Goal: Information Seeking & Learning: Learn about a topic

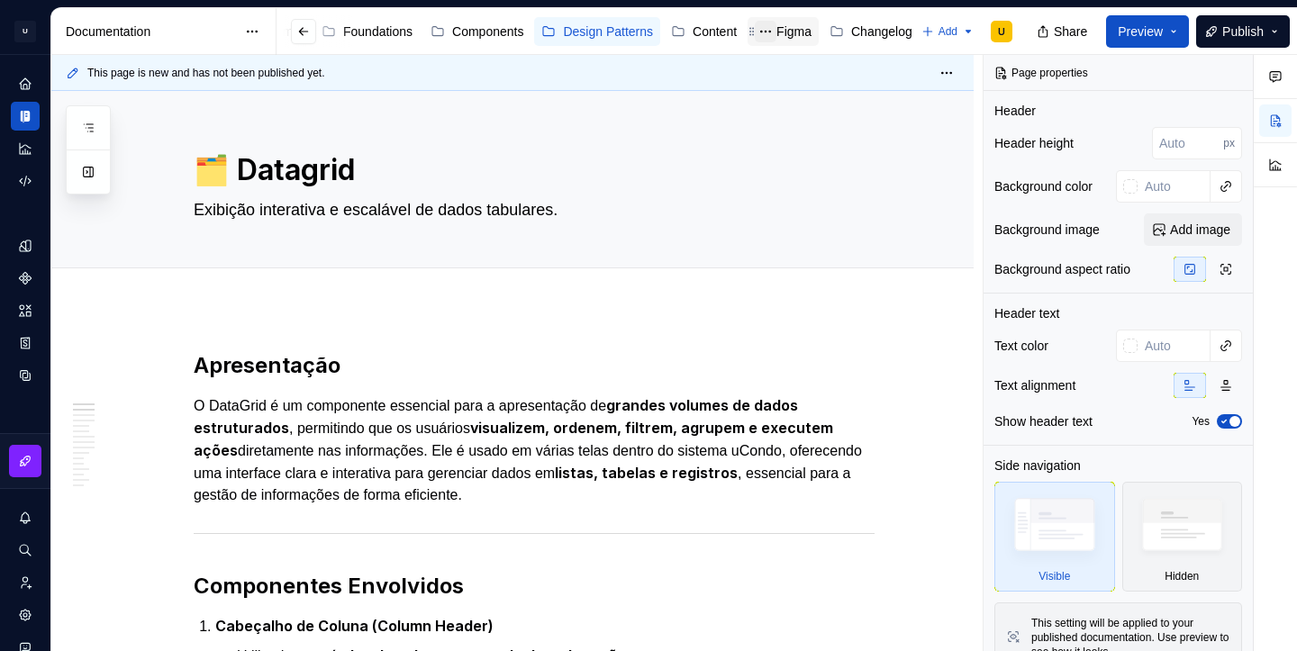
scroll to position [0, 104]
click at [858, 40] on div "Changelog" at bounding box center [878, 32] width 61 height 18
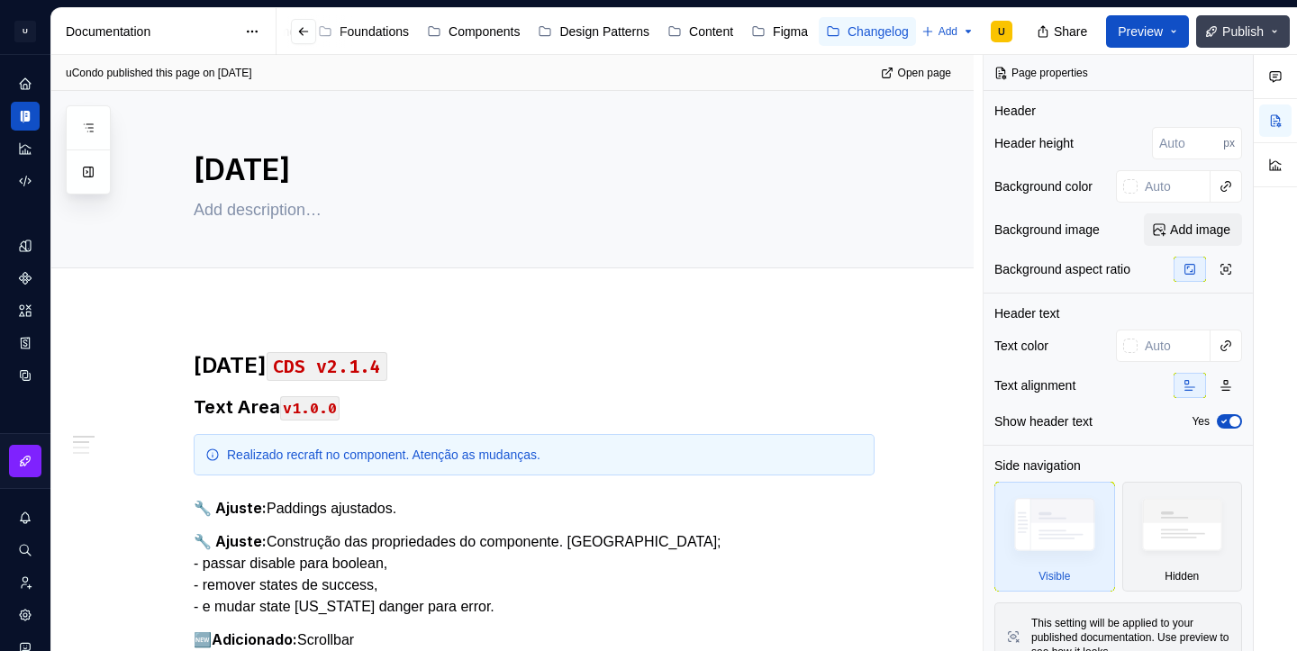
click at [1209, 23] on button "Publish" at bounding box center [1243, 31] width 94 height 32
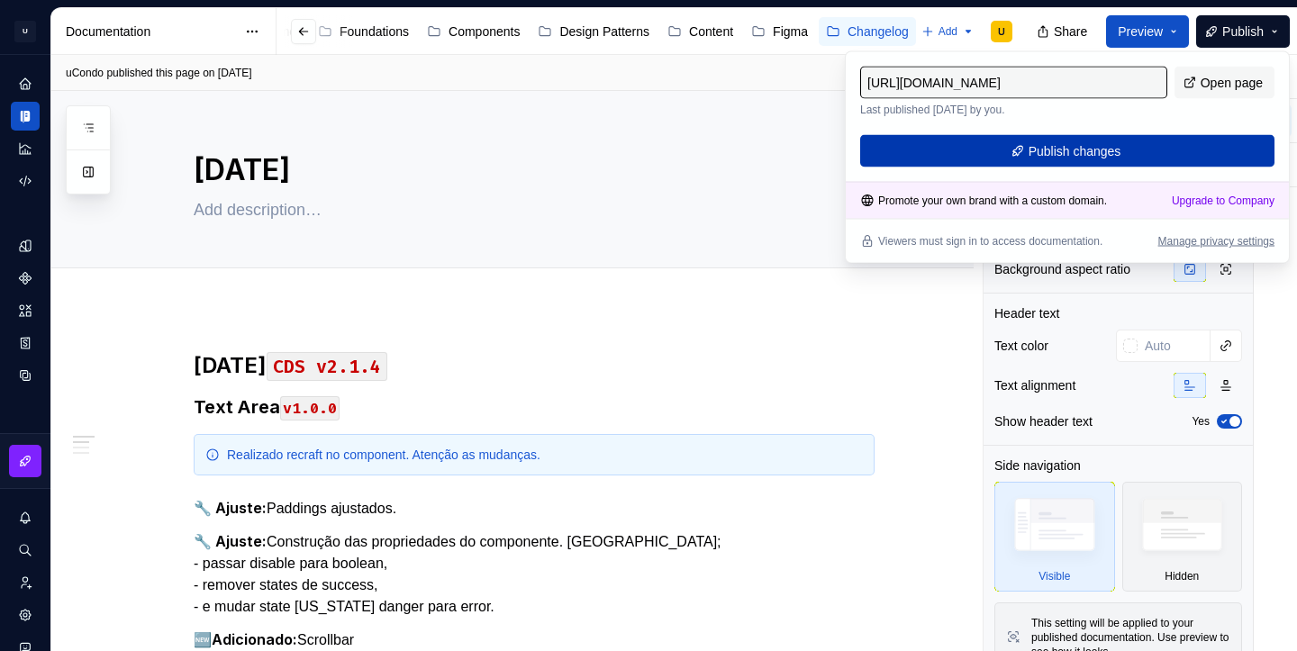
click at [1191, 150] on button "Publish changes" at bounding box center [1067, 151] width 414 height 32
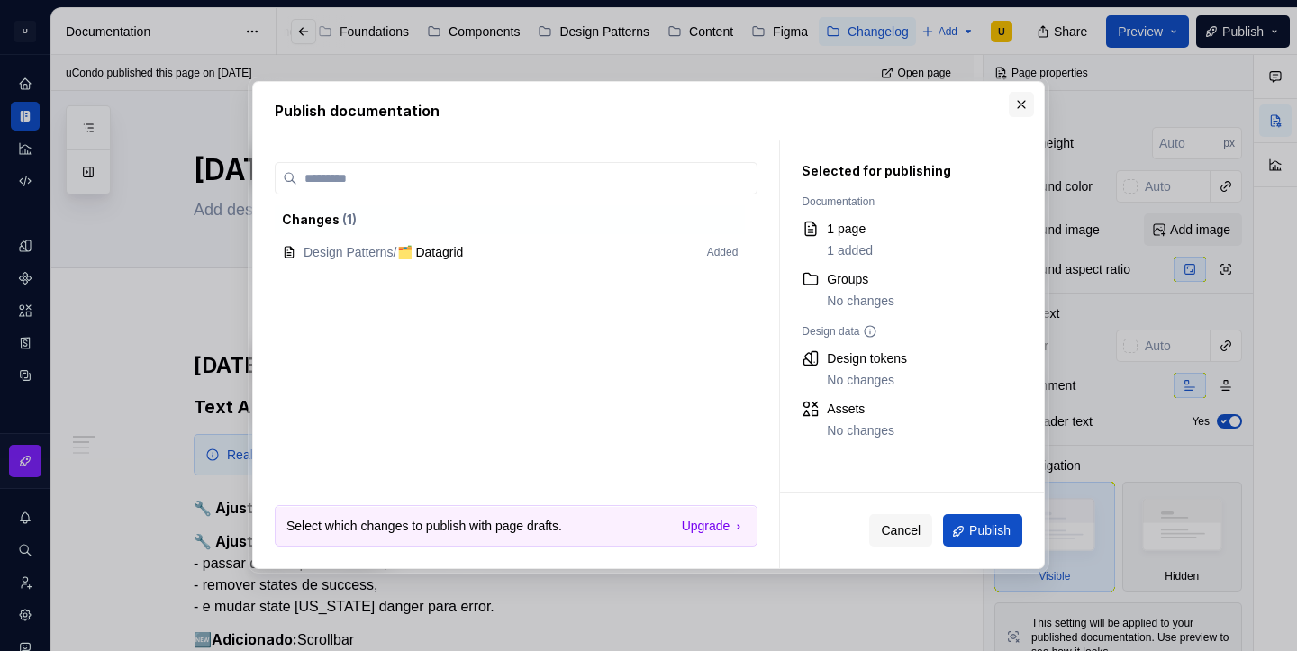
click at [1021, 113] on button "button" at bounding box center [1021, 104] width 25 height 25
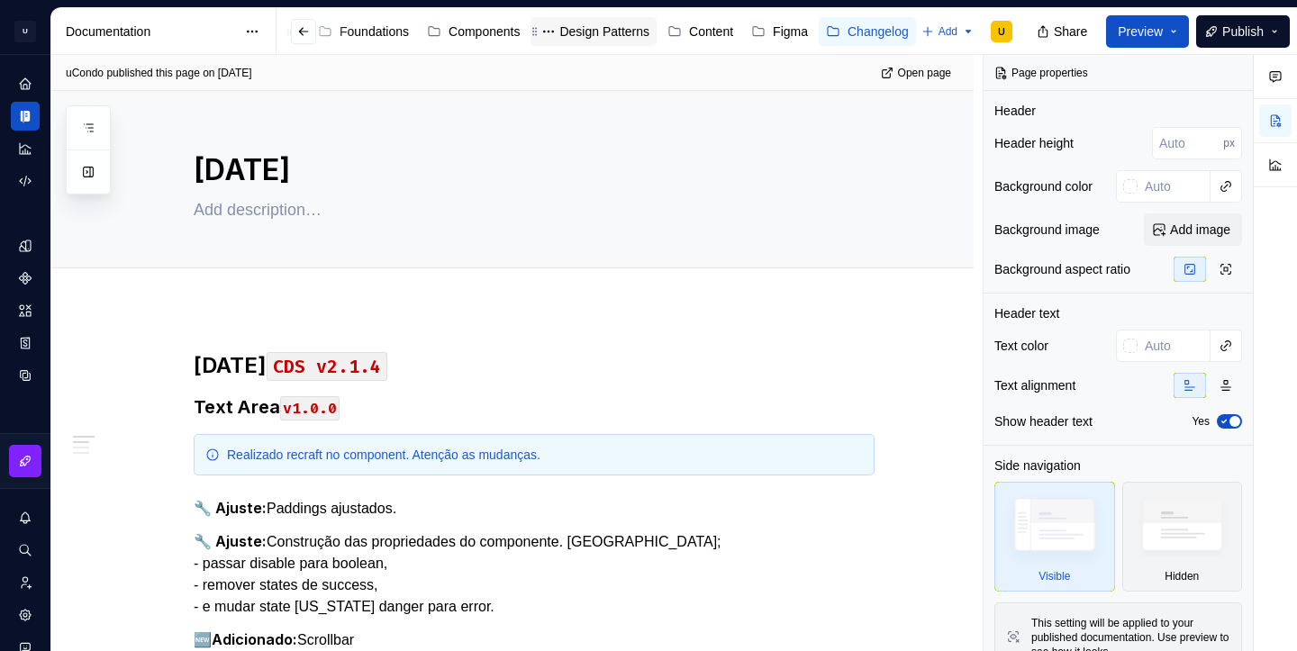
click at [589, 35] on div "Design Patterns" at bounding box center [604, 32] width 90 height 18
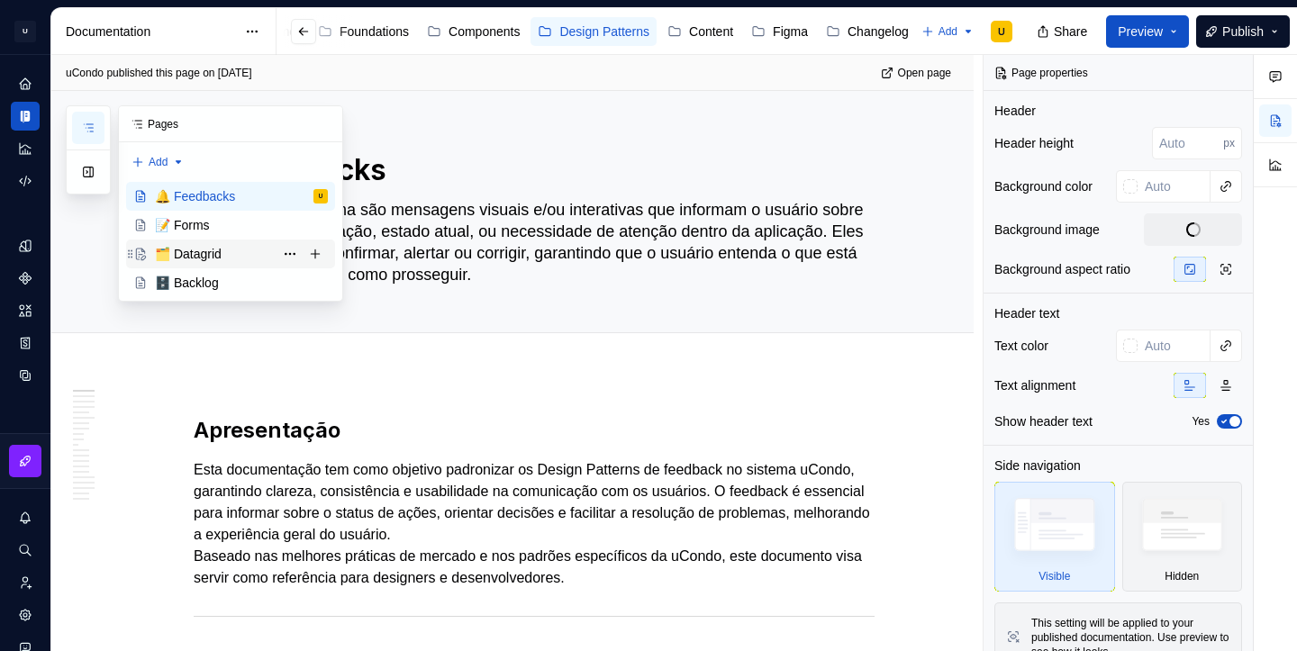
click at [195, 256] on div "🗂️ Datagrid" at bounding box center [188, 254] width 67 height 18
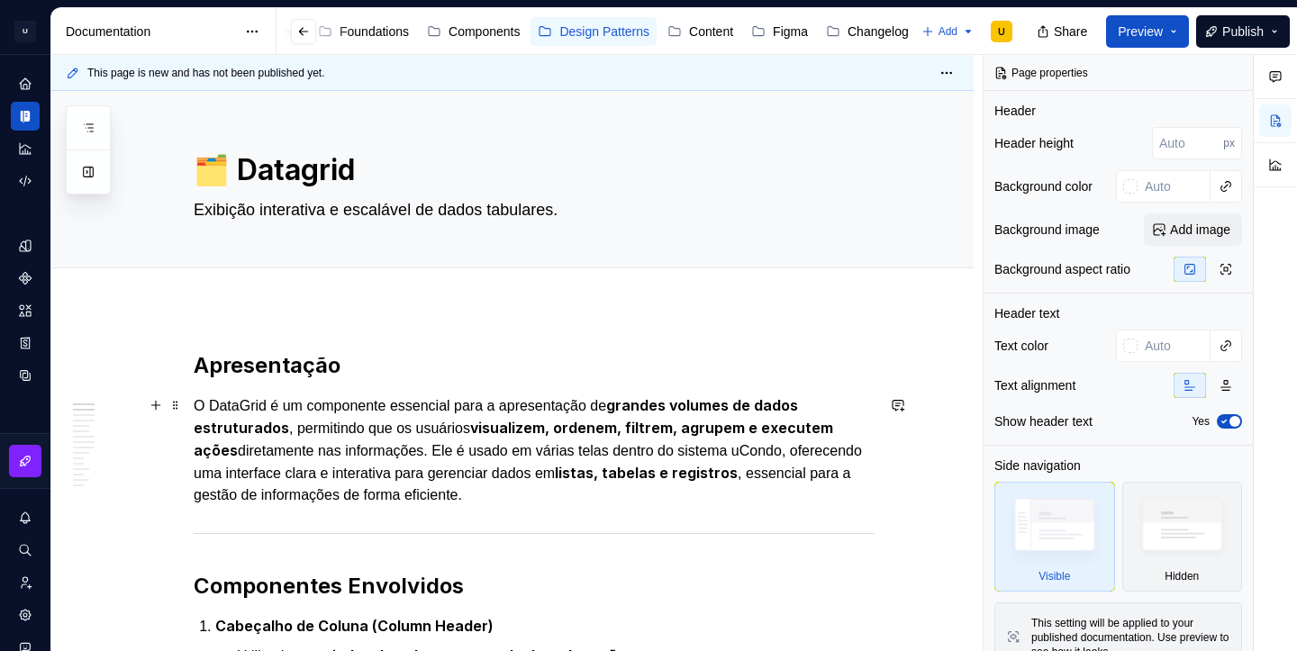
type textarea "*"
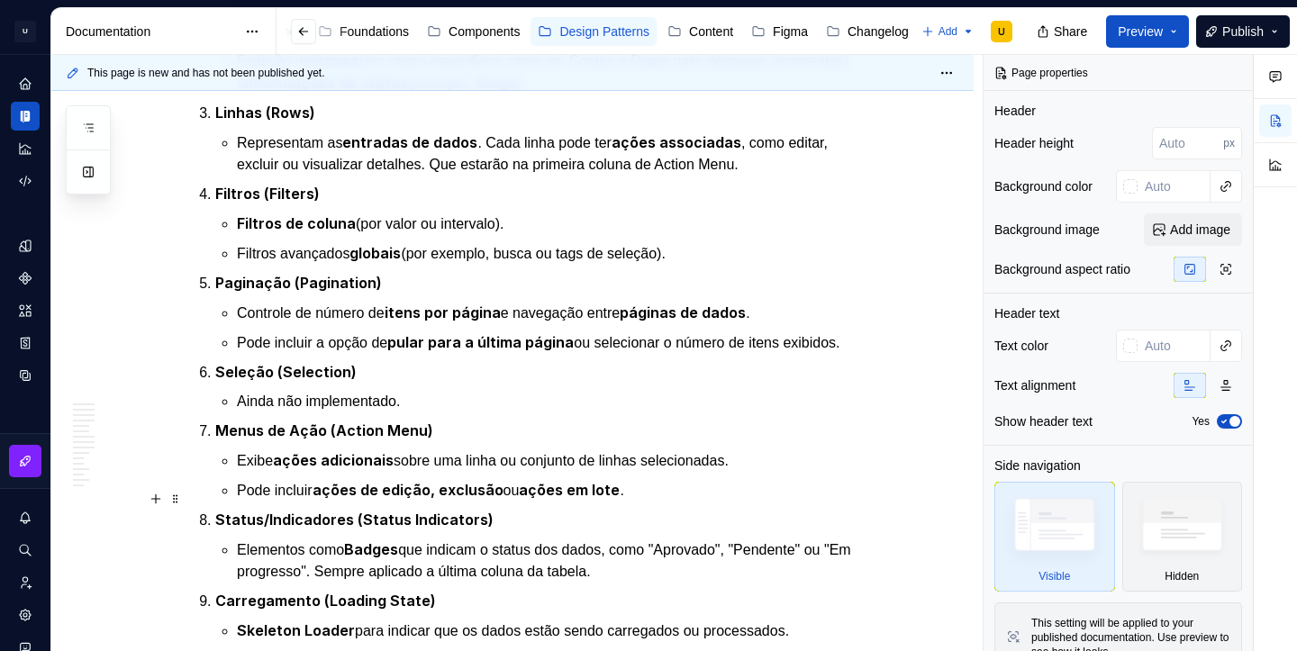
scroll to position [717, 0]
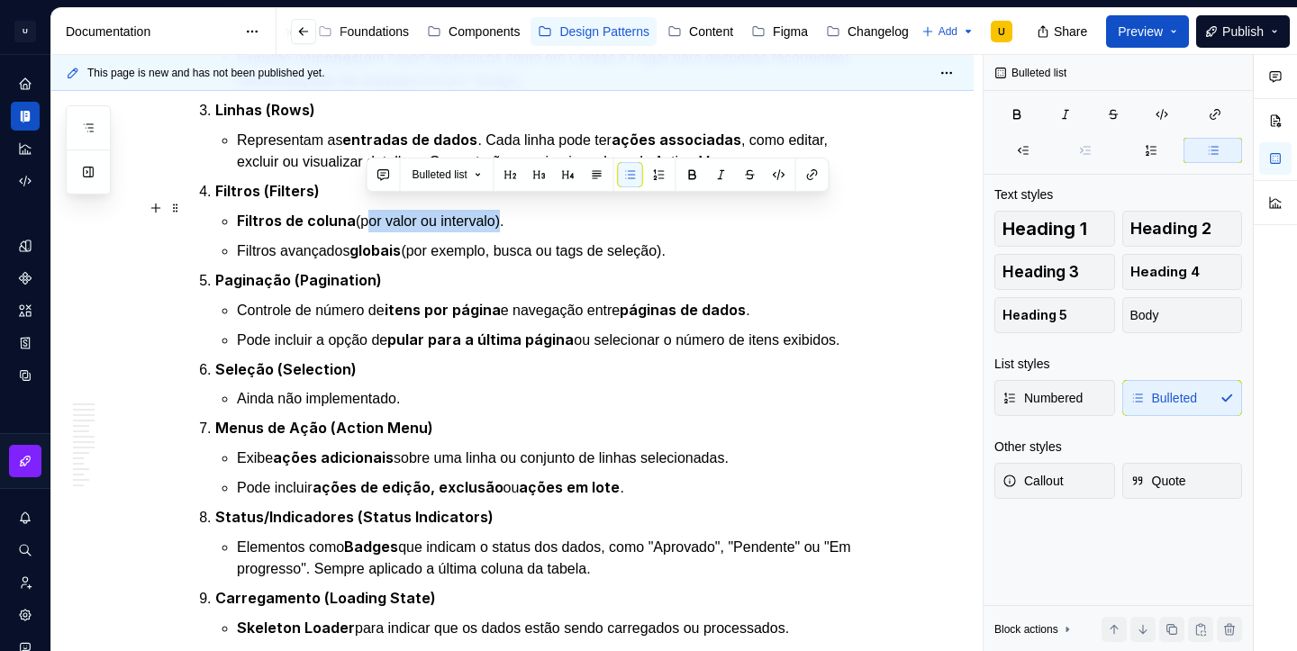
drag, startPoint x: 368, startPoint y: 210, endPoint x: 507, endPoint y: 212, distance: 138.7
click at [507, 212] on p "Filtros de coluna (por valor ou intervalo)." at bounding box center [556, 221] width 638 height 23
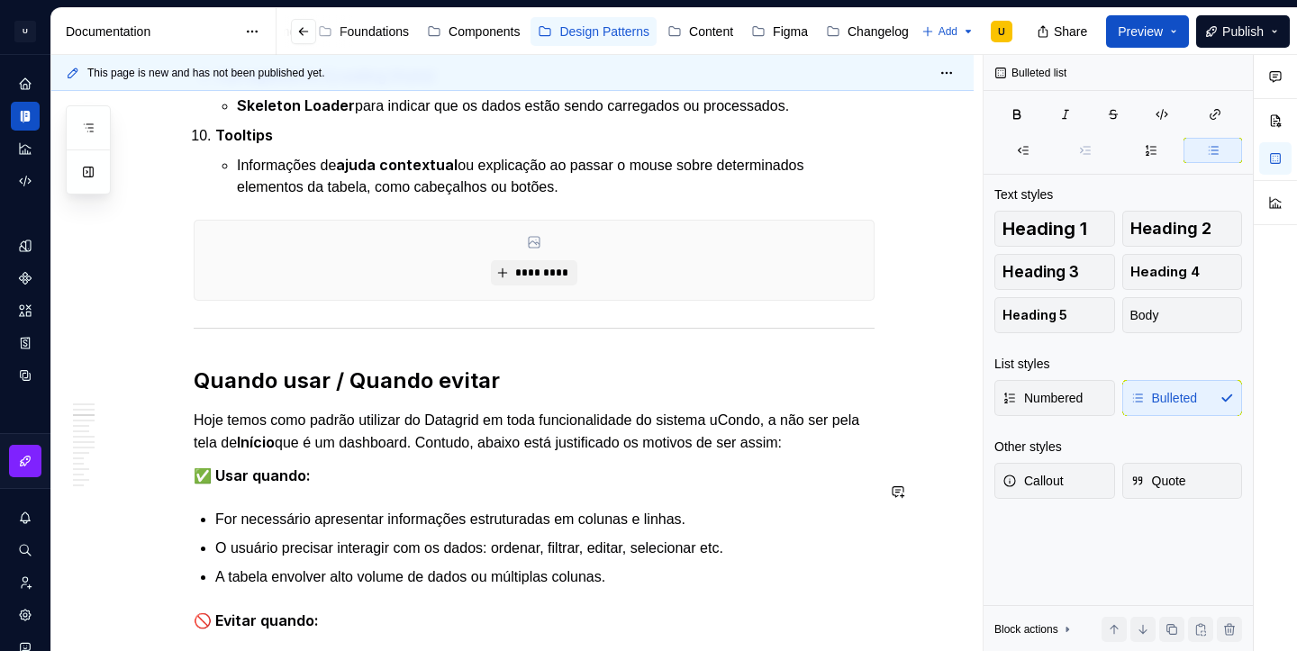
scroll to position [992, 0]
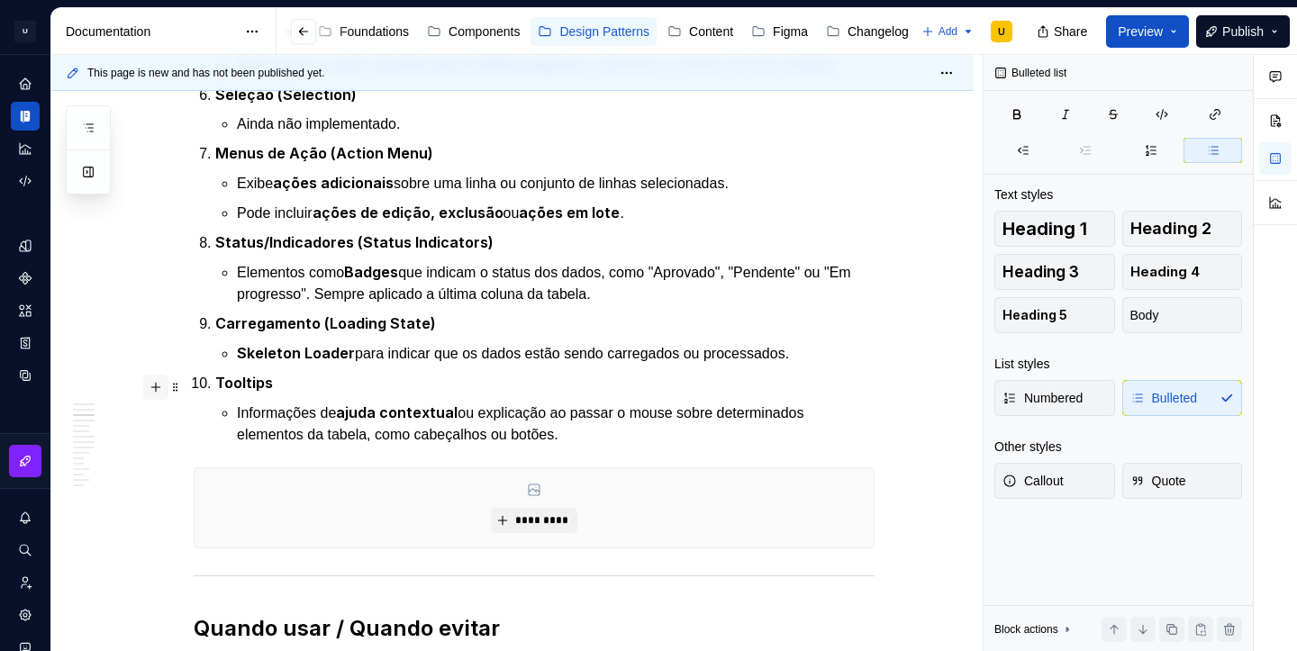
click at [164, 391] on button "button" at bounding box center [155, 387] width 25 height 25
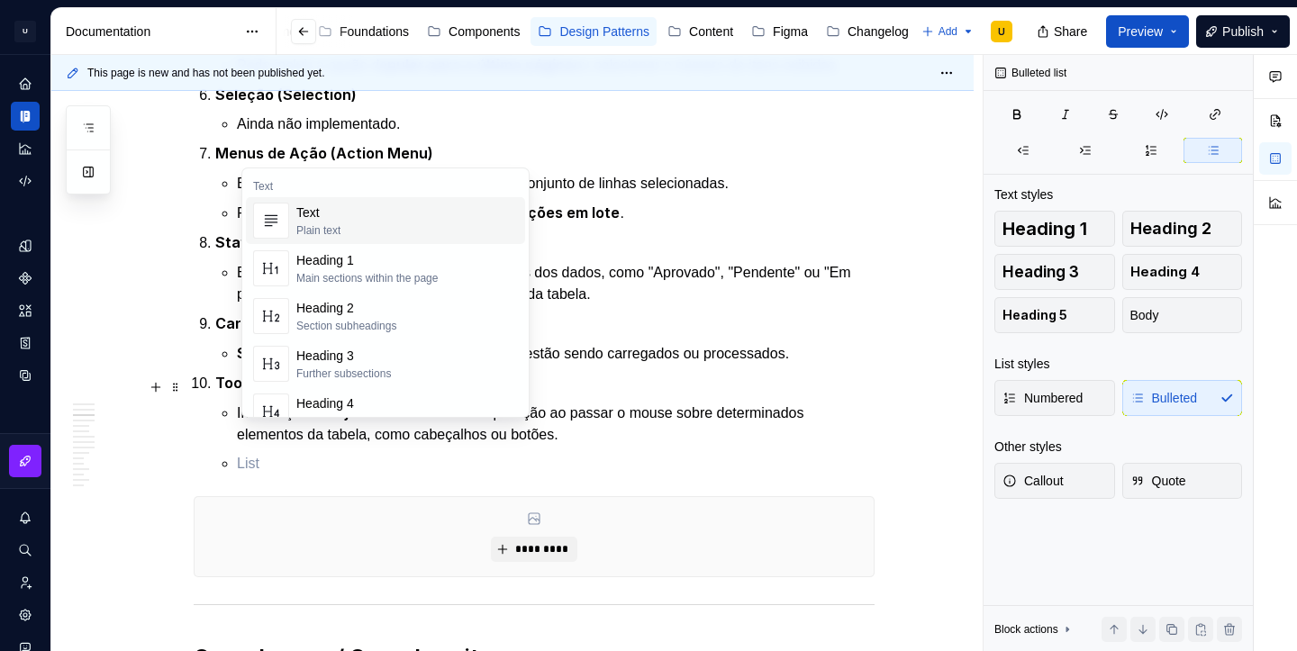
click at [286, 453] on p at bounding box center [556, 464] width 638 height 22
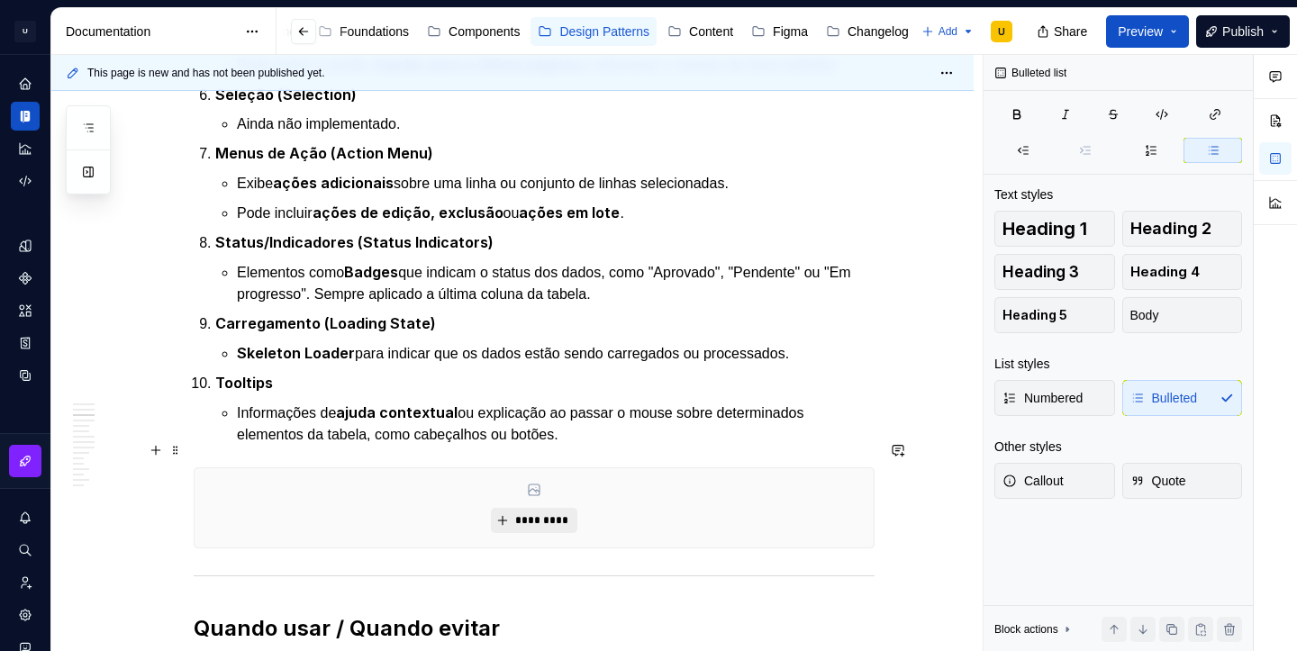
click at [526, 513] on span "*********" at bounding box center [540, 520] width 55 height 14
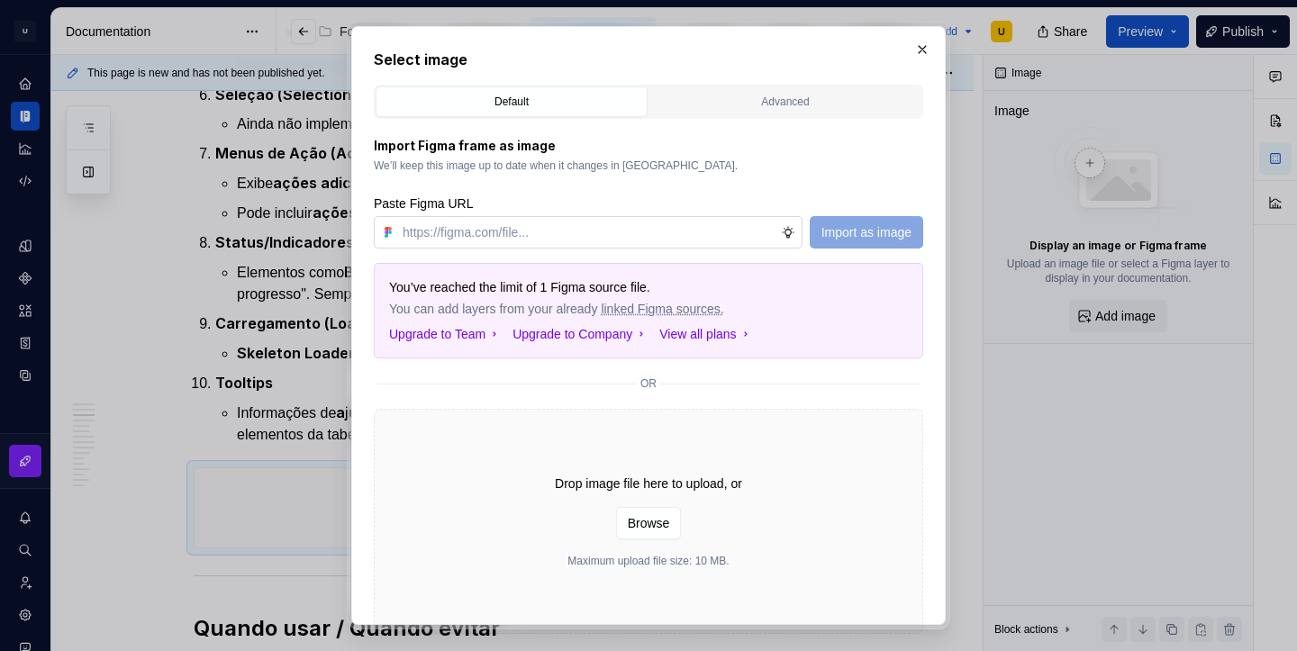
type textarea "*"
click at [608, 223] on input "text" at bounding box center [588, 232] width 386 height 32
type input "https://www.figma.com/design/RDvZUTXY7plQd3eKW82LFA/CDS-v2.1.4---uCondo%C2%AE?n…"
click at [849, 236] on span "Import as image" at bounding box center [867, 232] width 90 height 18
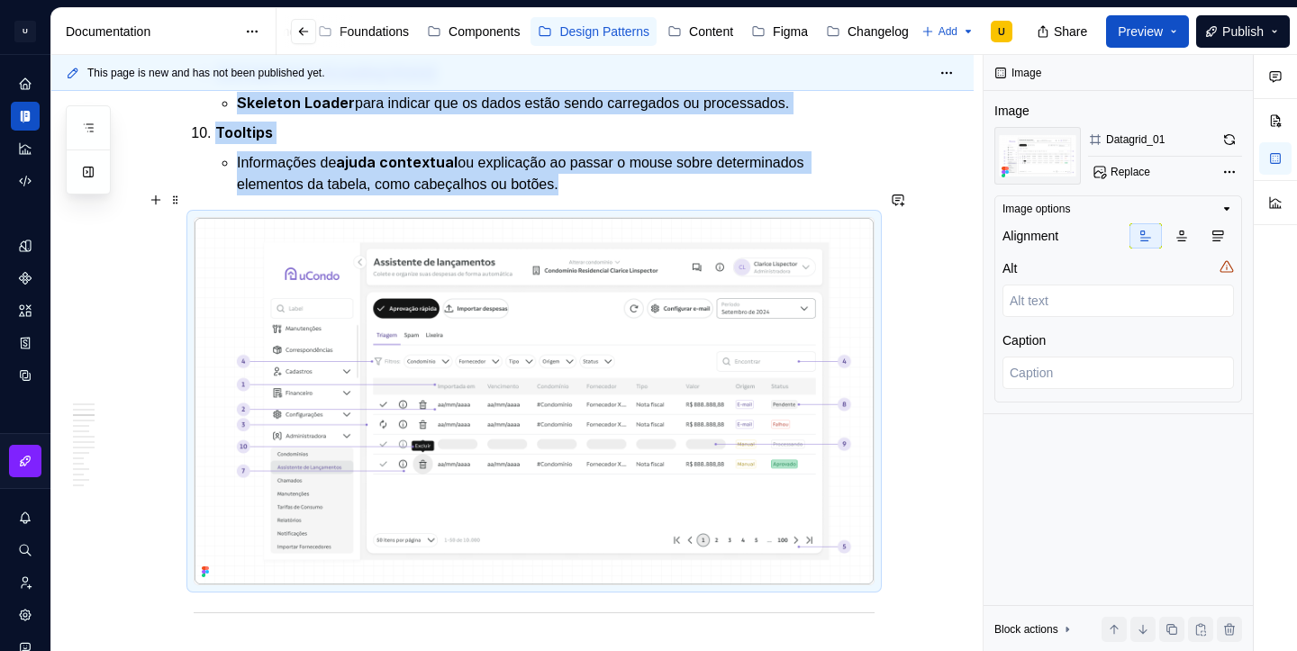
scroll to position [1240, 0]
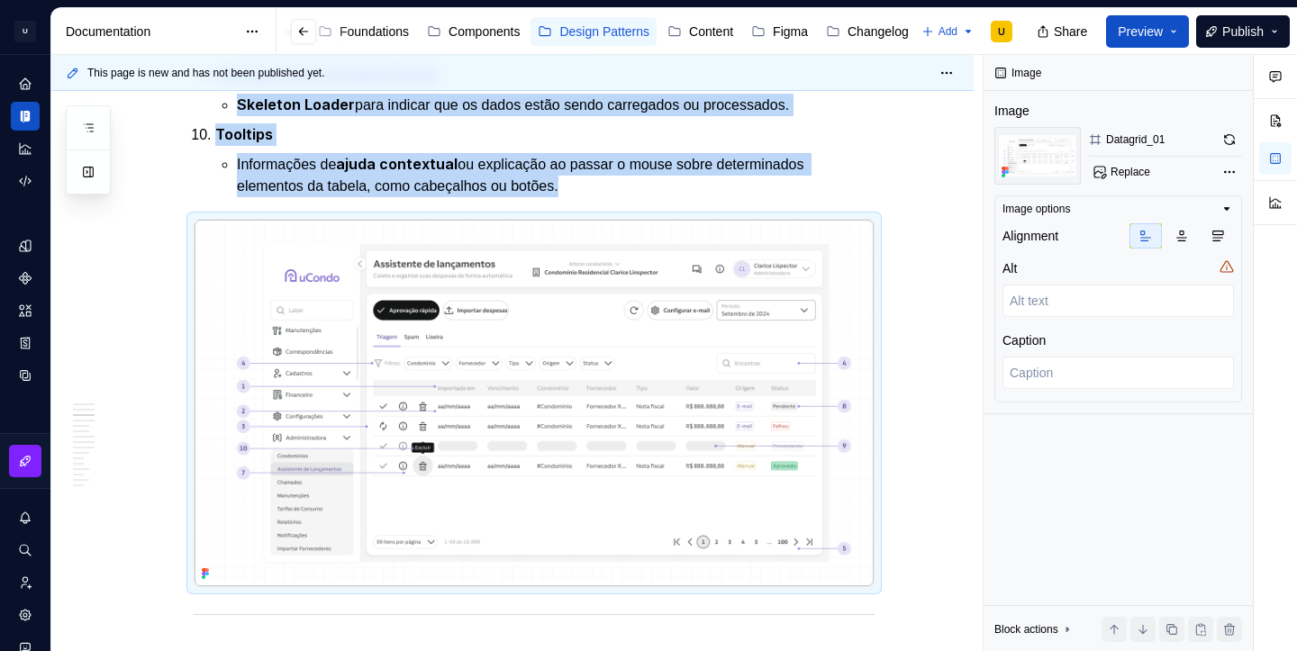
type textarea "*"
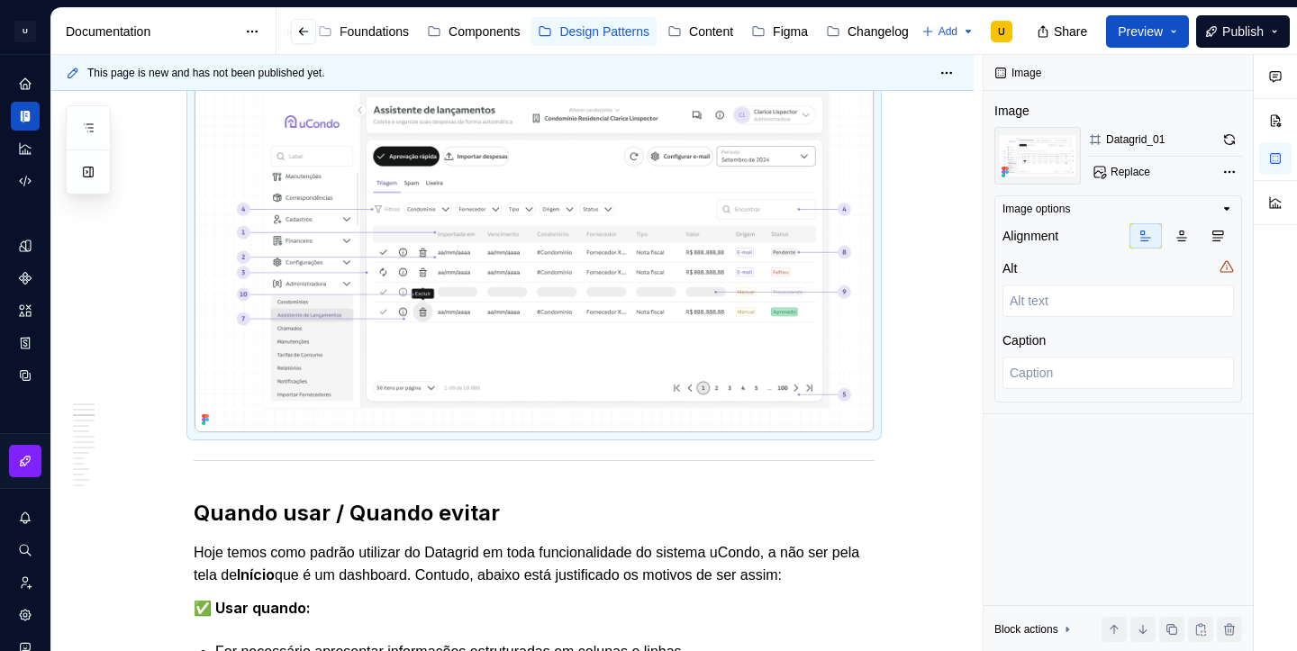
scroll to position [1412, 0]
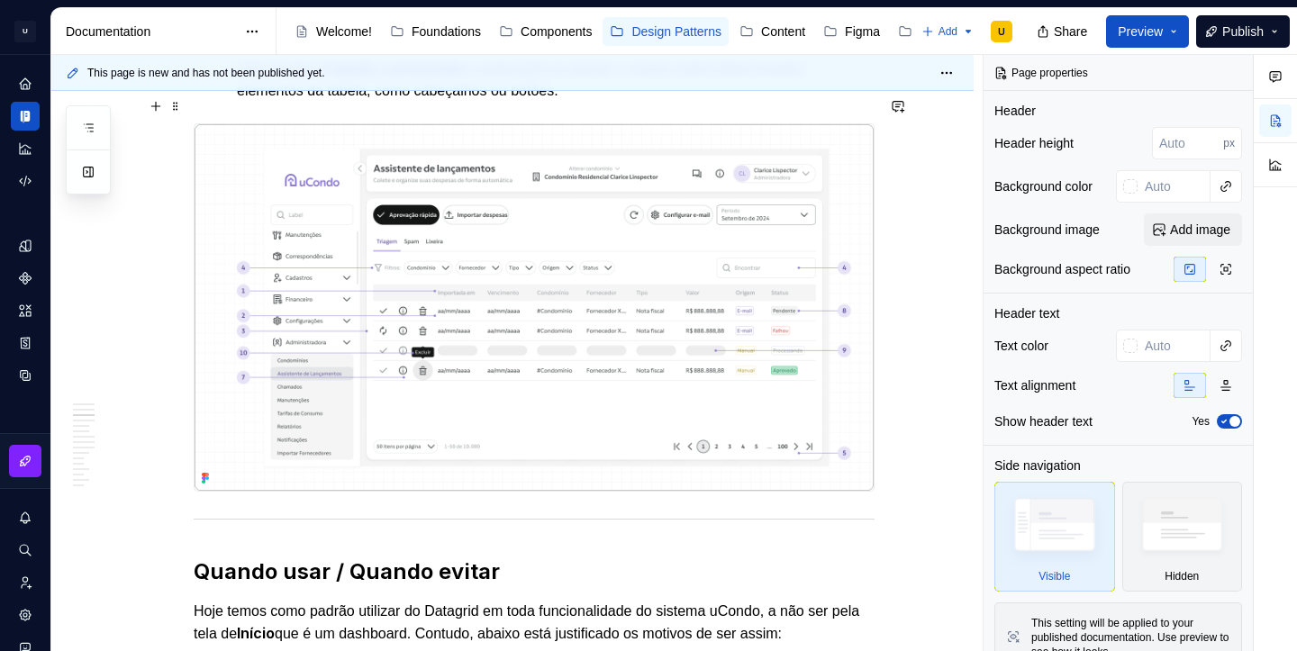
scroll to position [1321, 0]
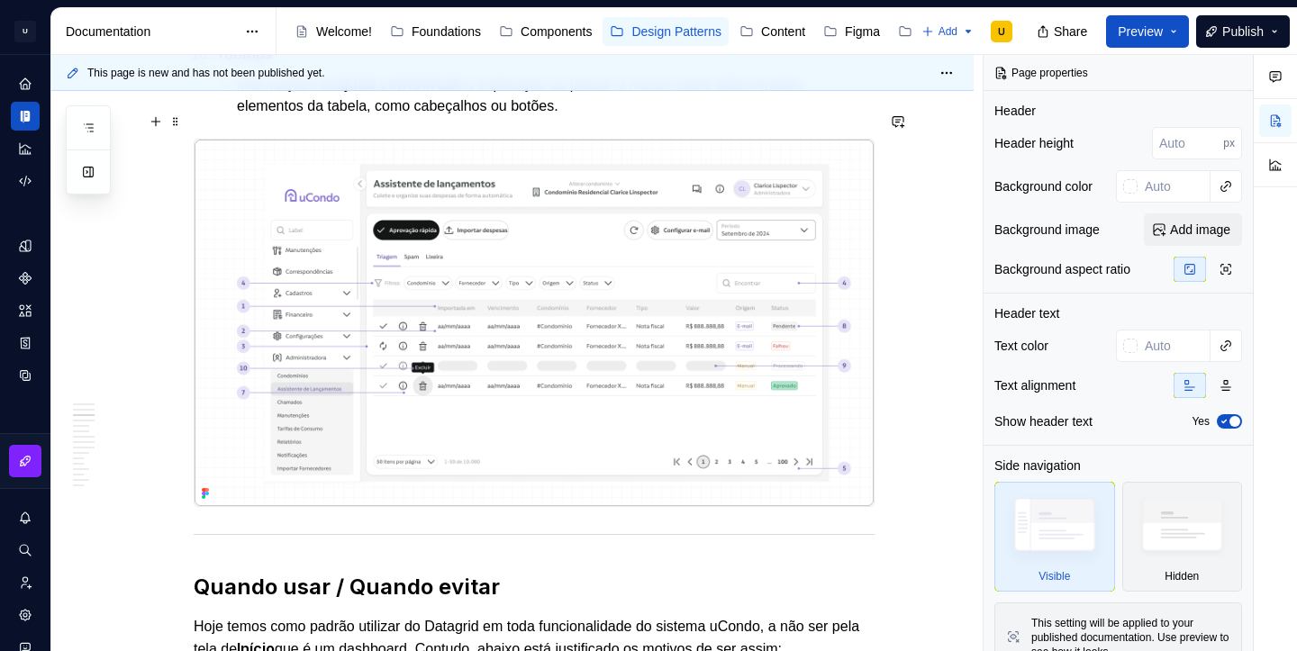
click at [412, 286] on img at bounding box center [534, 323] width 679 height 367
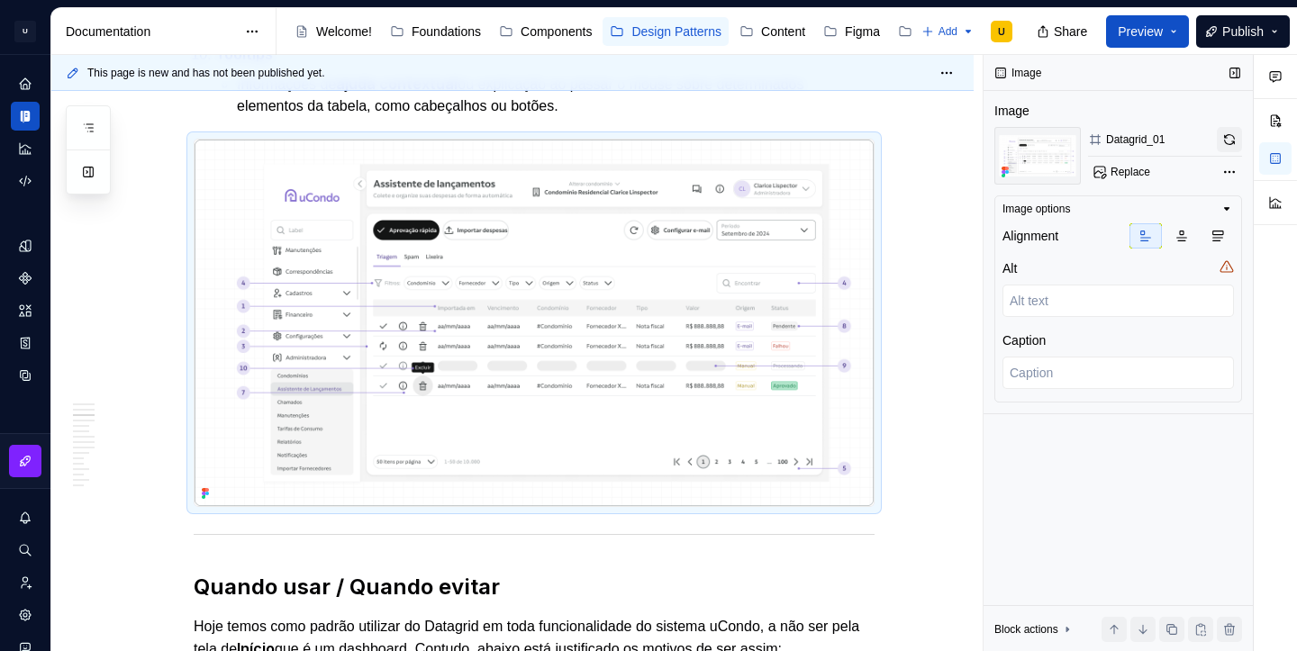
click at [1230, 141] on button "button" at bounding box center [1229, 139] width 25 height 25
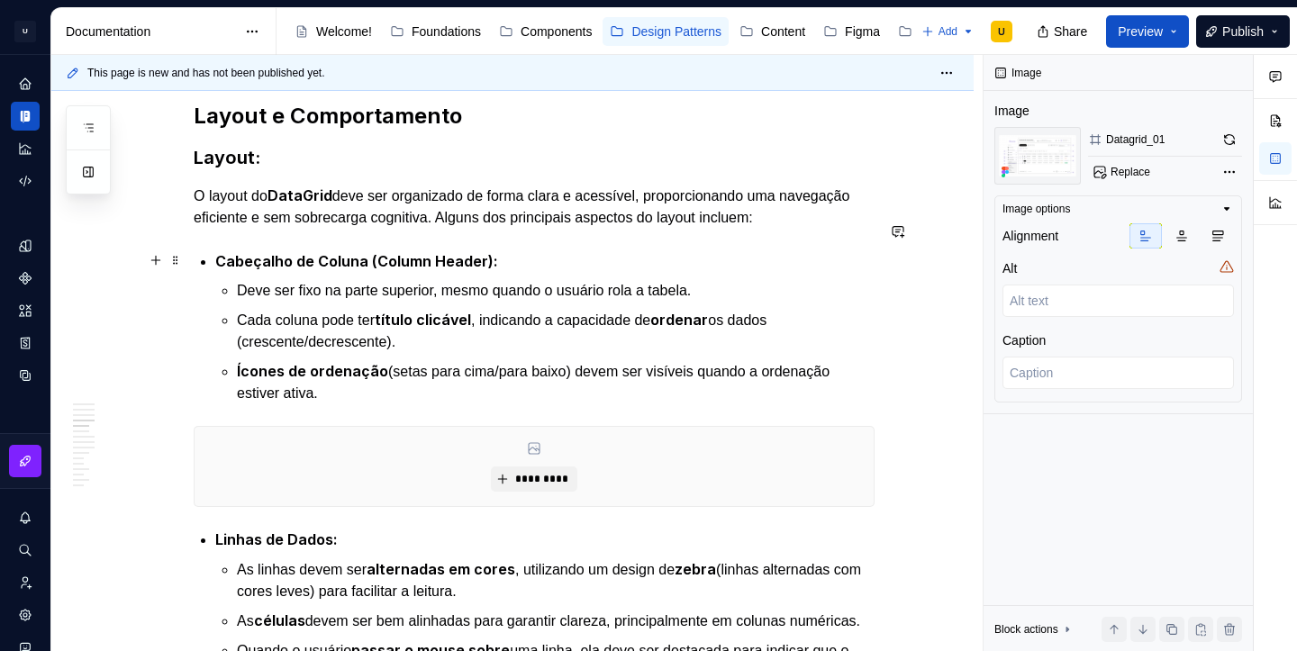
scroll to position [2275, 0]
click at [555, 473] on span "*********" at bounding box center [540, 480] width 55 height 14
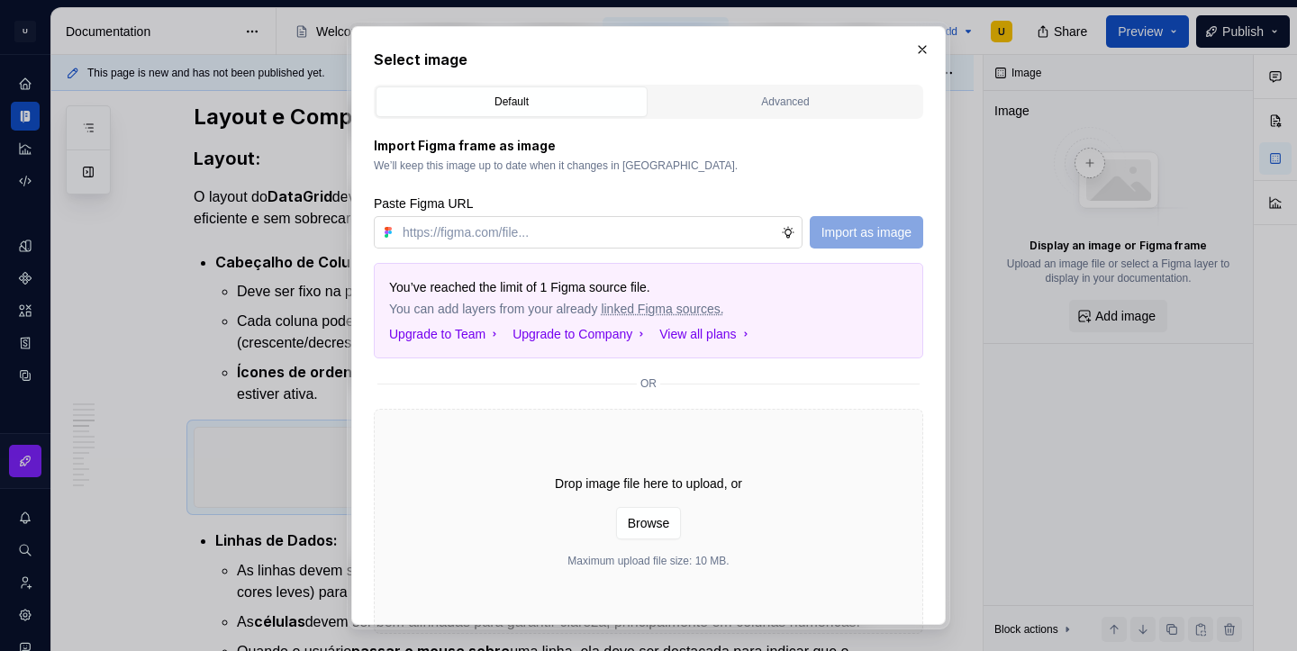
type textarea "*"
type input "[URL][DOMAIN_NAME]"
click at [863, 232] on span "Import as image" at bounding box center [867, 232] width 90 height 18
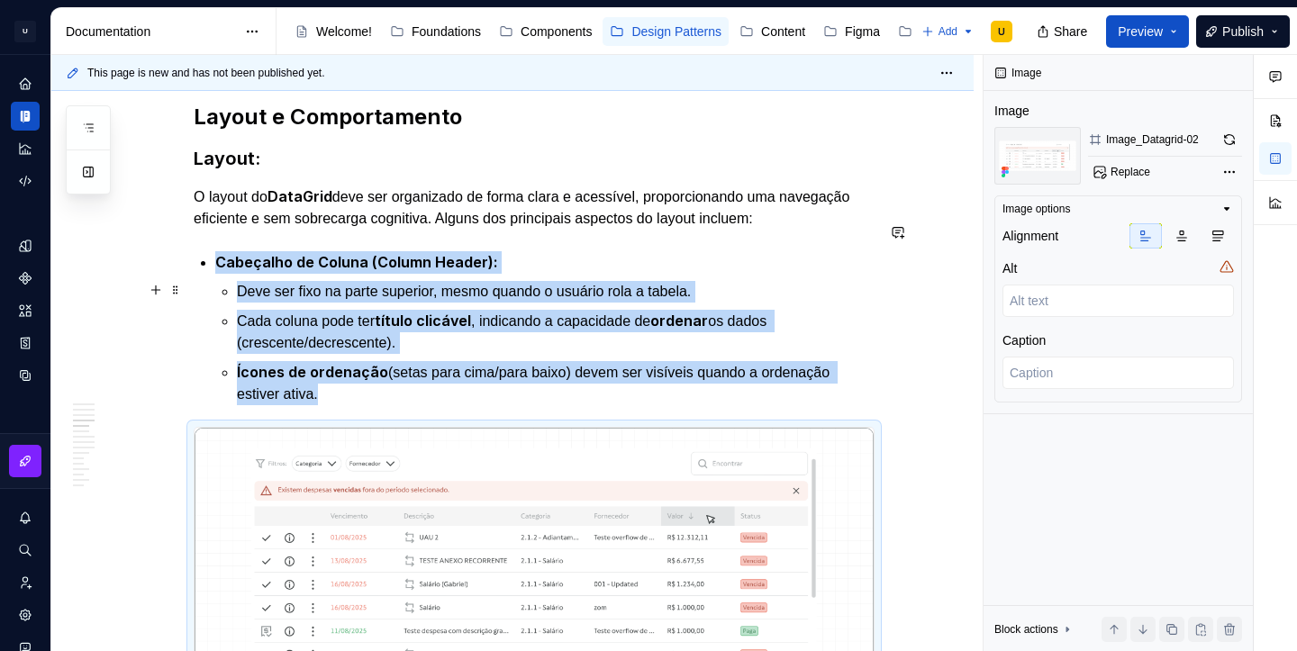
click at [508, 310] on p "Cada coluna pode ter título clicável , indicando a capacidade de ordenar os dad…" at bounding box center [556, 332] width 638 height 44
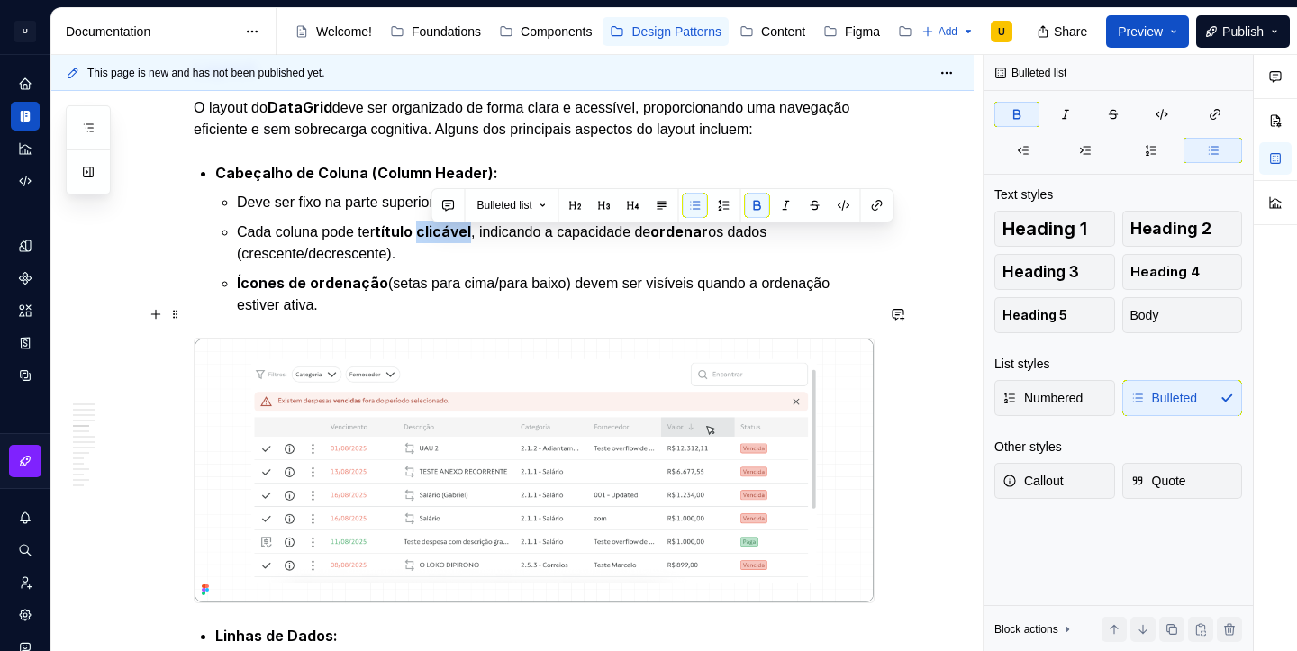
scroll to position [2327, 0]
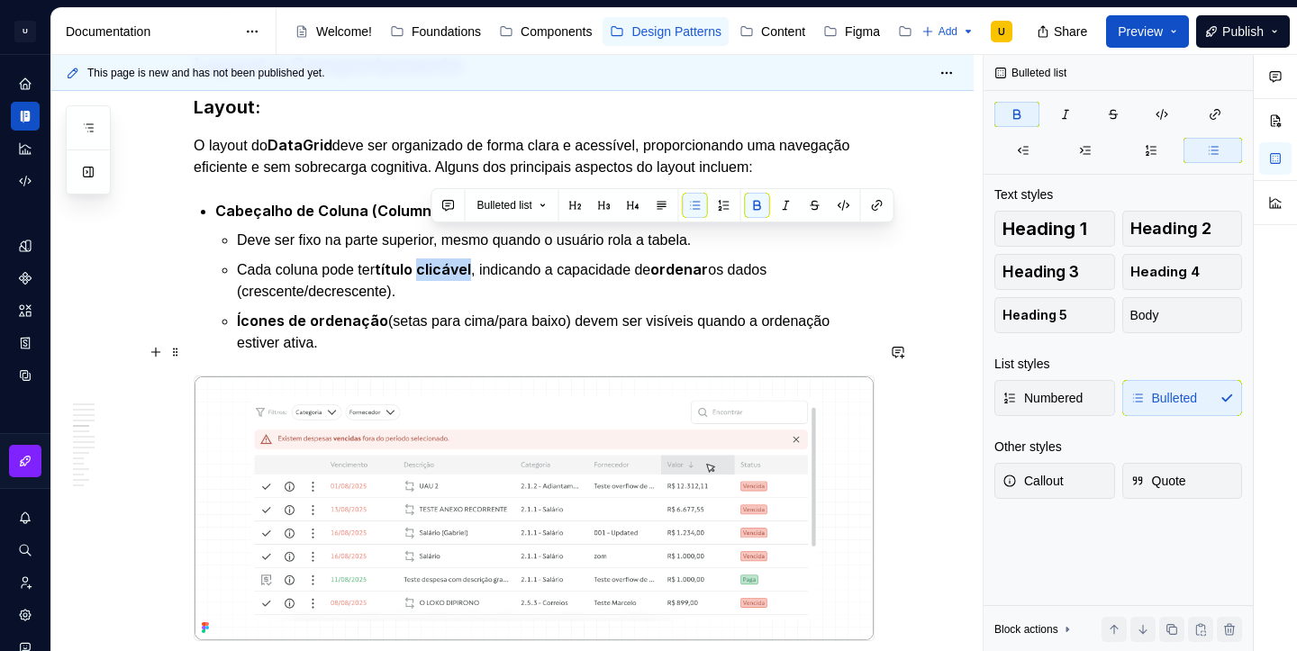
click at [460, 377] on img at bounding box center [534, 509] width 679 height 264
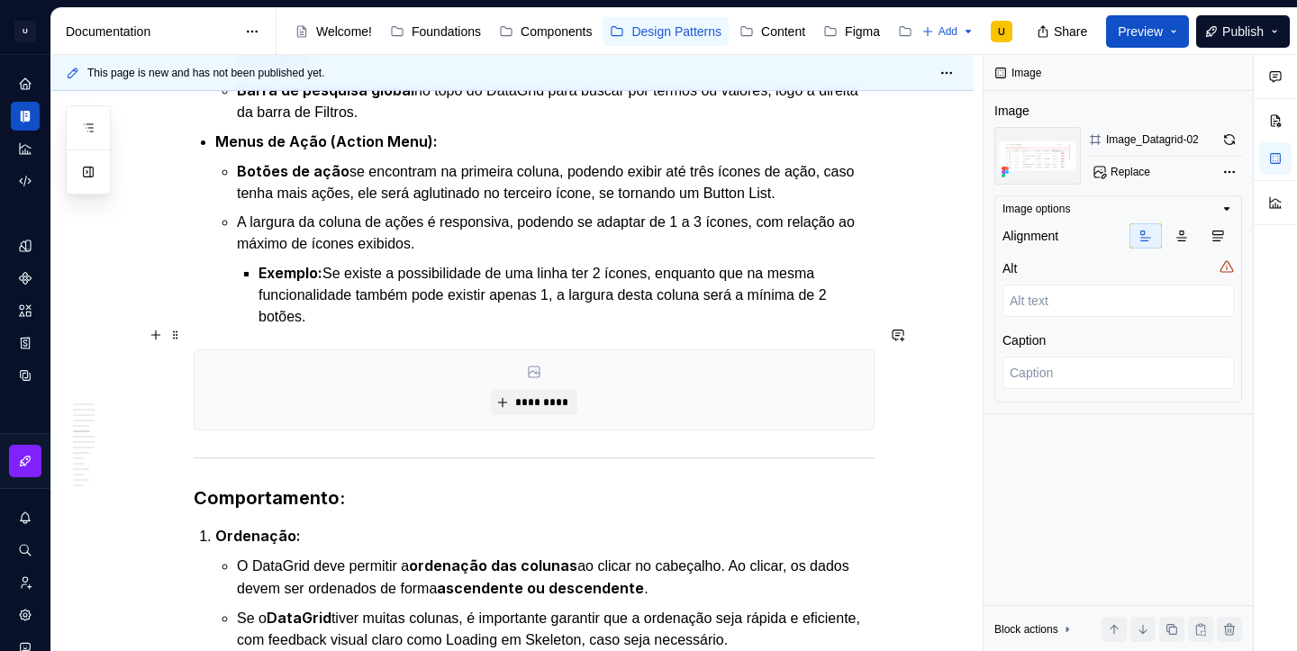
scroll to position [3292, 0]
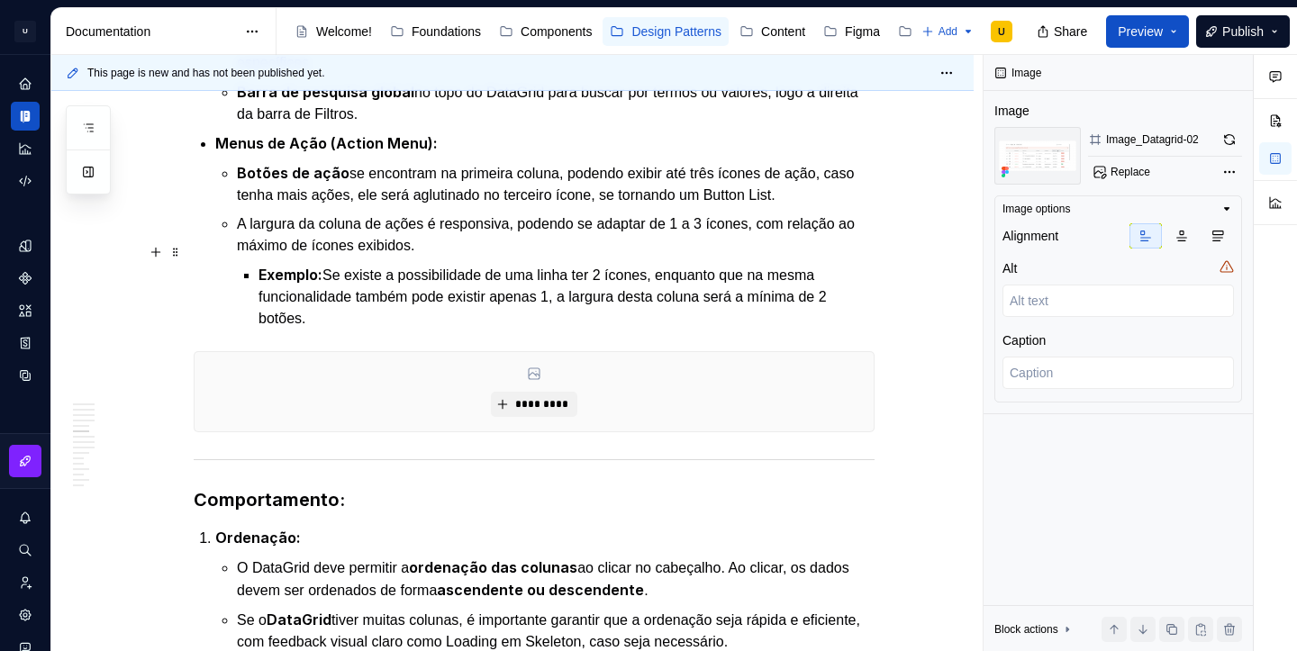
click at [517, 279] on p "Exemplo: Se existe a possibilidade de uma linha ter 2 ícones, enquanto que na m…" at bounding box center [567, 297] width 616 height 66
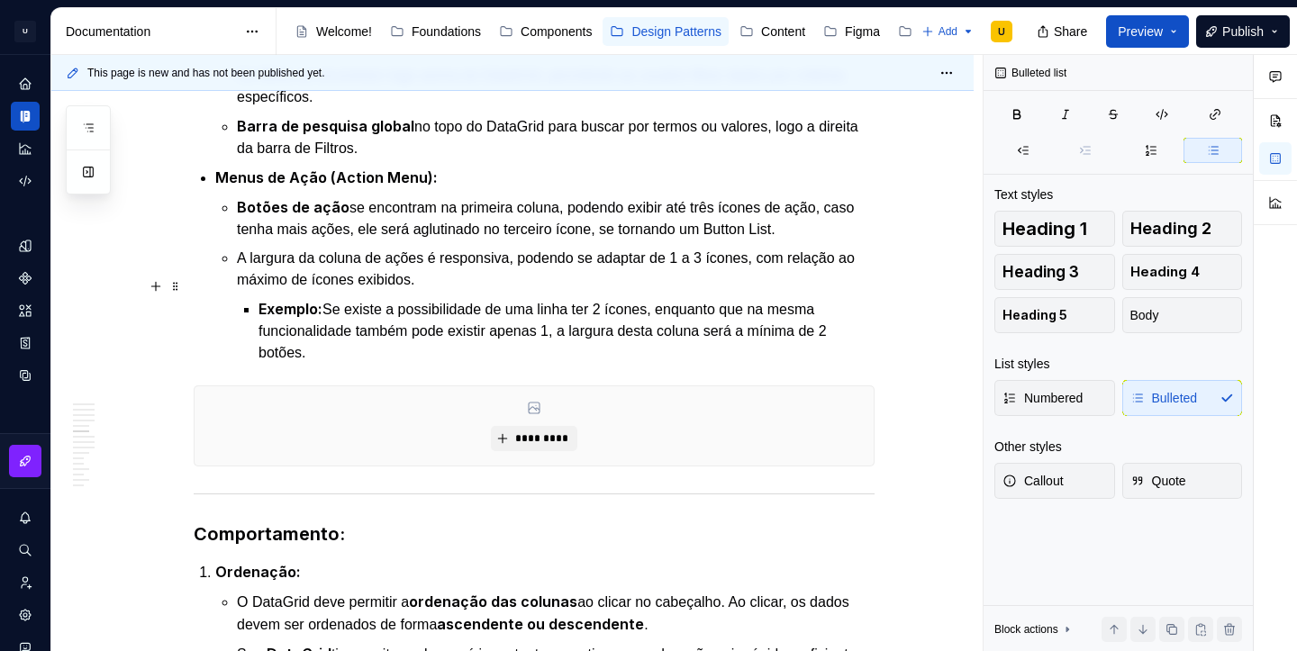
scroll to position [3284, 0]
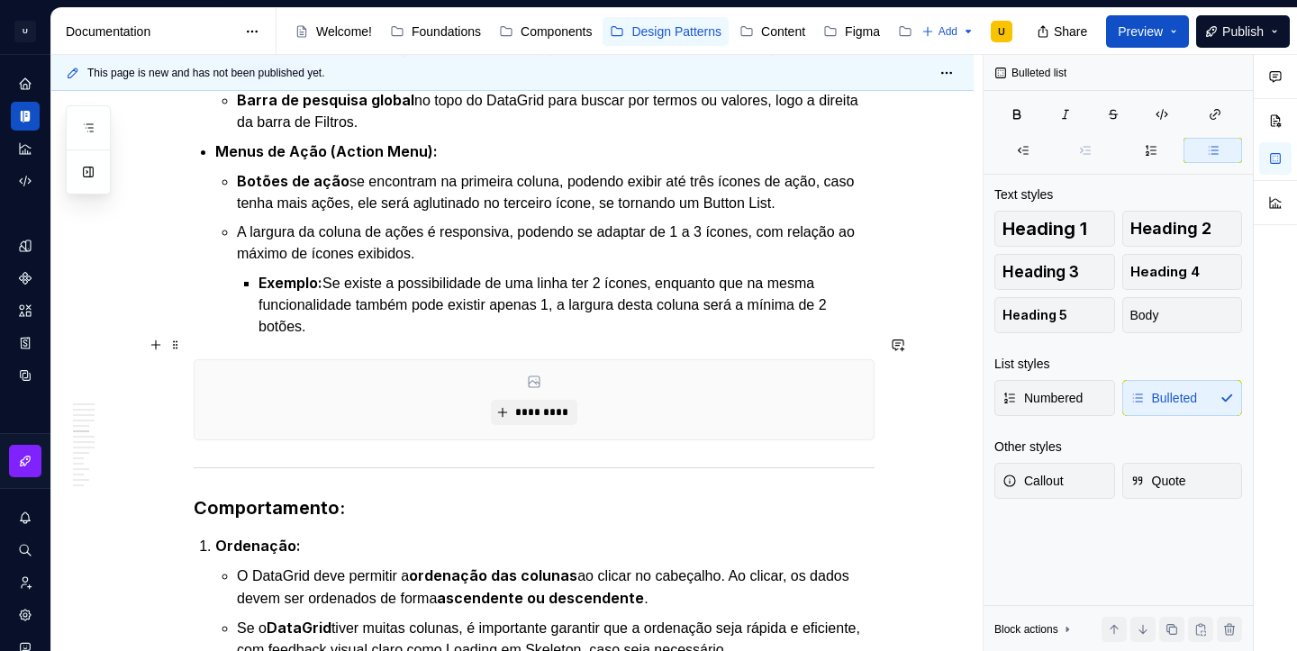
click at [534, 371] on div "*********" at bounding box center [534, 399] width 679 height 79
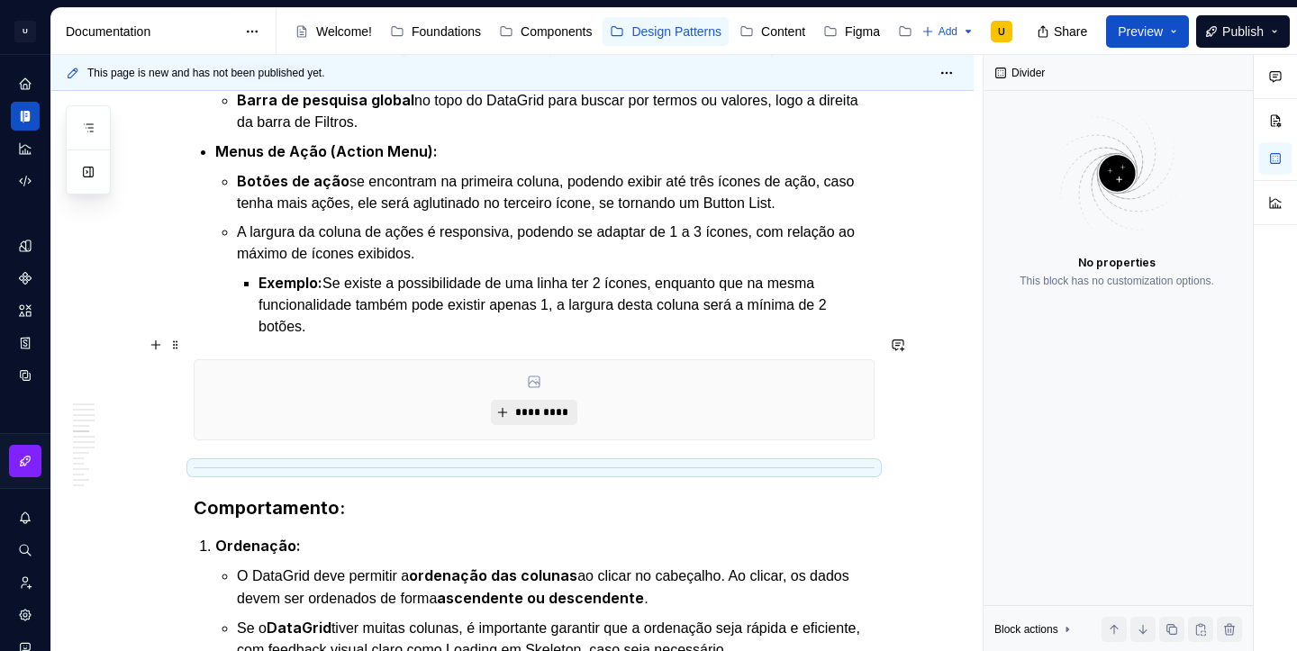
click at [536, 405] on span "*********" at bounding box center [540, 412] width 55 height 14
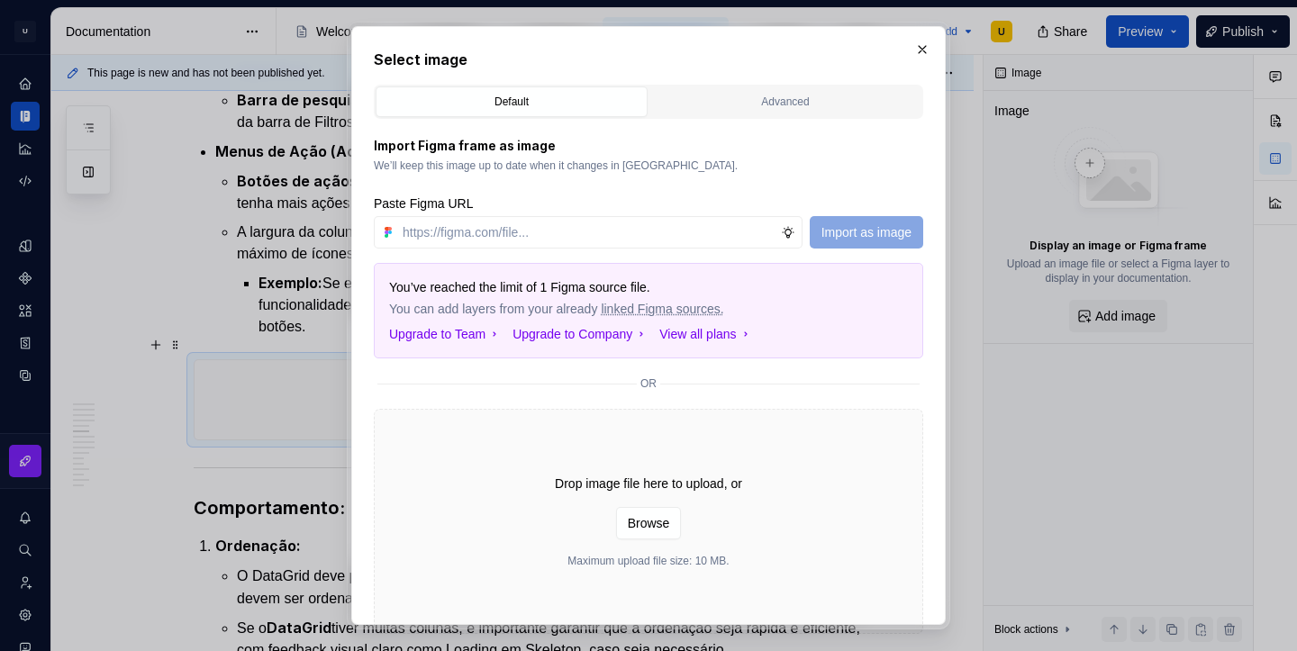
type textarea "*"
type input "[URL][DOMAIN_NAME]"
click at [863, 230] on span "Import as image" at bounding box center [867, 232] width 90 height 18
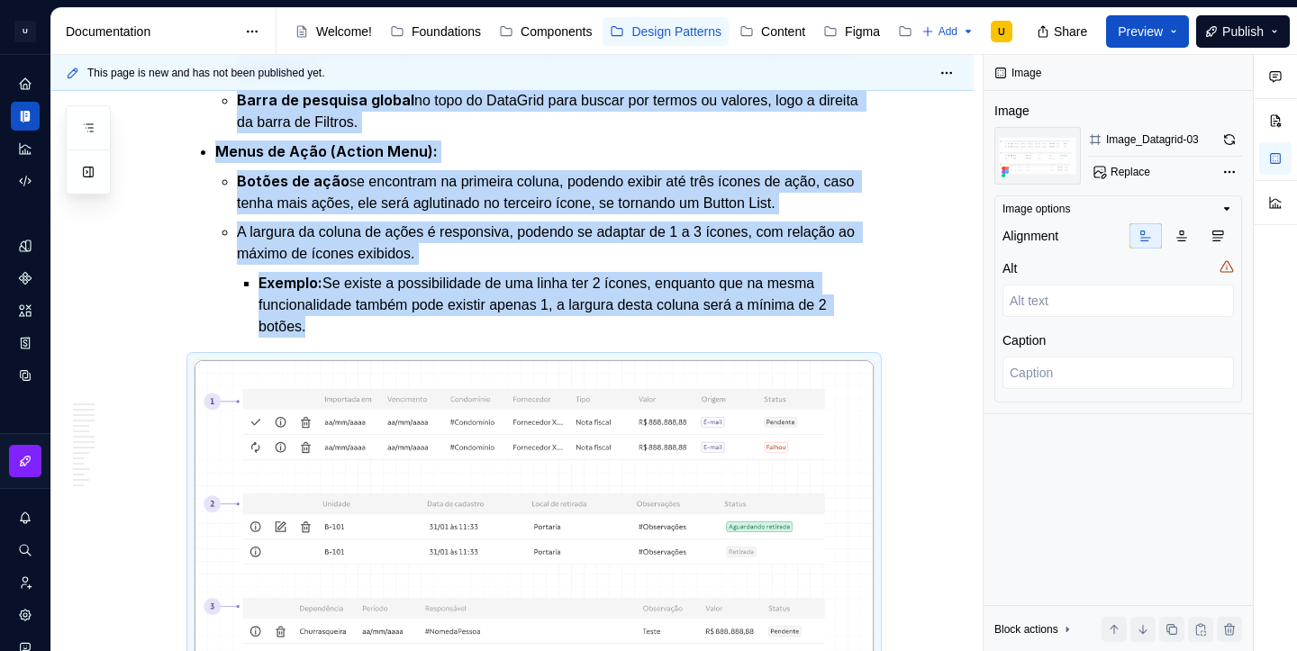
type textarea "*"
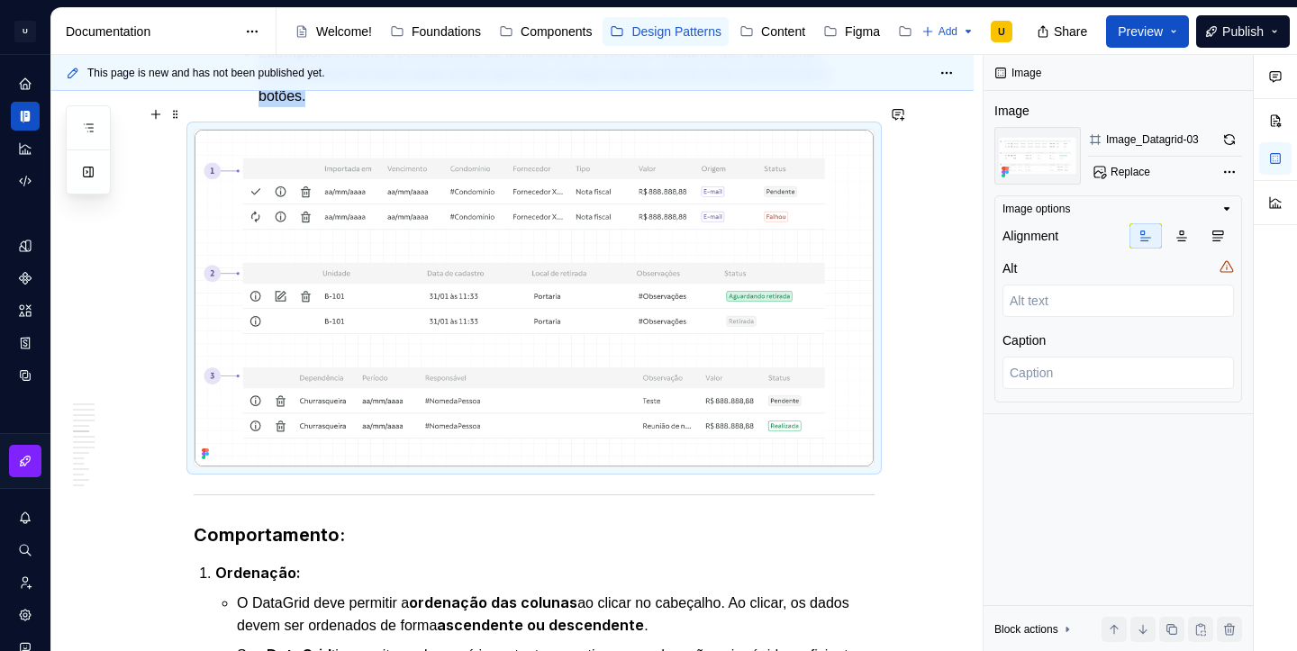
scroll to position [3512, 0]
click at [166, 124] on button "button" at bounding box center [155, 116] width 25 height 25
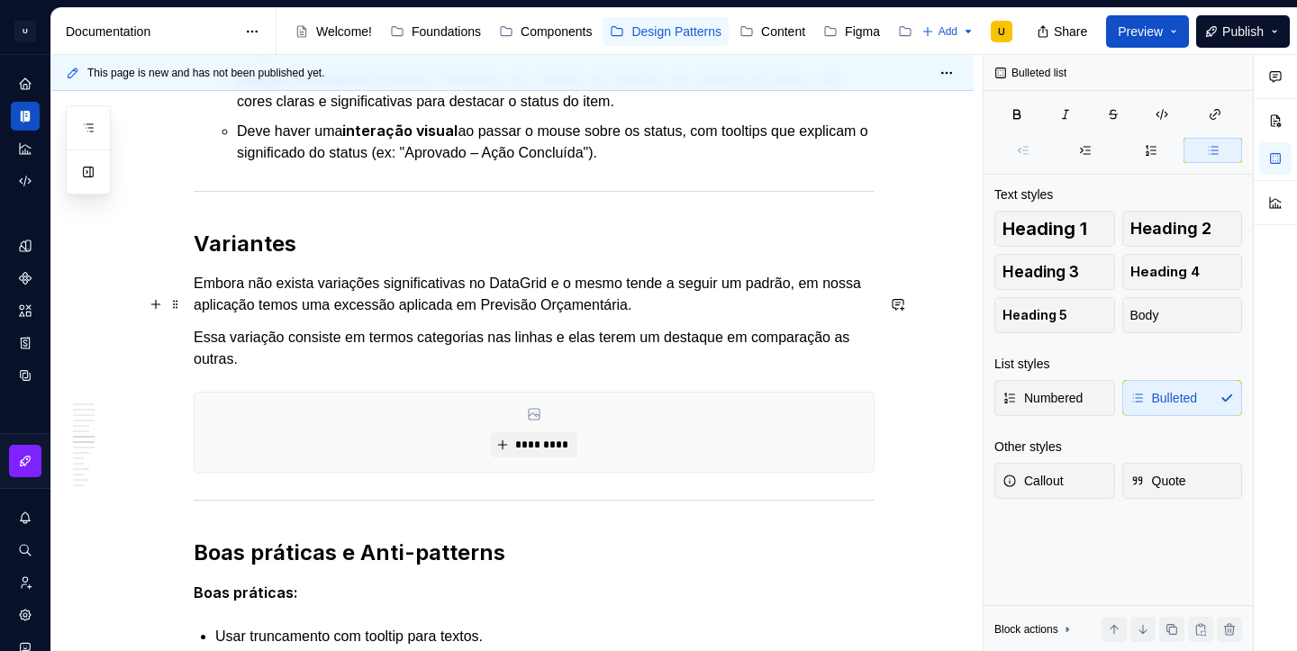
scroll to position [4526, 0]
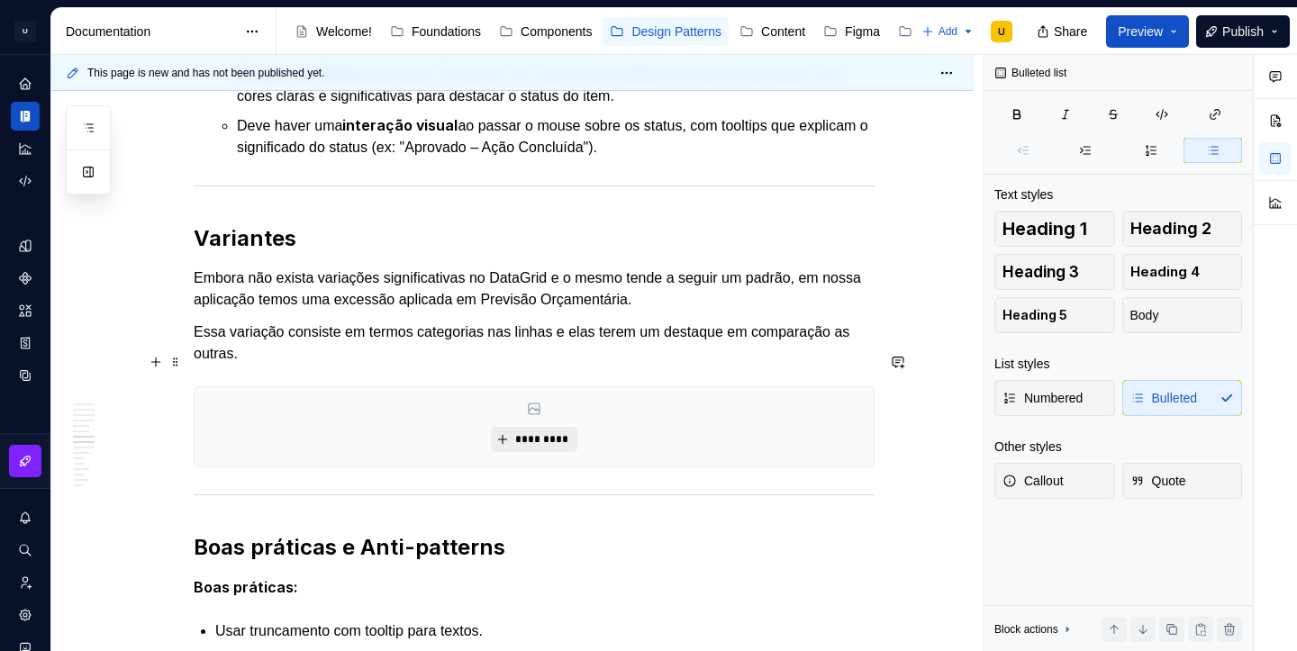
click at [519, 432] on span "*********" at bounding box center [540, 439] width 55 height 14
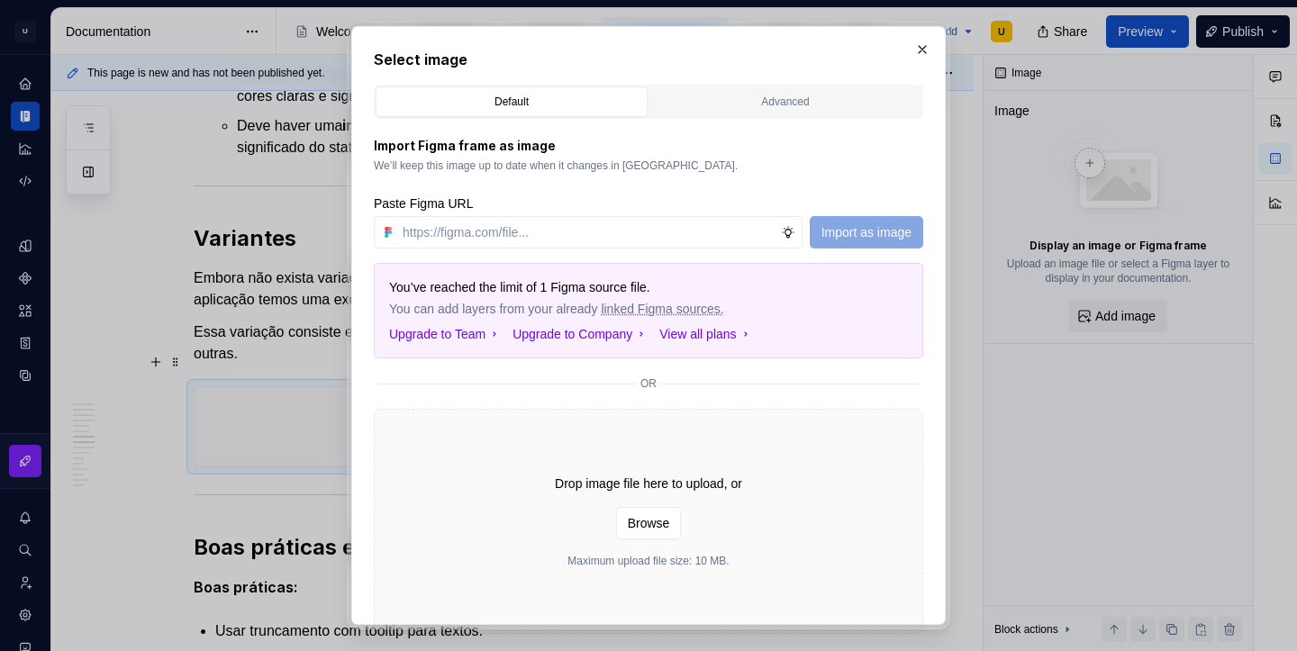
type textarea "*"
type input "Lore Ipsumdol Sitametconse Adipisc elitseddoe TE Incidid Utlaboree Dolorema, al…"
type textarea "*"
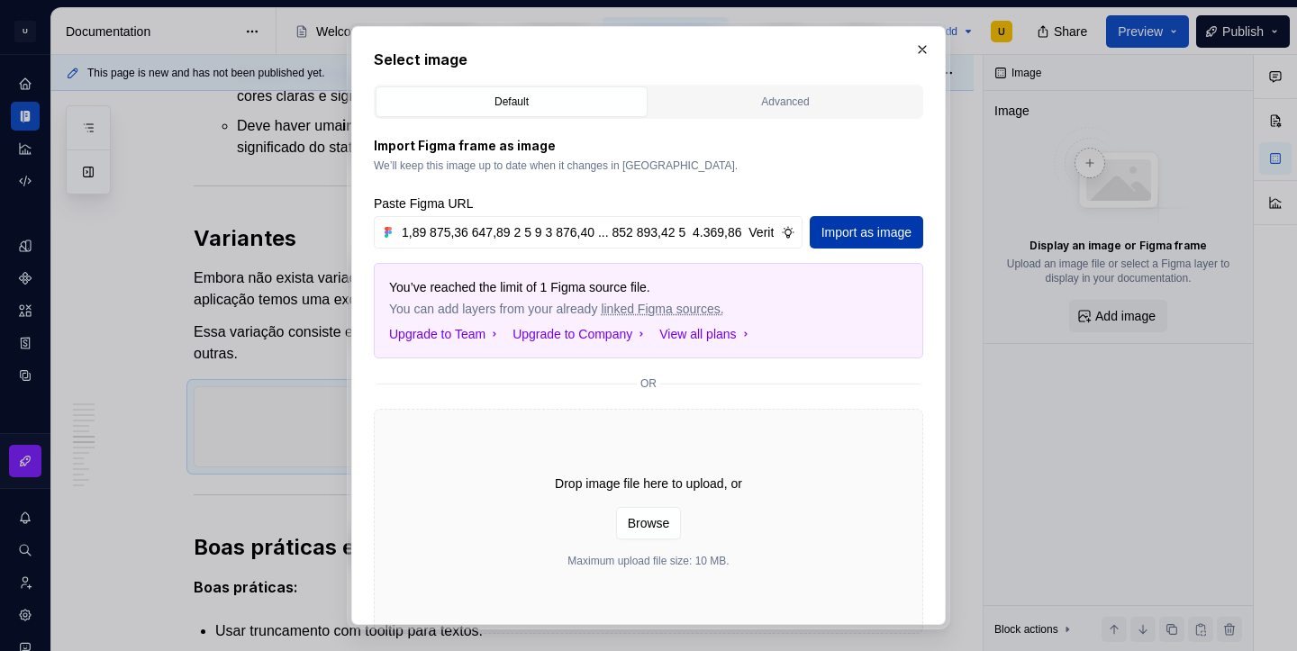
type input "Lore Ipsumdol Sitametconse Adipisc elitseddoe TE Incidid Utlaboree Dolorema, al…"
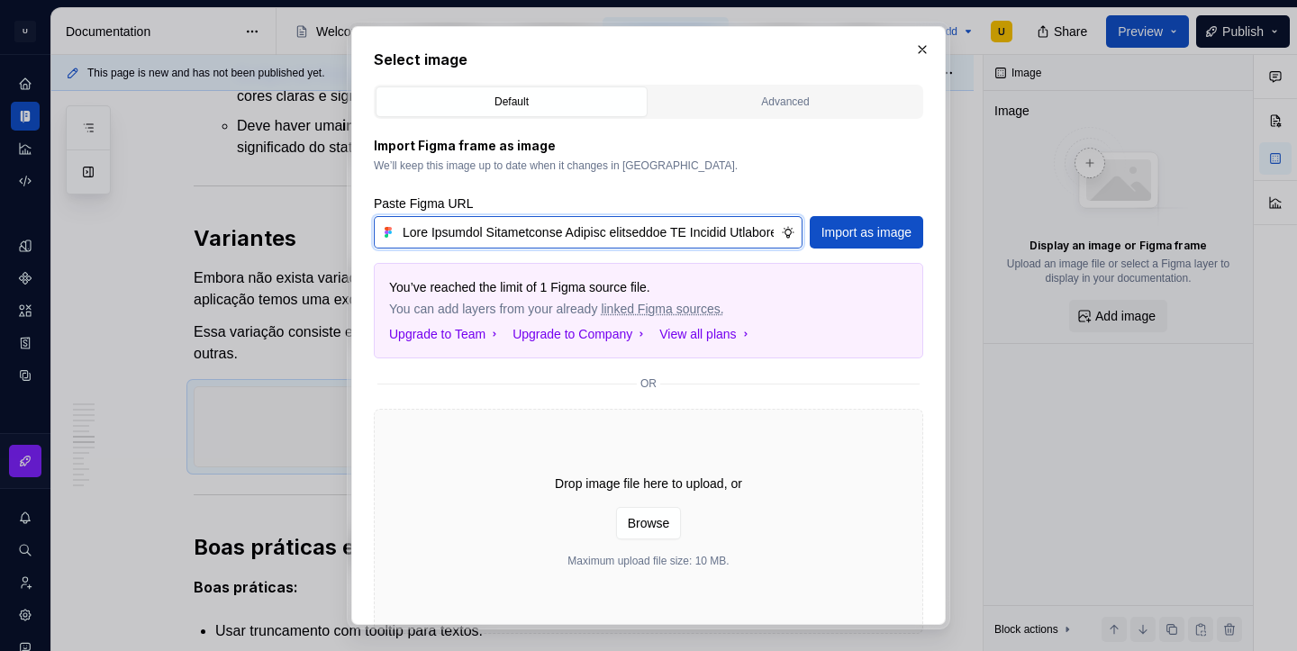
click at [536, 233] on input "text" at bounding box center [588, 232] width 386 height 32
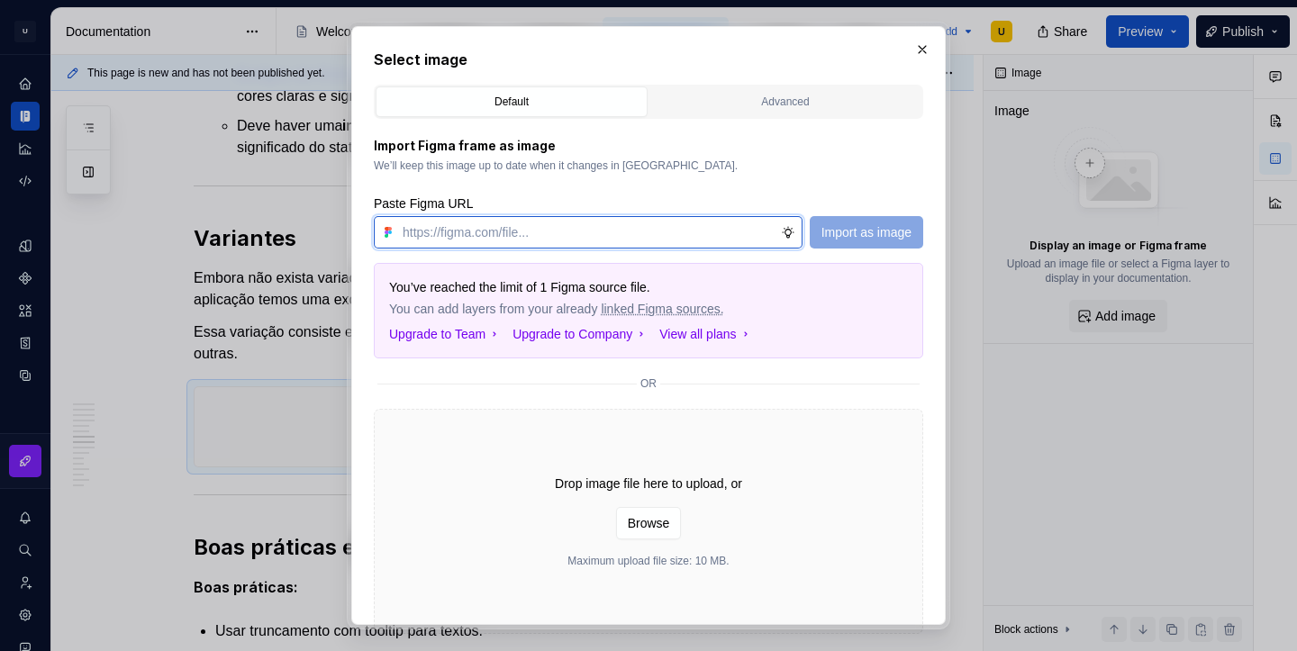
paste input "[URL][DOMAIN_NAME]"
type input "[URL][DOMAIN_NAME]"
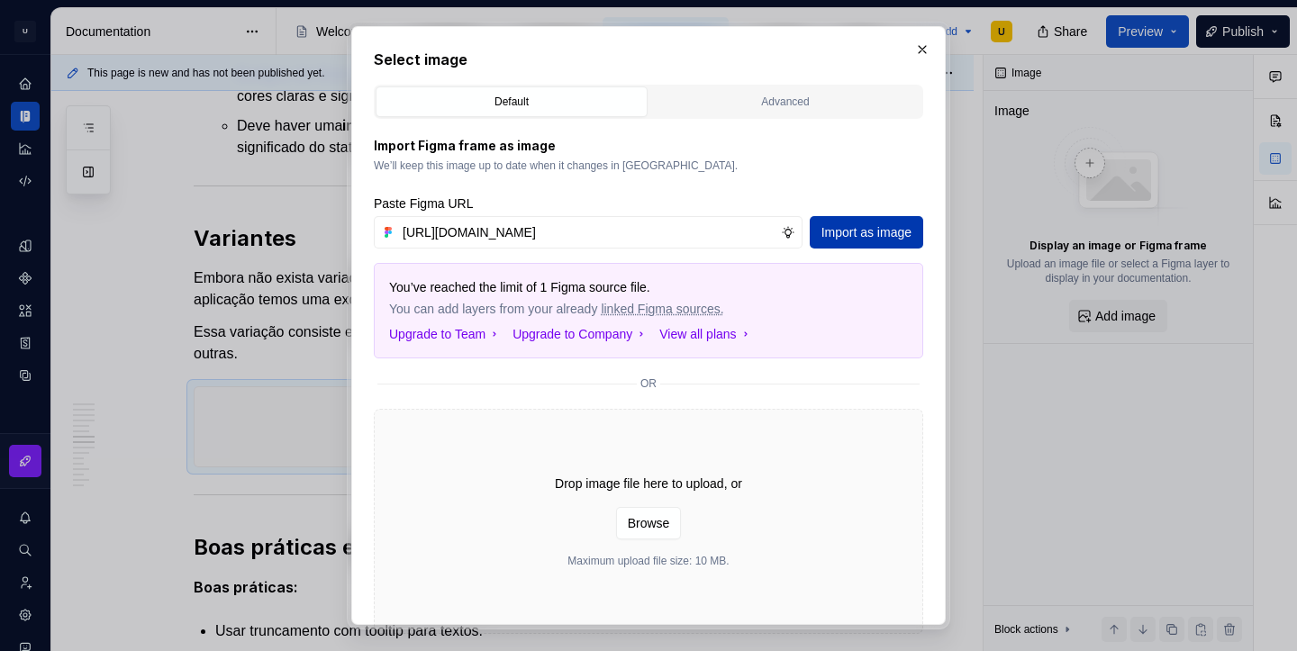
click at [886, 227] on span "Import as image" at bounding box center [867, 232] width 90 height 18
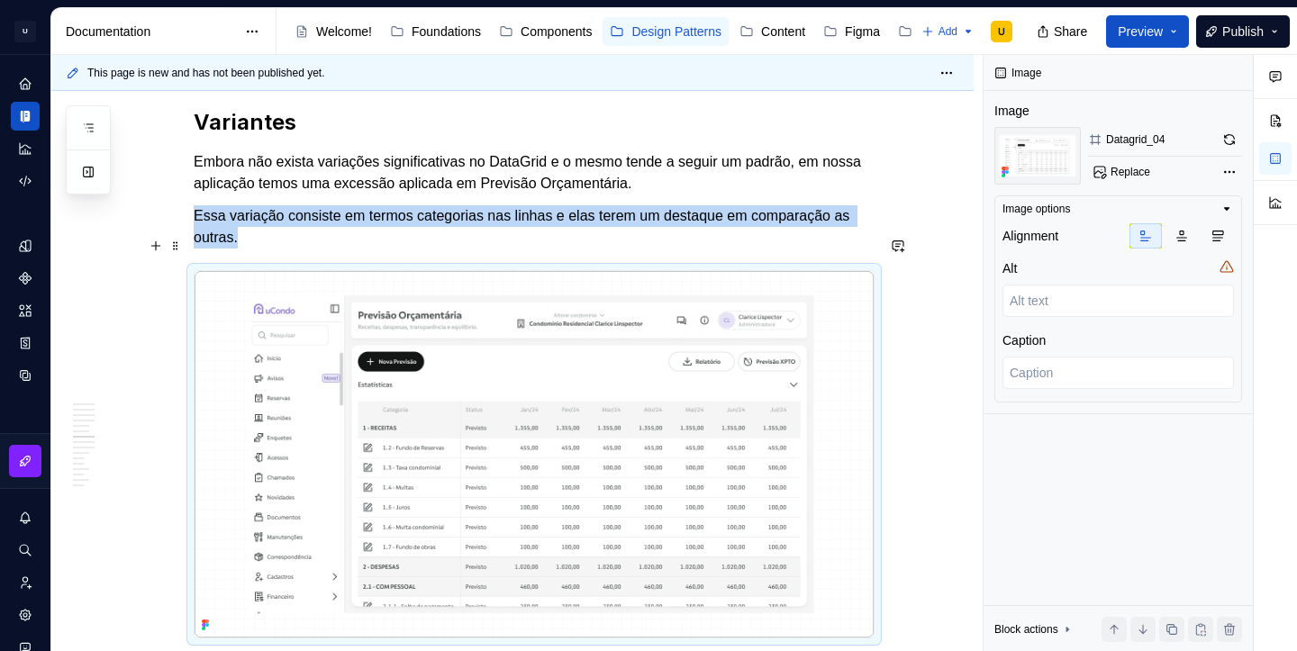
scroll to position [4640, 0]
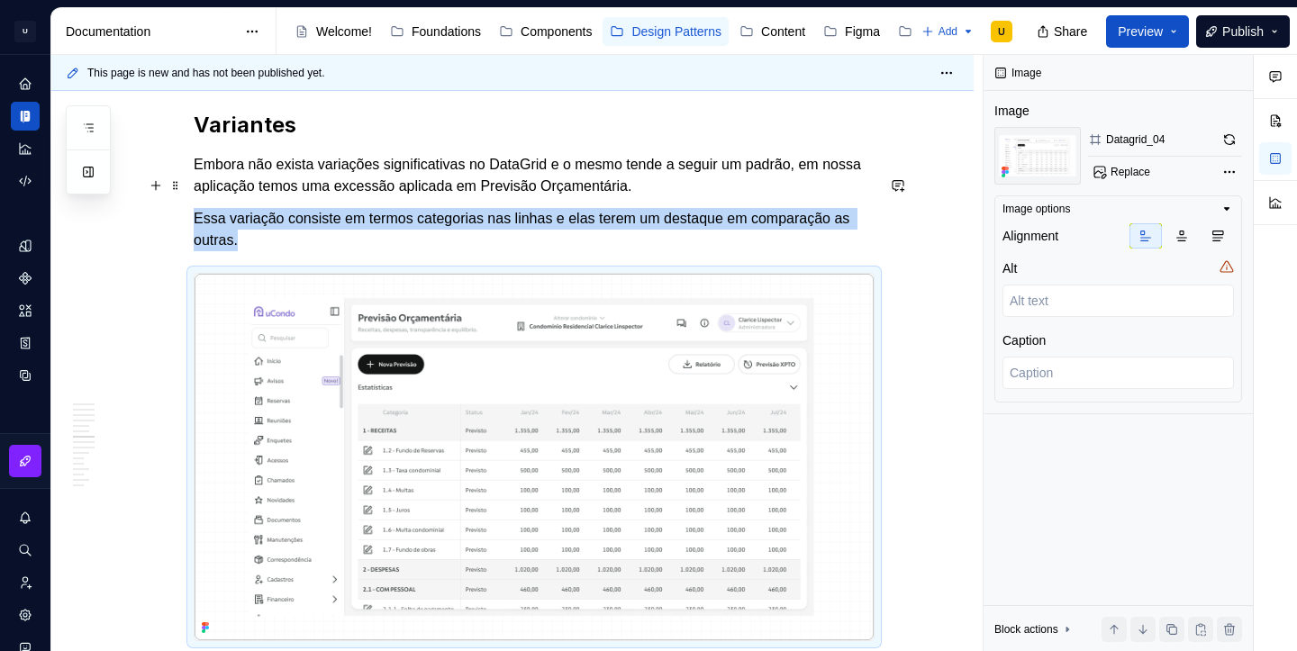
click at [286, 208] on p "Essa variação consiste em termos categorias nas linhas e elas terem um destaque…" at bounding box center [534, 229] width 681 height 43
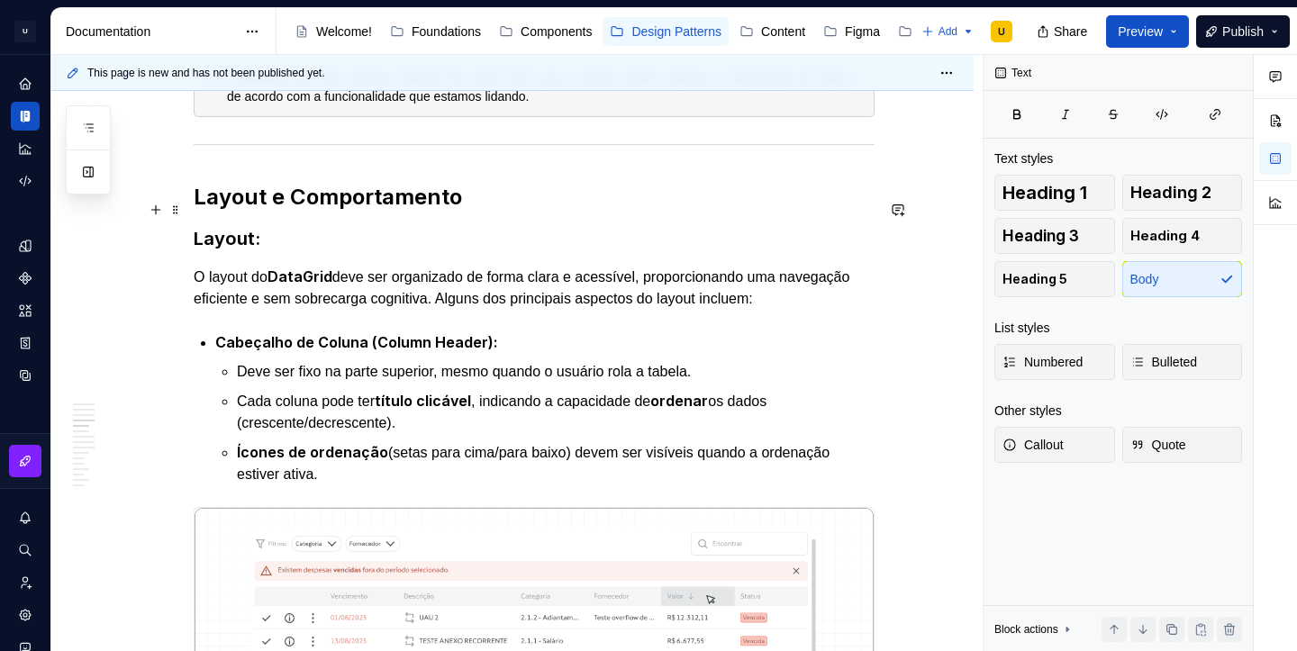
scroll to position [2174, 0]
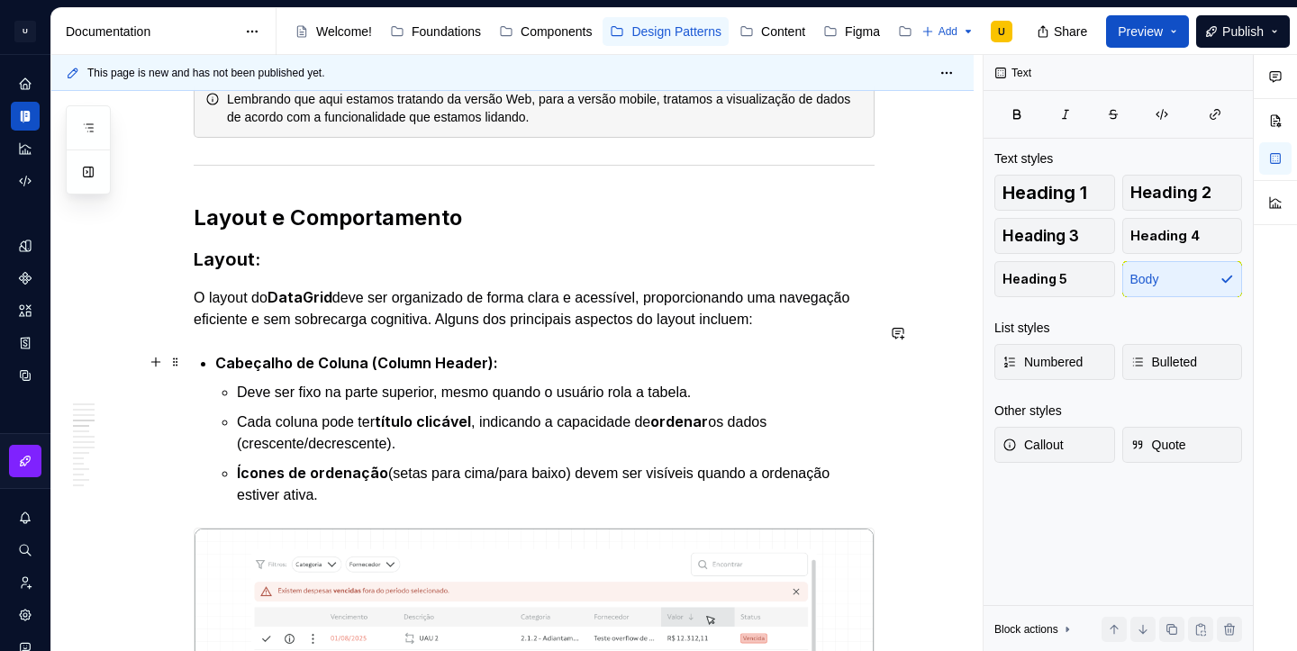
click at [731, 382] on p "Deve ser fixo na parte superior, mesmo quando o usuário rola a tabela." at bounding box center [556, 393] width 638 height 22
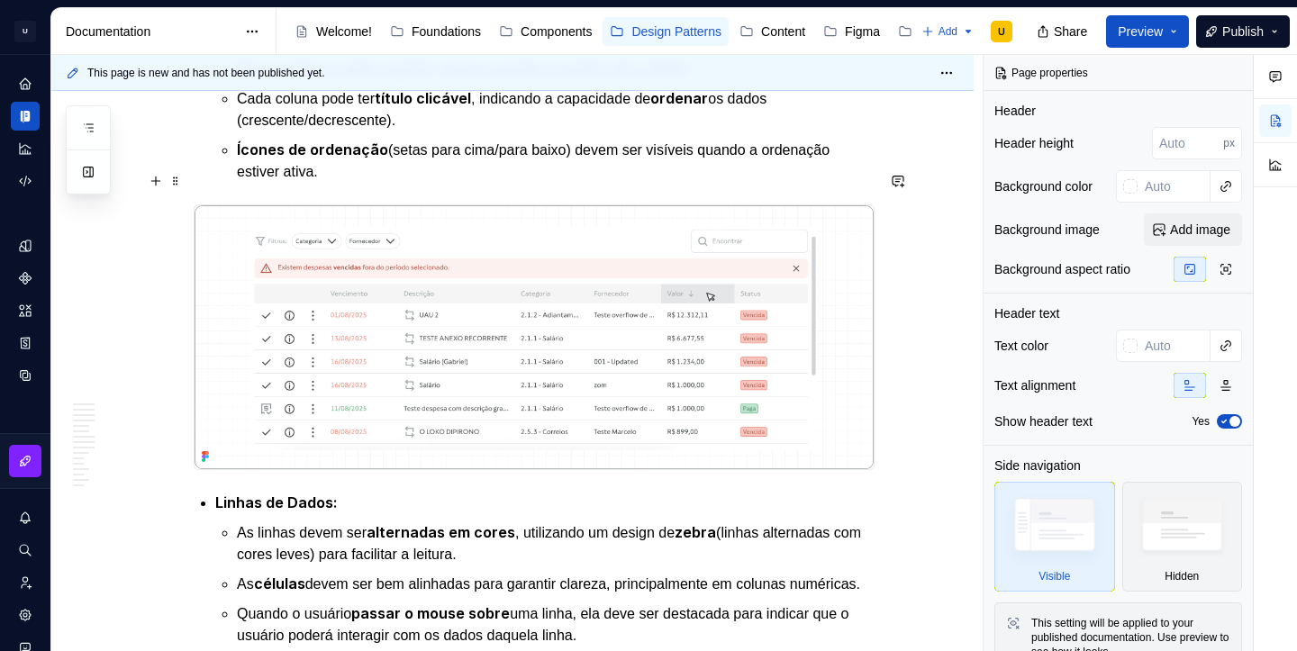
scroll to position [2497, 0]
click at [181, 180] on span at bounding box center [175, 181] width 14 height 25
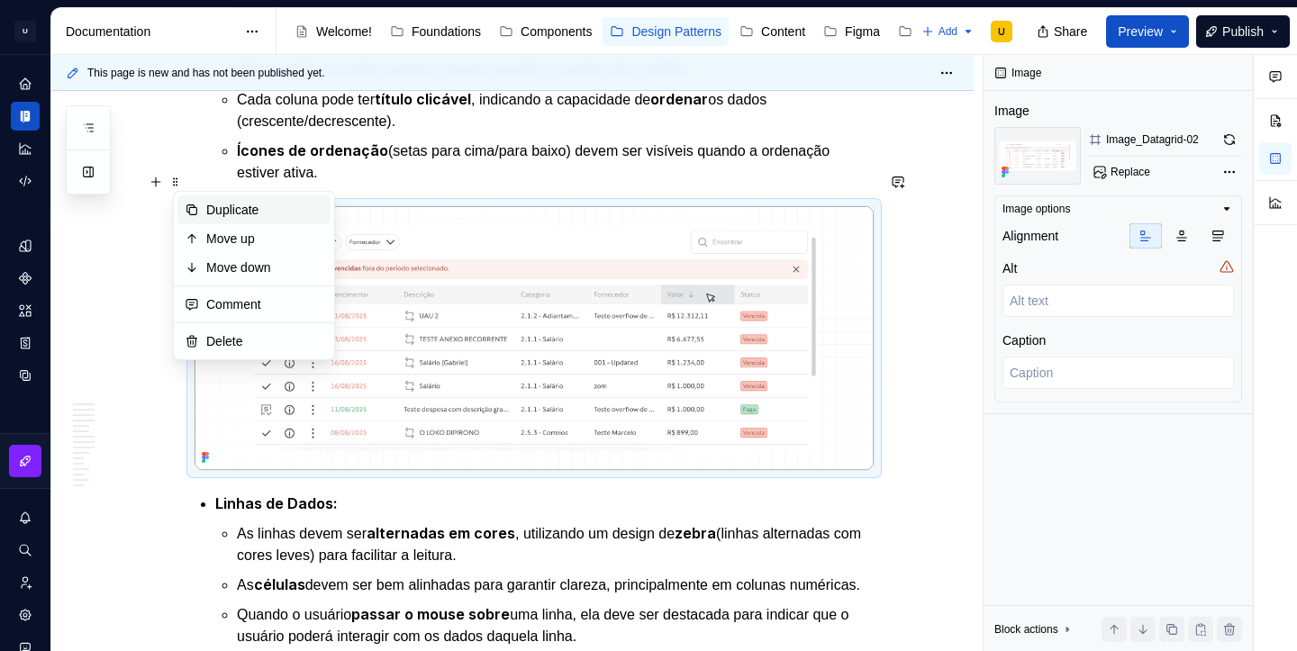
click at [260, 219] on div "Duplicate" at bounding box center [253, 209] width 153 height 29
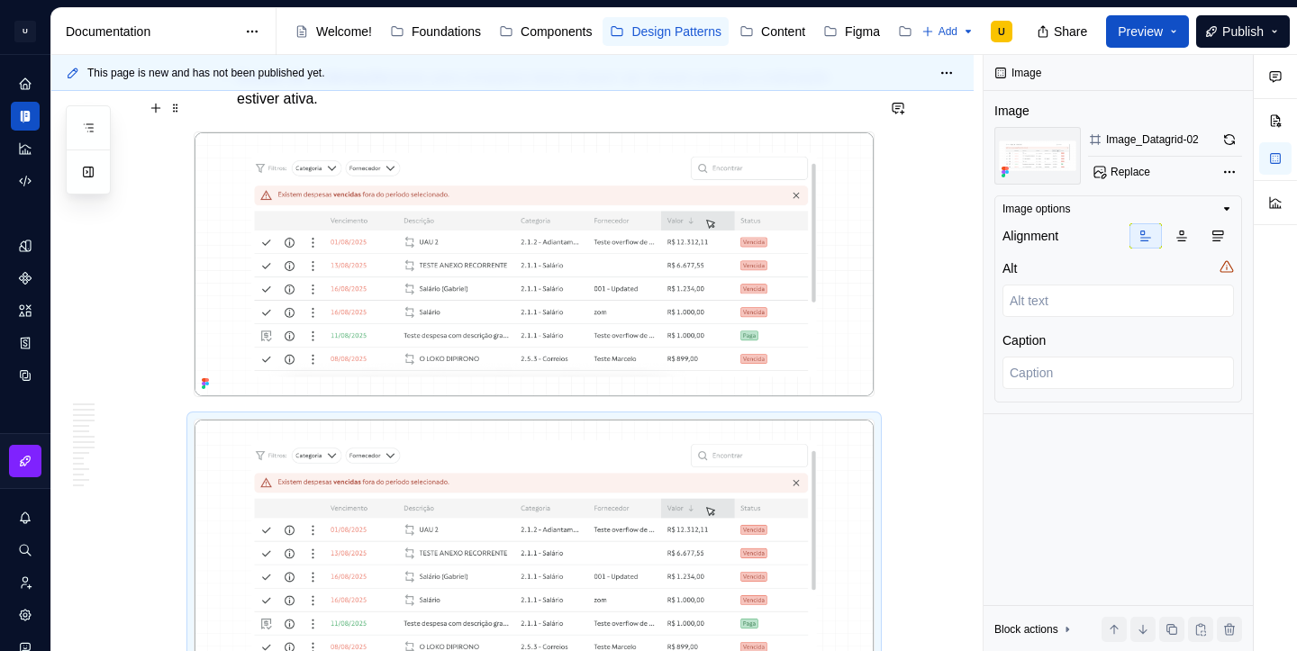
scroll to position [2527, 0]
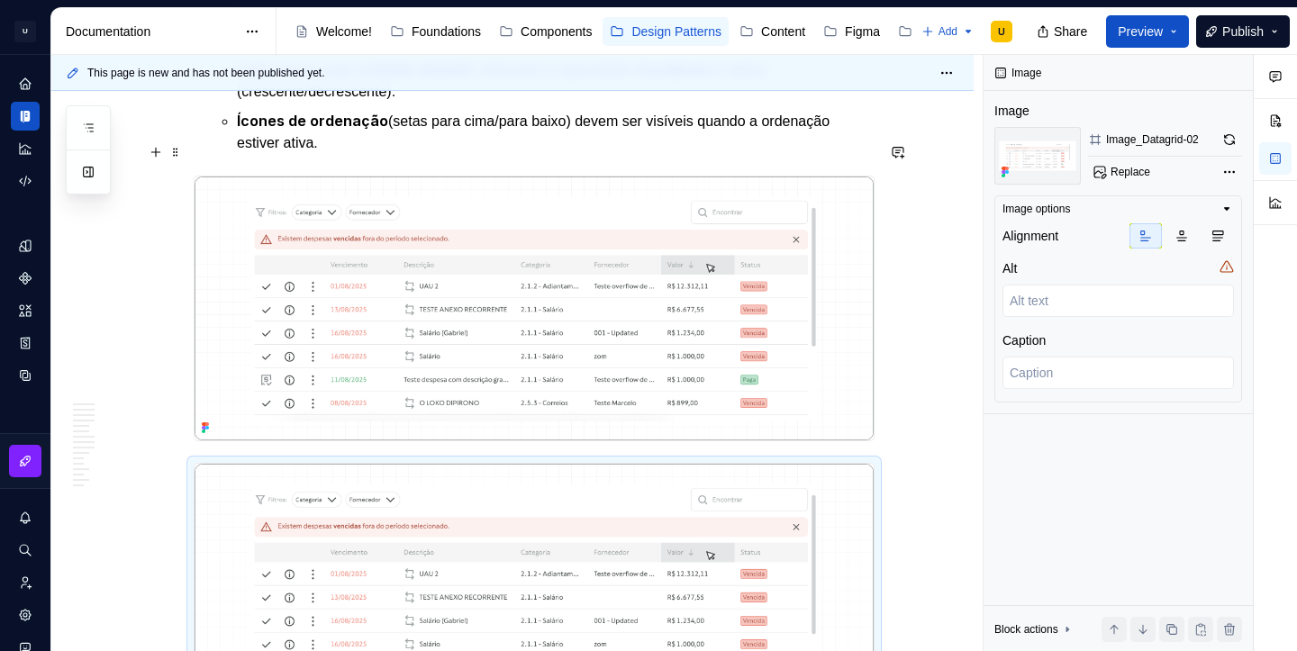
click at [438, 252] on img at bounding box center [534, 309] width 679 height 264
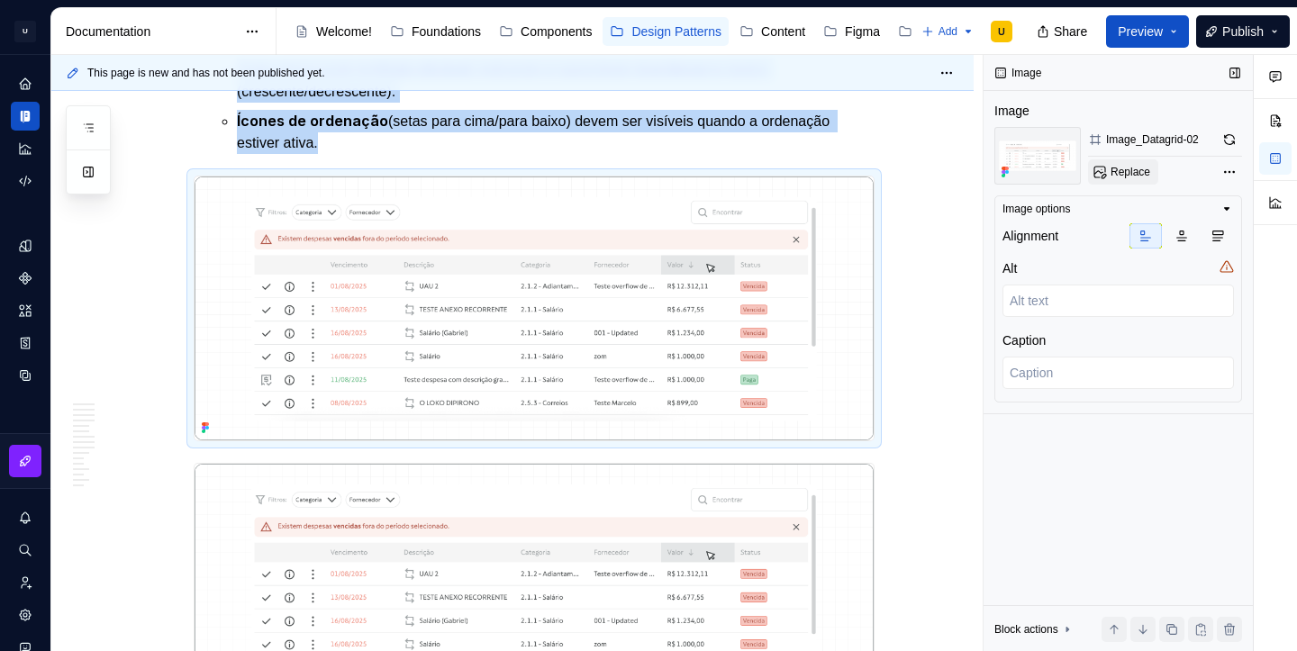
click at [1138, 176] on span "Replace" at bounding box center [1131, 172] width 40 height 14
type textarea "*"
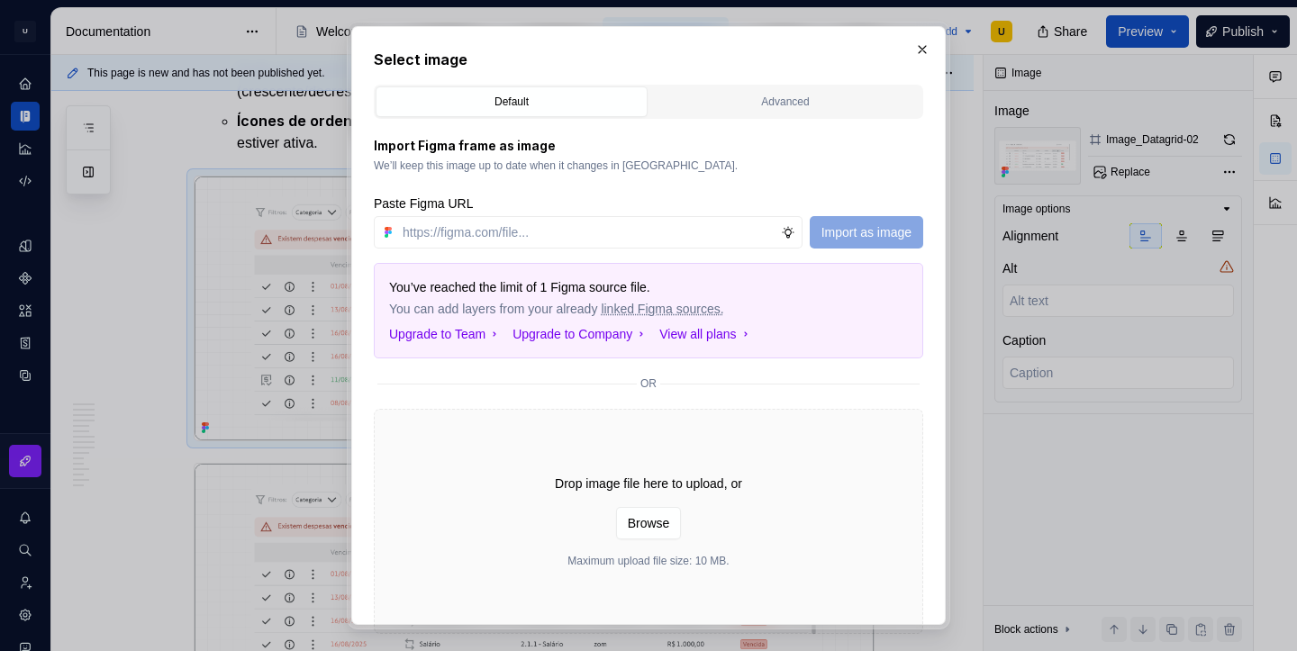
type input "[URL][DOMAIN_NAME]"
type textarea "*"
type input "[URL][DOMAIN_NAME]"
click at [829, 229] on span "Import as image" at bounding box center [867, 232] width 90 height 18
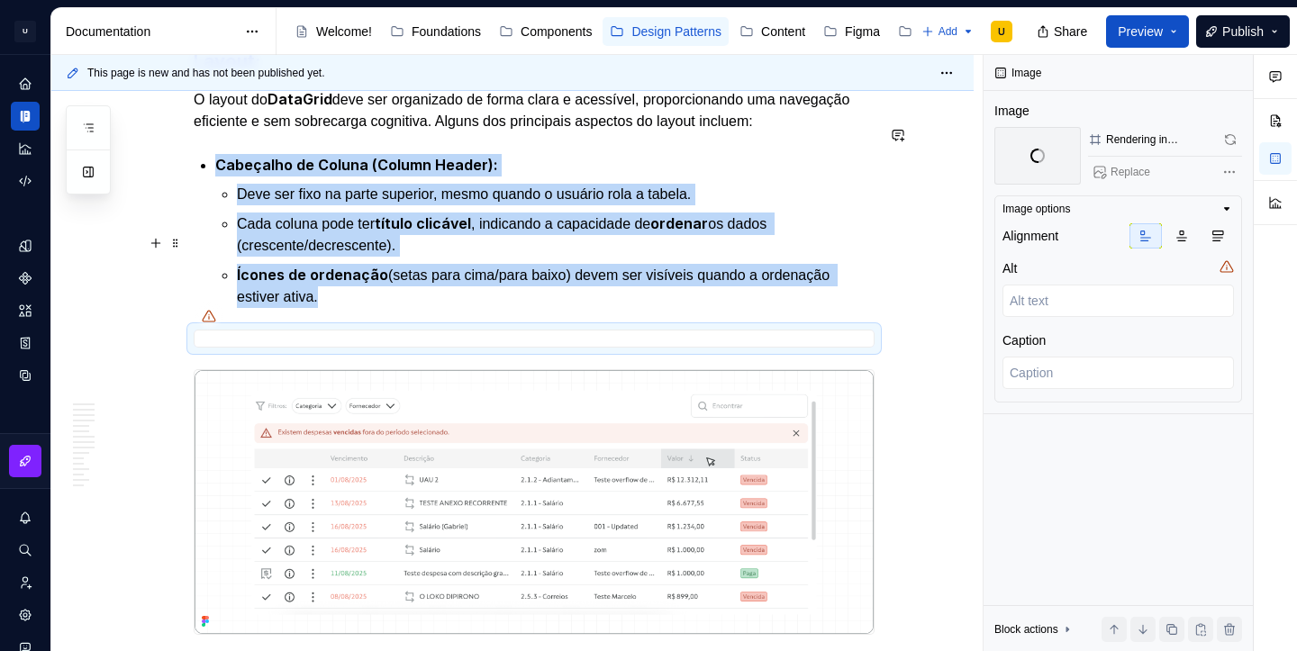
scroll to position [2379, 0]
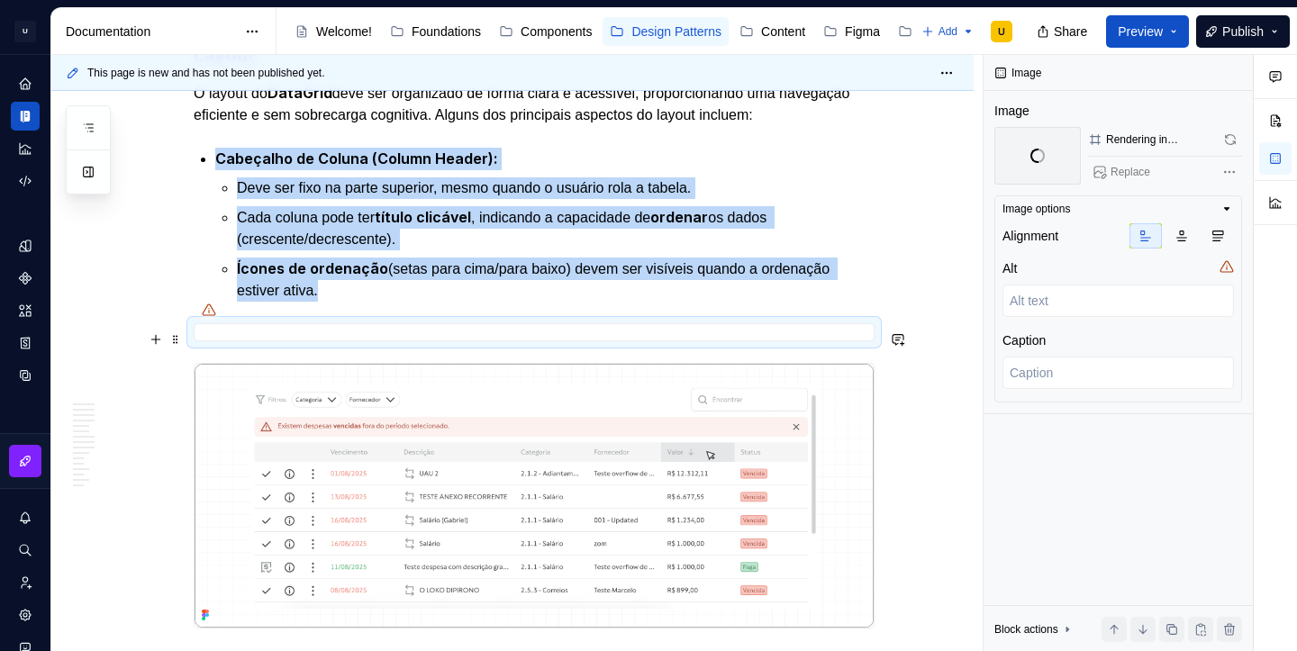
click at [788, 447] on img at bounding box center [534, 496] width 679 height 264
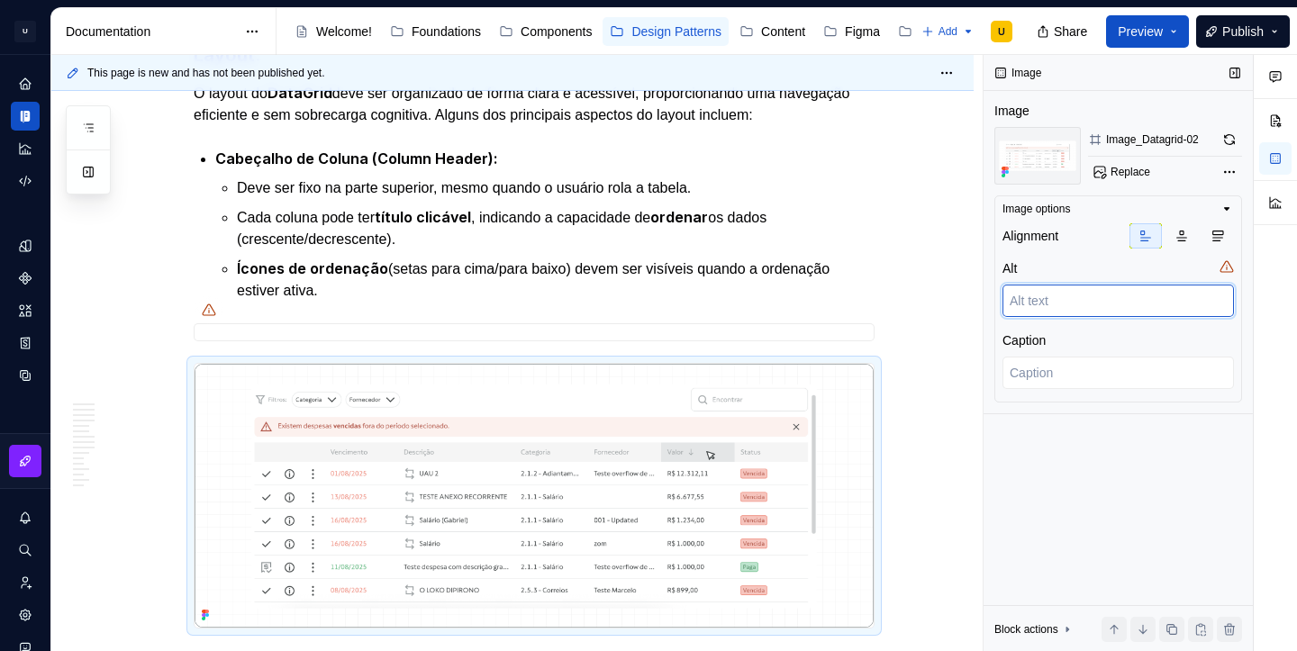
click at [1054, 298] on textarea at bounding box center [1118, 301] width 231 height 32
type textarea "*"
type textarea "'"
type textarea "*"
type textarea "Í"
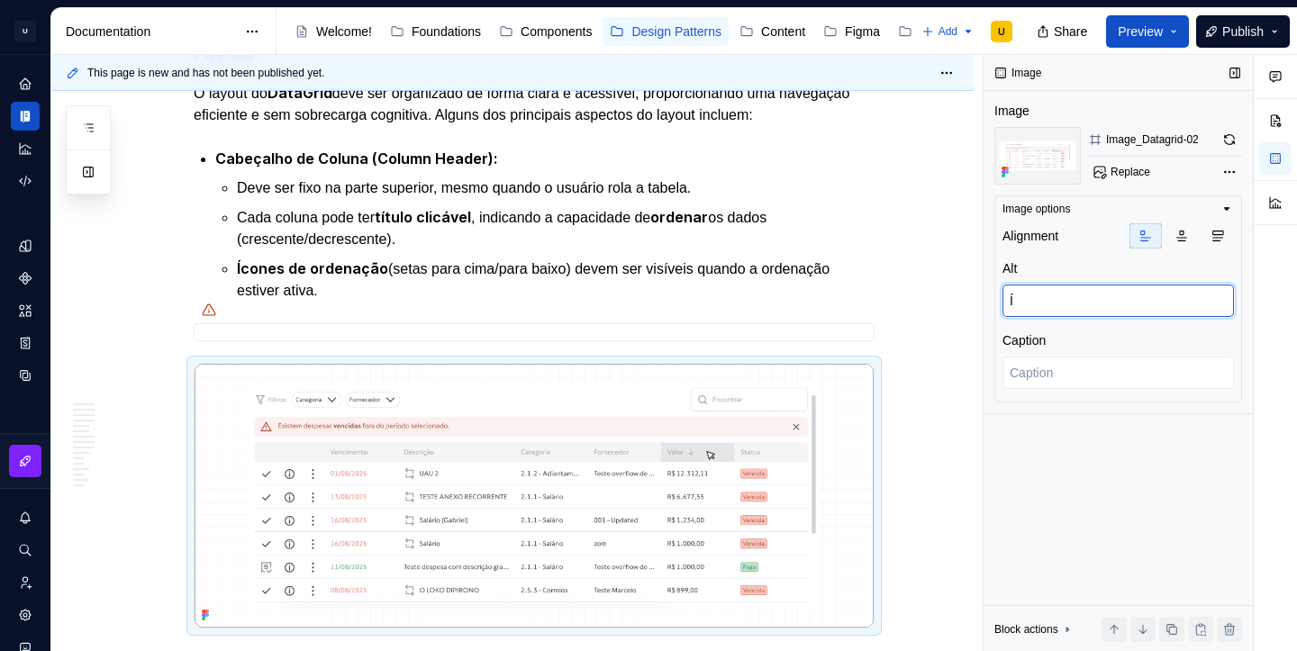
type textarea "*"
type textarea "Íc"
type textarea "*"
type textarea "Íco"
type textarea "*"
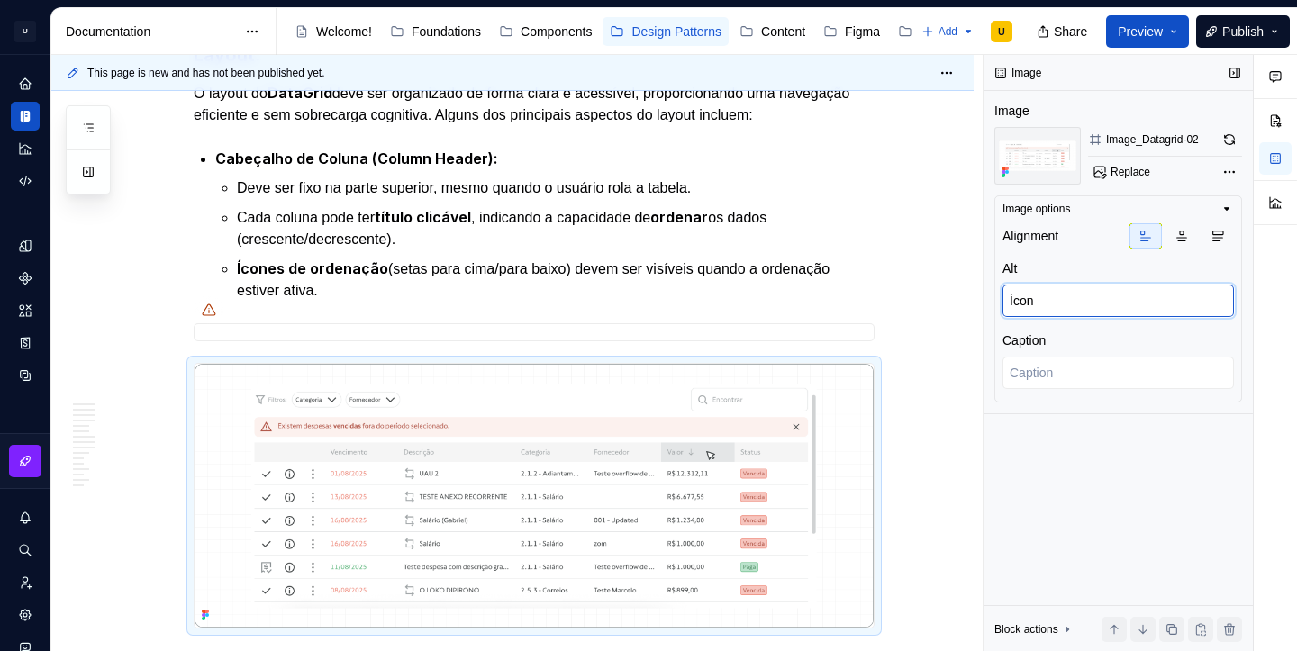
type textarea "Ícone"
type textarea "*"
type textarea "Ícones"
type textarea "*"
type textarea "Ícones"
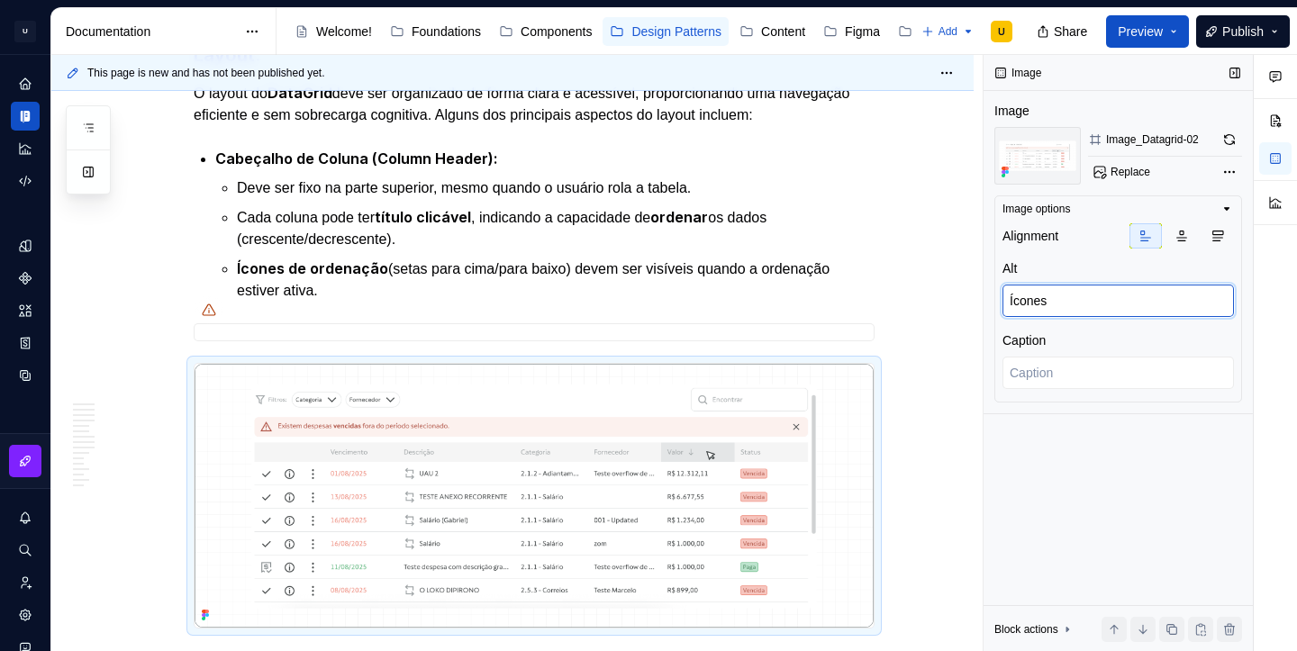
type textarea "*"
type textarea "Ícones d"
type textarea "*"
type textarea "Ícones de"
type textarea "*"
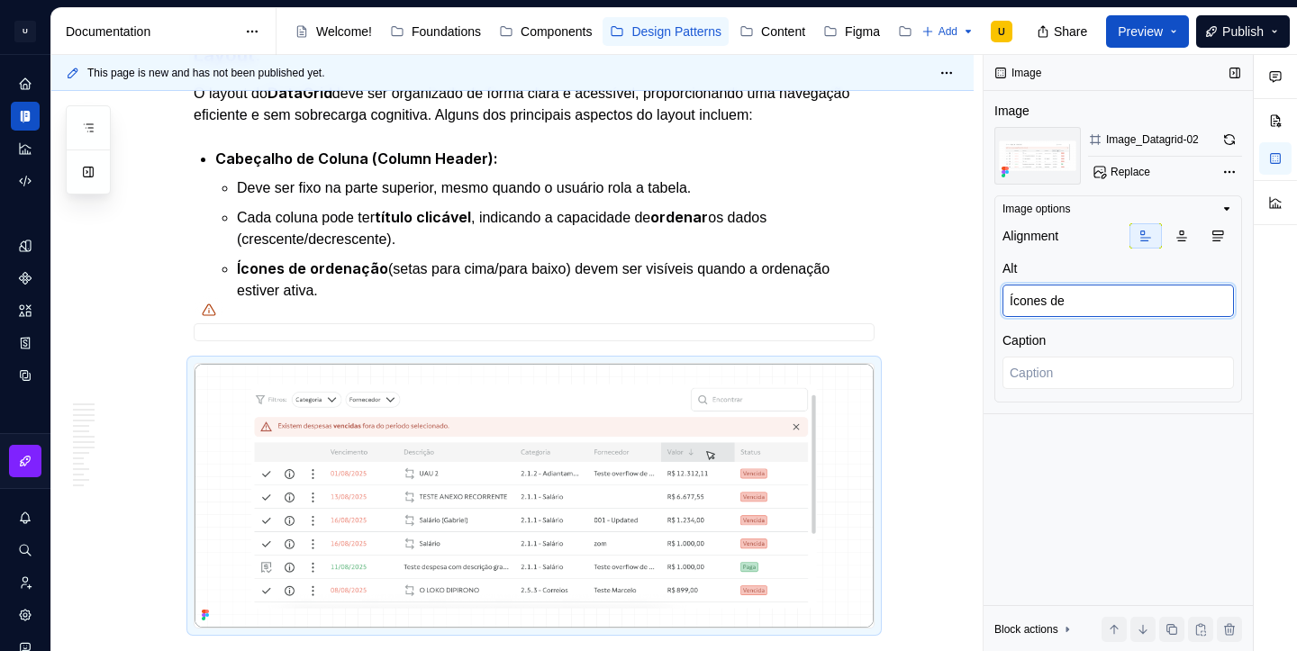
type textarea "Ícones de o"
type textarea "*"
type textarea "Ícones de or"
type textarea "*"
type textarea "Ícones de ord"
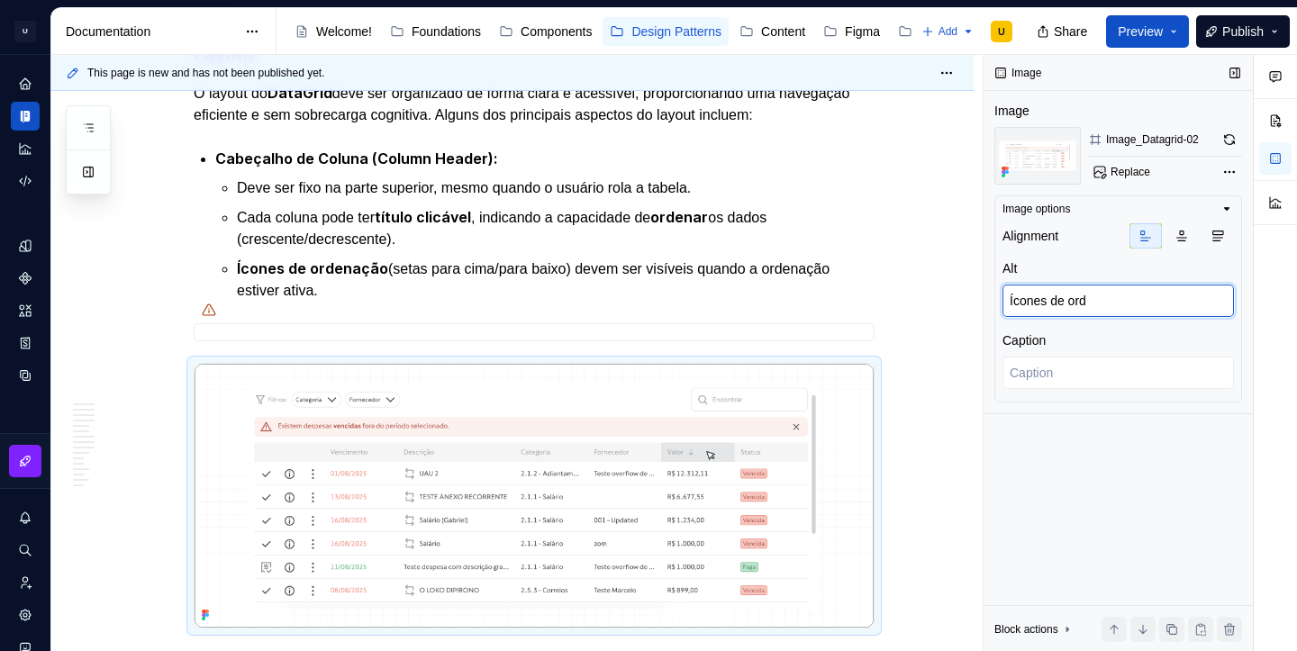
type textarea "*"
type textarea "Ícones de orde"
type textarea "*"
type textarea "Ícones de orden"
type textarea "*"
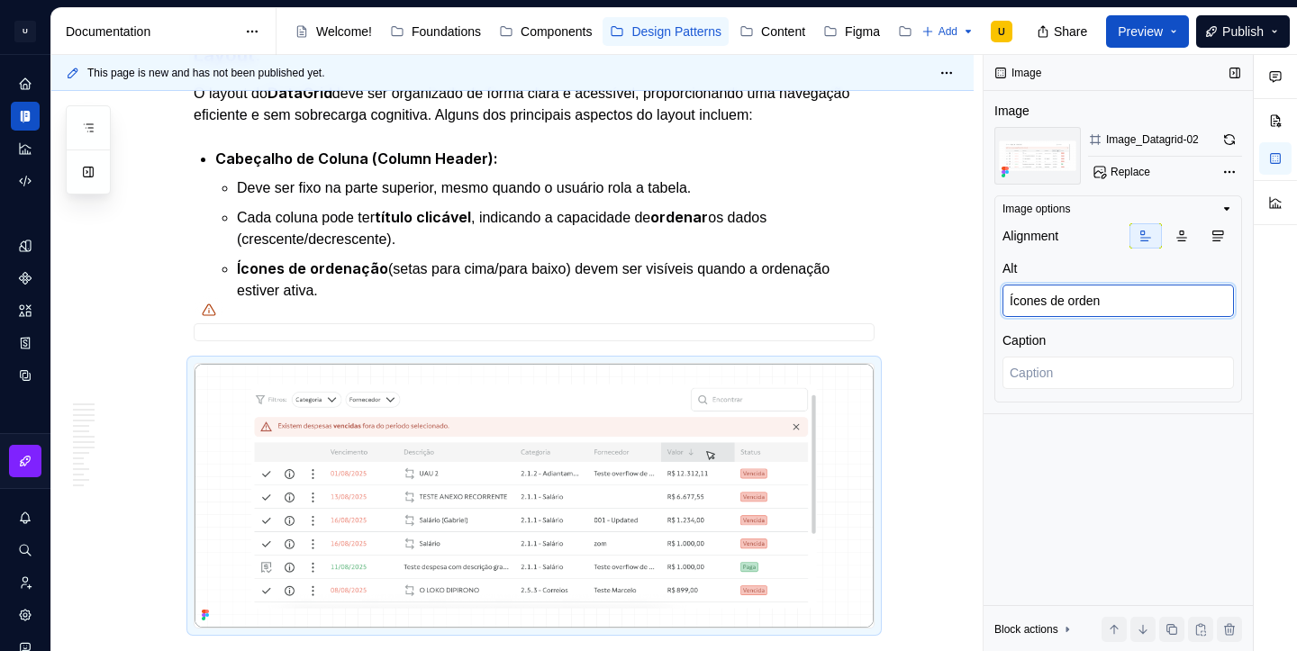
type textarea "Ícones de ordena"
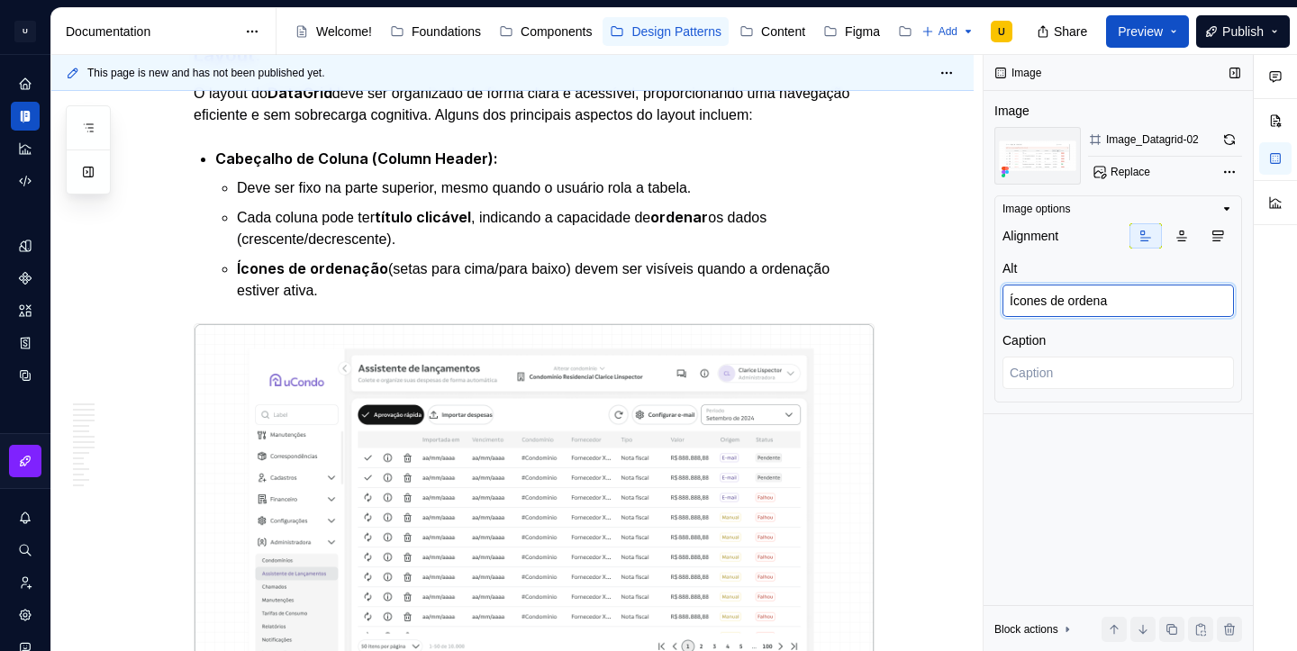
type textarea "*"
type textarea "Ícones de ordenaç"
type textarea "*"
type textarea "Ícones de ordenaç˜"
type textarea "*"
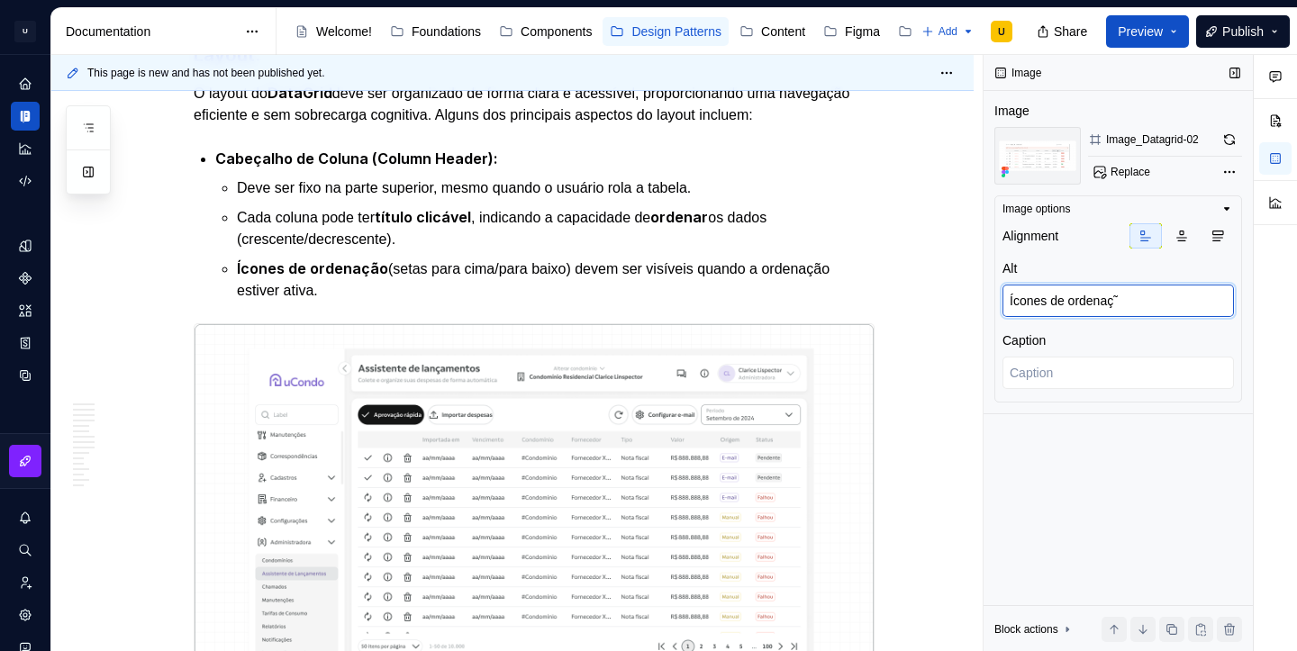
type textarea "Ícones de ordenaçã"
type textarea "*"
type textarea "Ícones de ordenação"
type textarea "*"
type textarea "Ícones de ordenação"
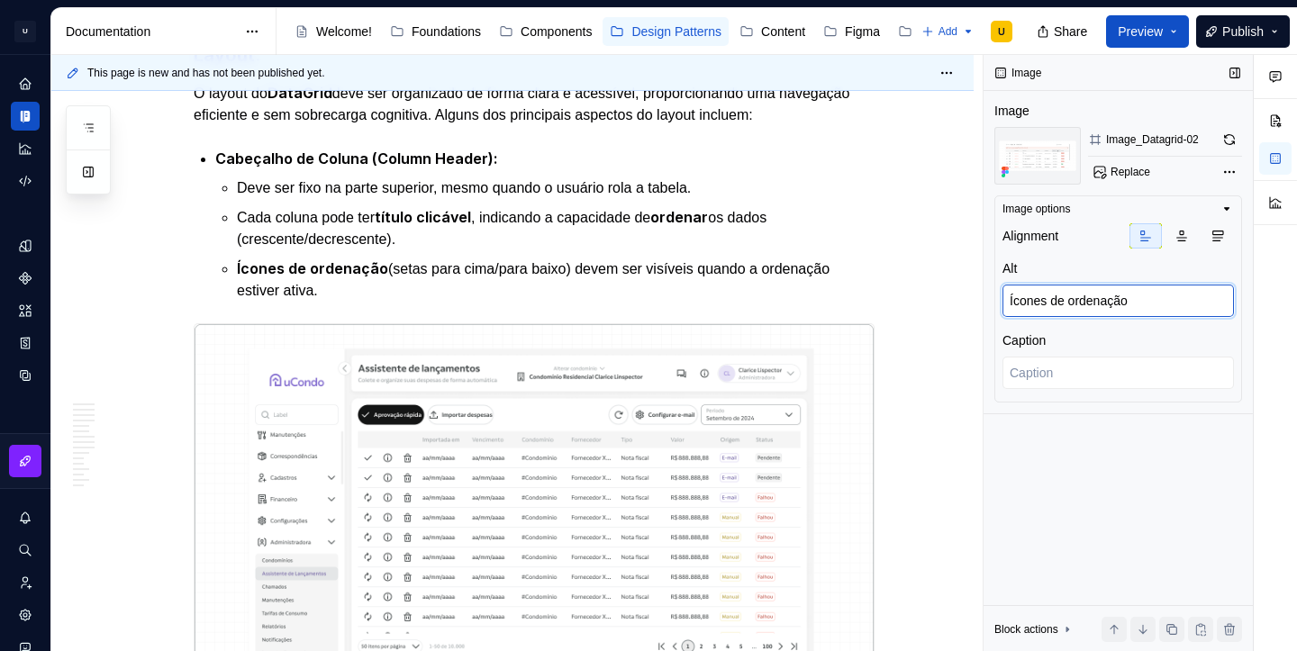
type textarea "*"
type textarea "Ícones de ordenação s"
type textarea "*"
type textarea "Ícones de ordenação se"
type textarea "*"
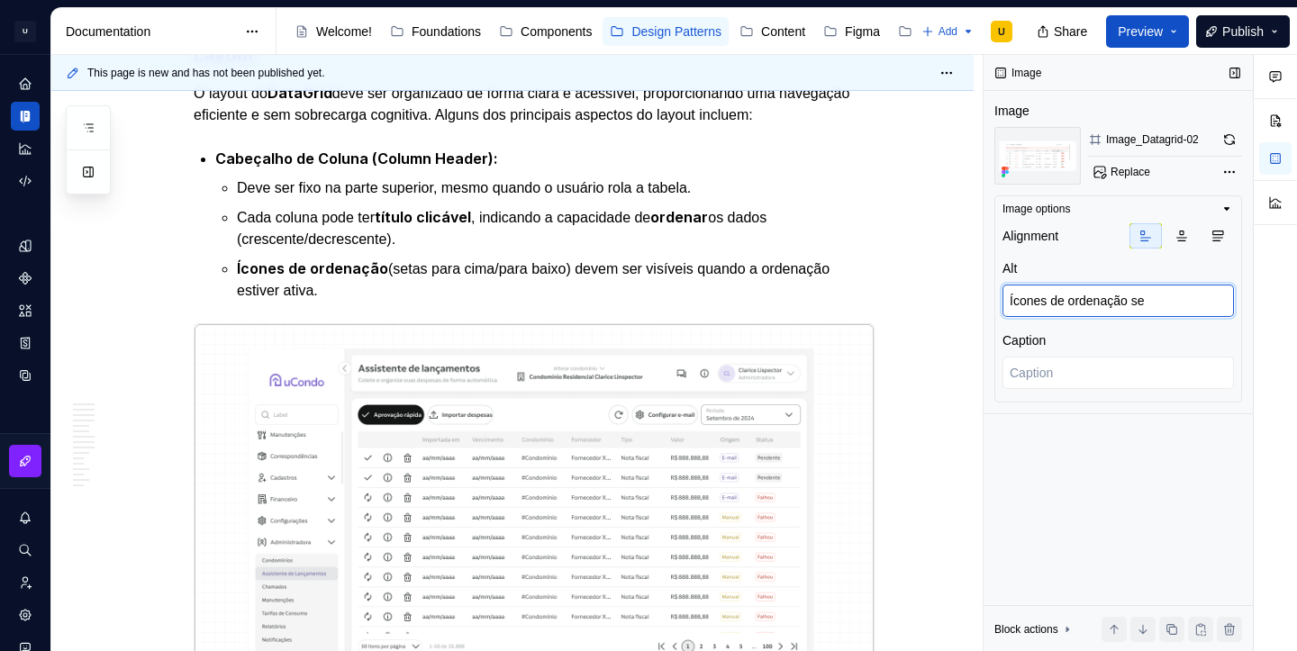
type textarea "Ícones de ordenação se"
type textarea "*"
type textarea "Ícones de ordenação se a"
type textarea "*"
type textarea "Ícones de ordenação se ap"
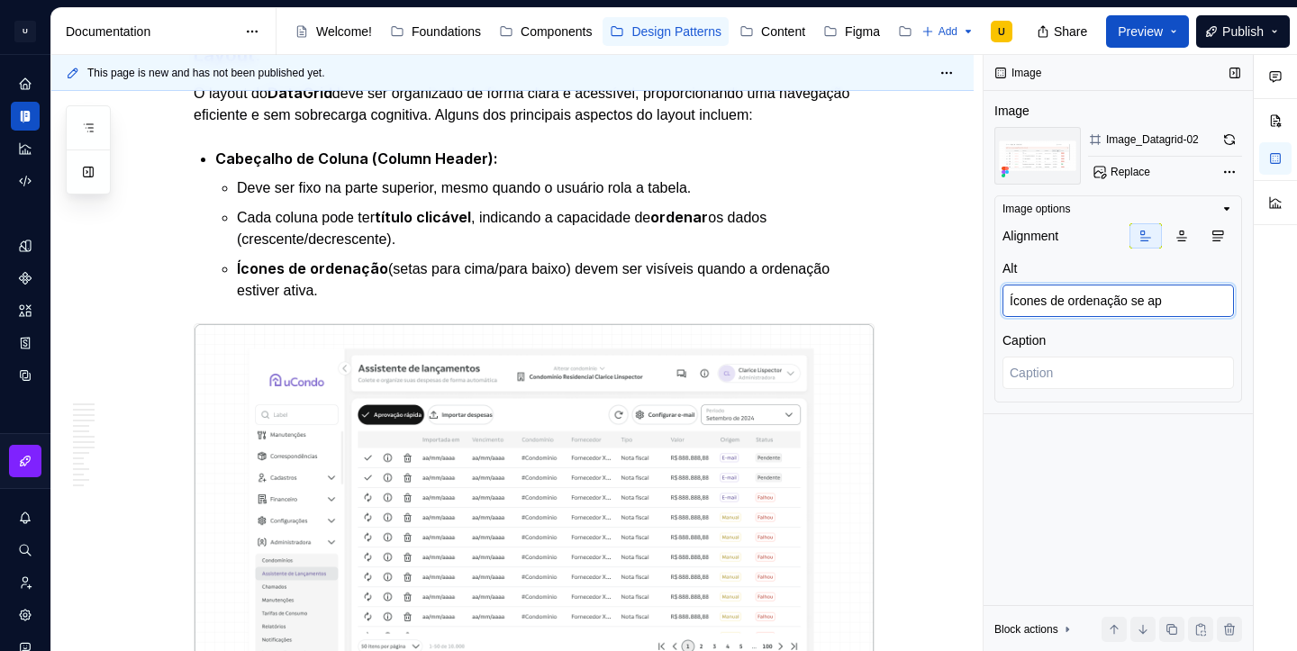
type textarea "*"
type textarea "Ícones de ordenação se apr"
type textarea "*"
type textarea "Ícones de ordenação se apre"
type textarea "*"
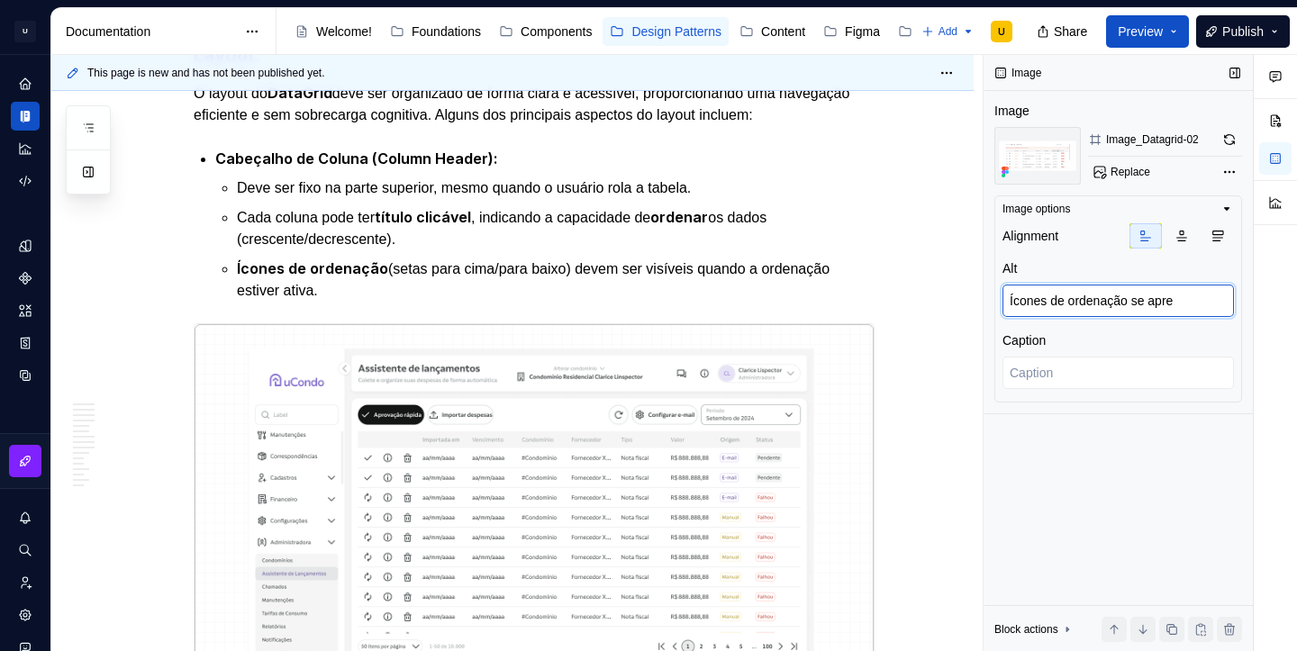
type textarea "Ícones de ordenação se apree"
type textarea "*"
type textarea "Ícones de ordenação se apreent"
type textarea "*"
type textarea "Ícones de ordenação se apreenta"
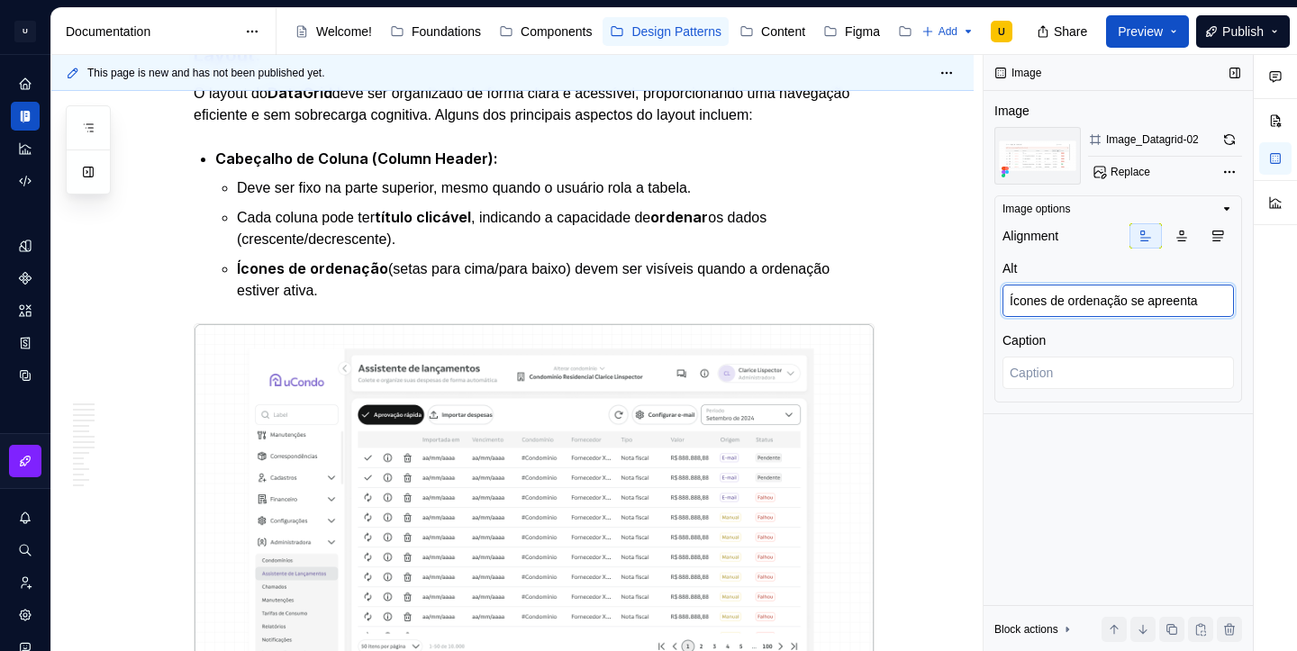
type textarea "*"
type textarea "Ícones de ordenação se apreentam"
type textarea "*"
type textarea "Ícones de ordenação se apreentam q"
type textarea "*"
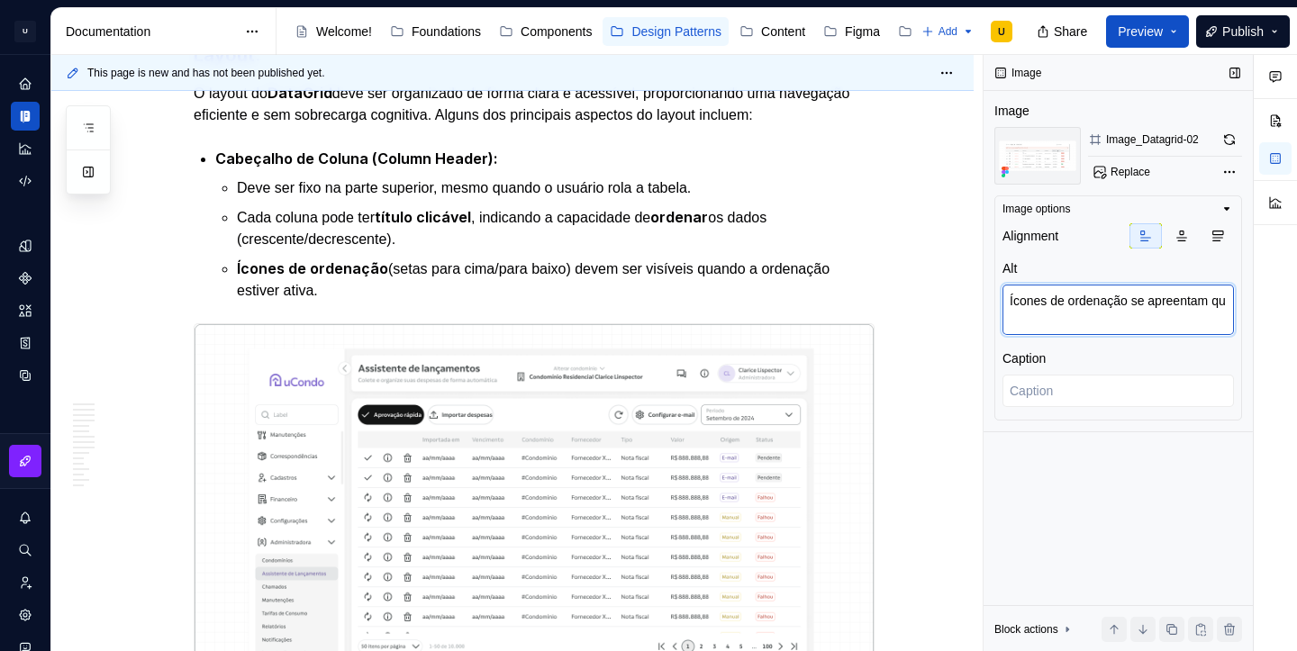
type textarea "Ícones de ordenação se apreentam qua"
type textarea "*"
type textarea "Ícones de ordenação se apreentam quan"
type textarea "*"
type textarea "Ícones de ordenação se apreentam quand"
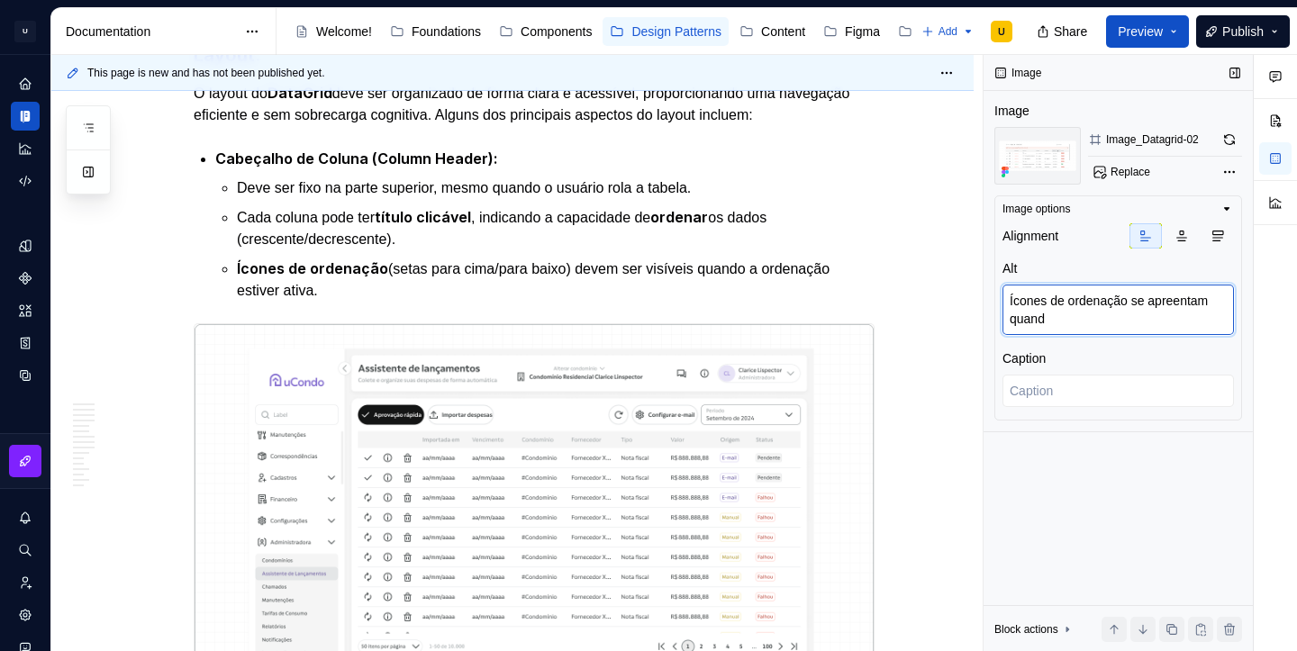
type textarea "*"
type textarea "Ícones de ordenação se apreentam quando"
type textarea "*"
type textarea "Ícones de ordenação se apreentam quando"
type textarea "*"
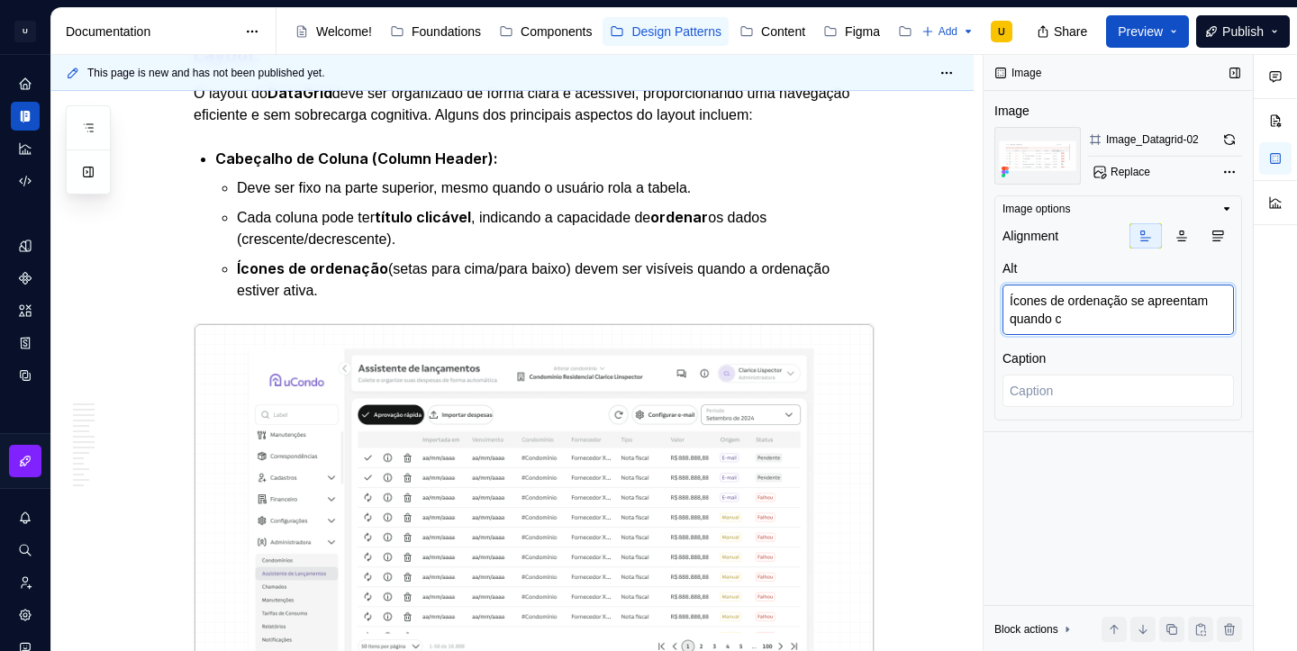
type textarea "Ícones de ordenação se apreentam quando cl"
type textarea "*"
type textarea "Ícones de ordenação se apreentam quando cli"
type textarea "*"
type textarea "Ícones de ordenação se apreentam quando clic"
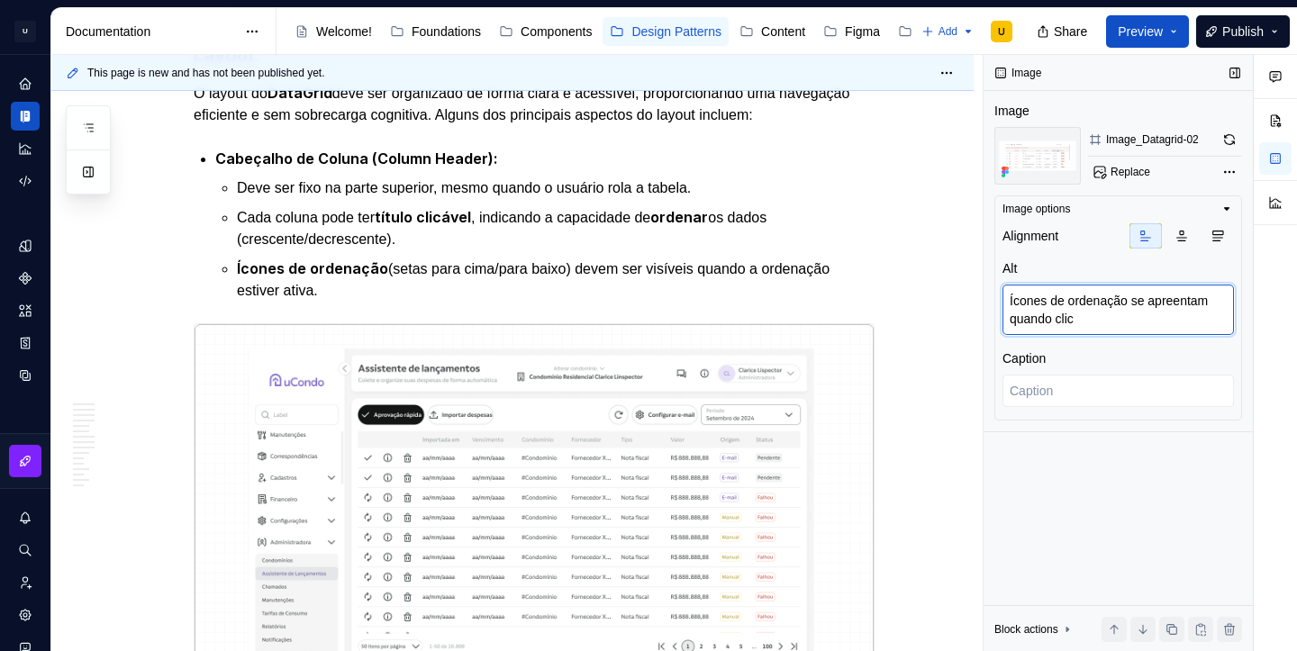
type textarea "*"
type textarea "Ícones de ordenação se apreentam quando clica"
type textarea "*"
type textarea "Ícones de ordenação se apreentam quando clicam"
type textarea "*"
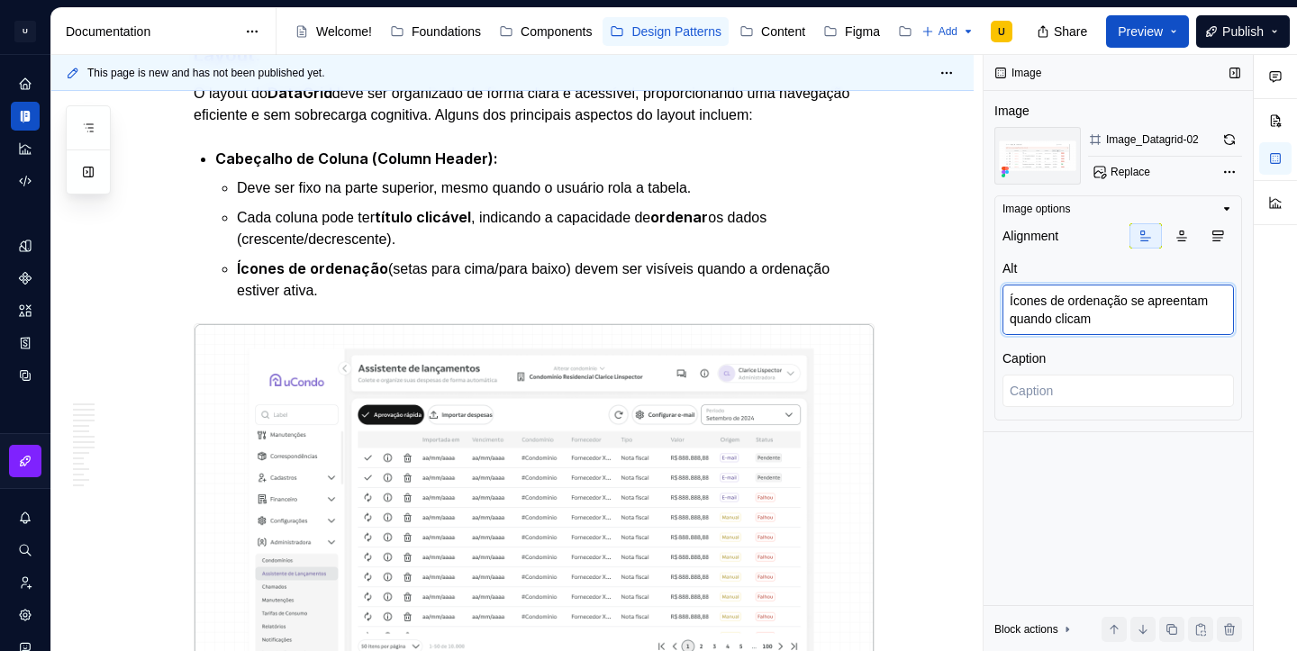
type textarea "Ícones de ordenação se apreentam quando clicamo"
type textarea "*"
type textarea "Ícones de ordenação se apreentam quando clicamos"
type textarea "*"
type textarea "Ícones de ordenação se apreentam quando clicamos"
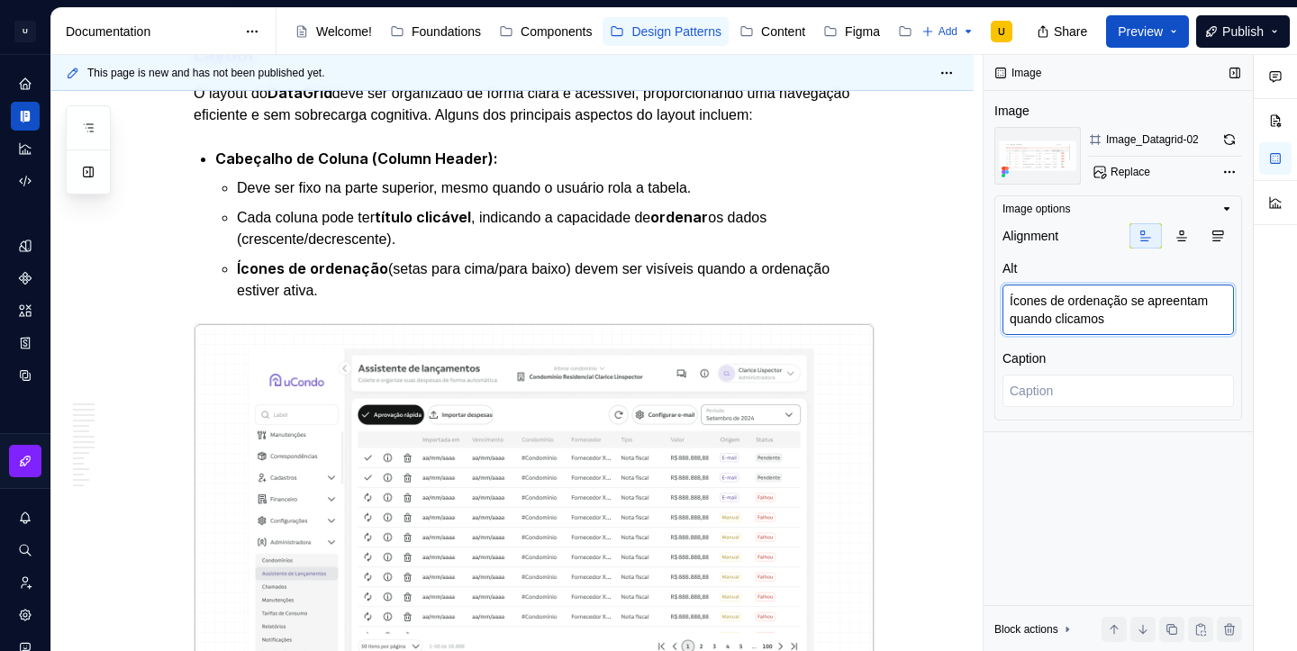
type textarea "*"
type textarea "Ícones de ordenação se apreentam quando clicamos n"
type textarea "*"
type textarea "Ícones de ordenação se apreentam quando clicamos no"
type textarea "*"
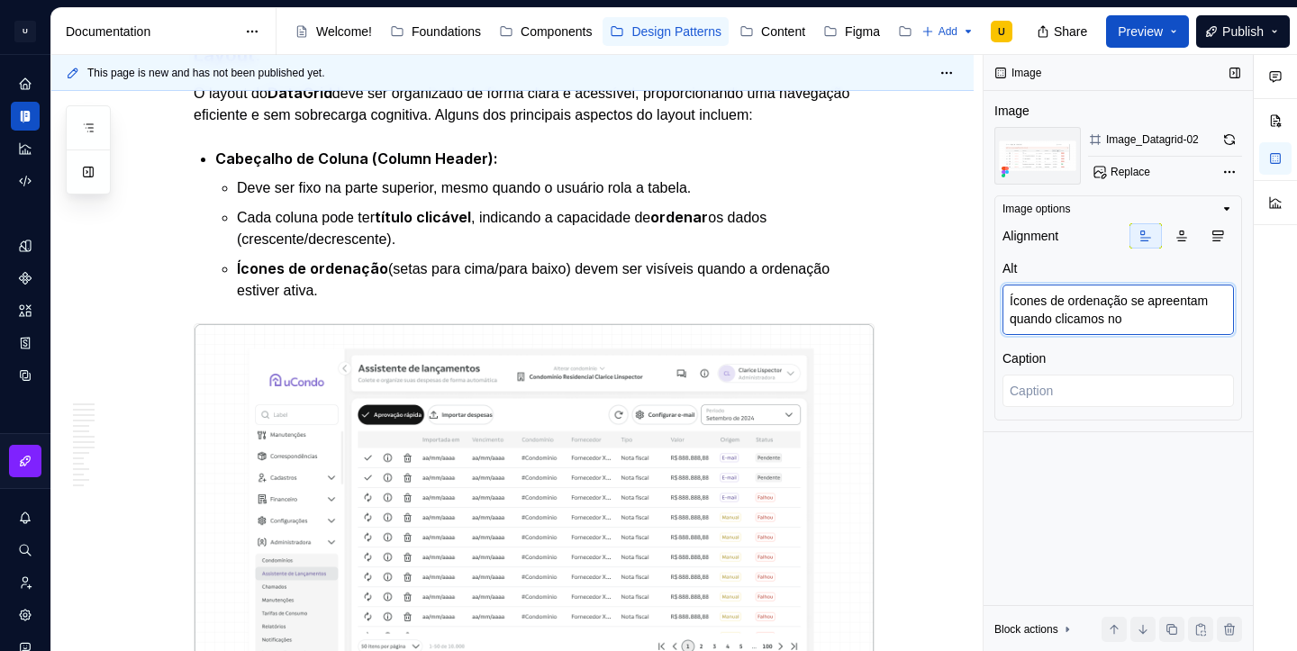
type textarea "Ícones de ordenação se apreentam quando clicamos no"
type textarea "*"
type textarea "Ícones de ordenação se apreentam quando clicamos no C"
type textarea "*"
type textarea "Ícones de ordenação se apreentam quando clicamos no Co"
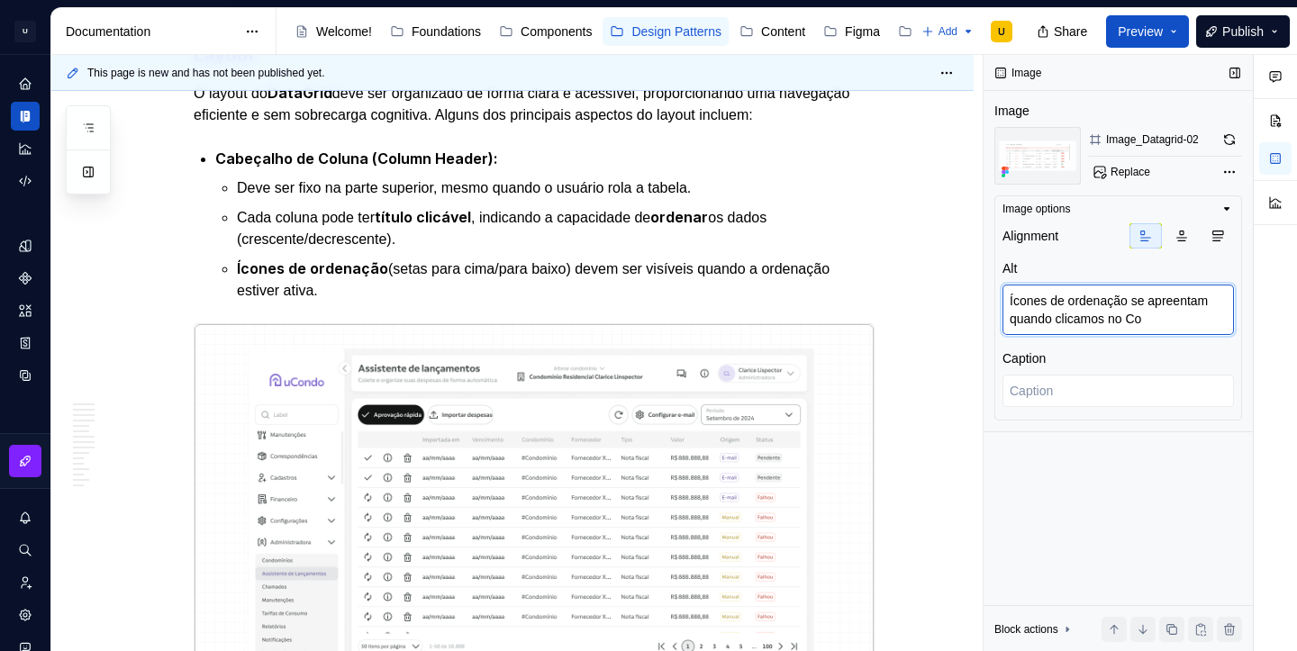
type textarea "*"
type textarea "Ícones de ordenação se apreentam quando clicamos no Col"
type textarea "*"
type textarea "Ícones de ordenação se apreentam quando clicamos no Coll"
type textarea "*"
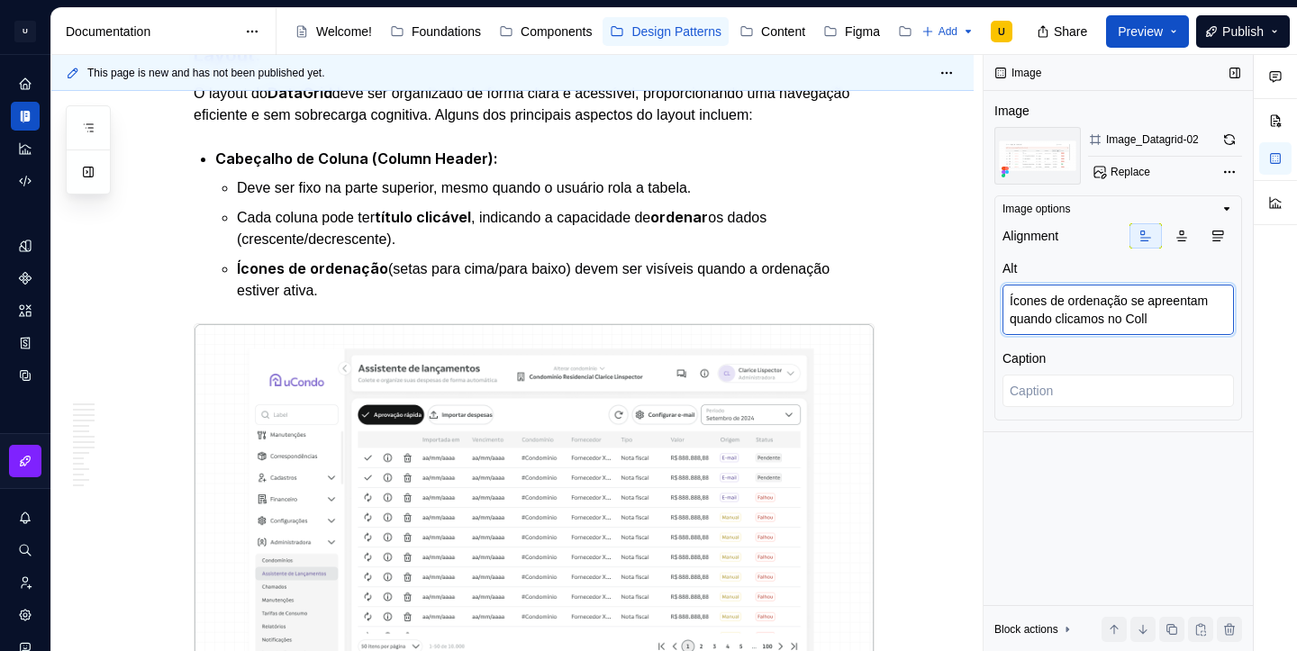
type textarea "Ícones de ordenação se apreentam quando clicamos no Collu"
type textarea "*"
type textarea "Ícones de ordenação se apreentam quando clicamos no Coll"
type textarea "*"
type textarea "Ícones de ordenação se apreentam quando clicamos no Col"
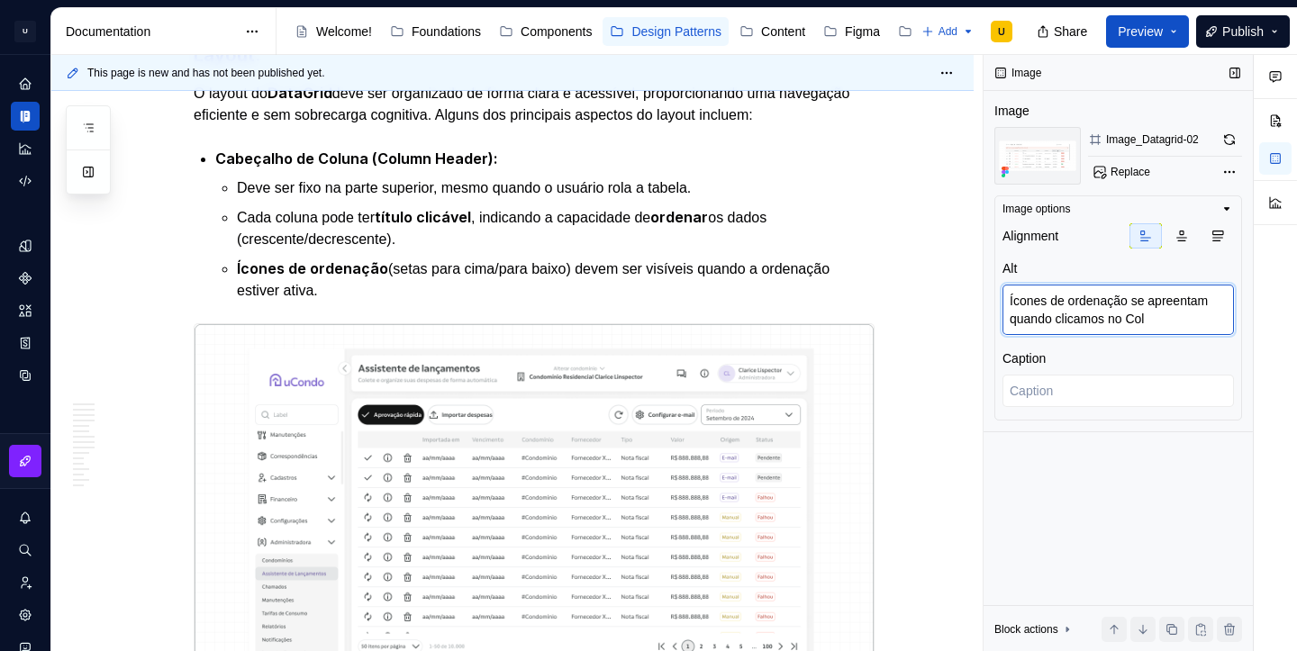
type textarea "*"
type textarea "Ícones de ordenação se apreentam quando clicamos no Colu"
type textarea "*"
type textarea "Ícones de ordenação se apreentam quando clicamos no Colum"
type textarea "*"
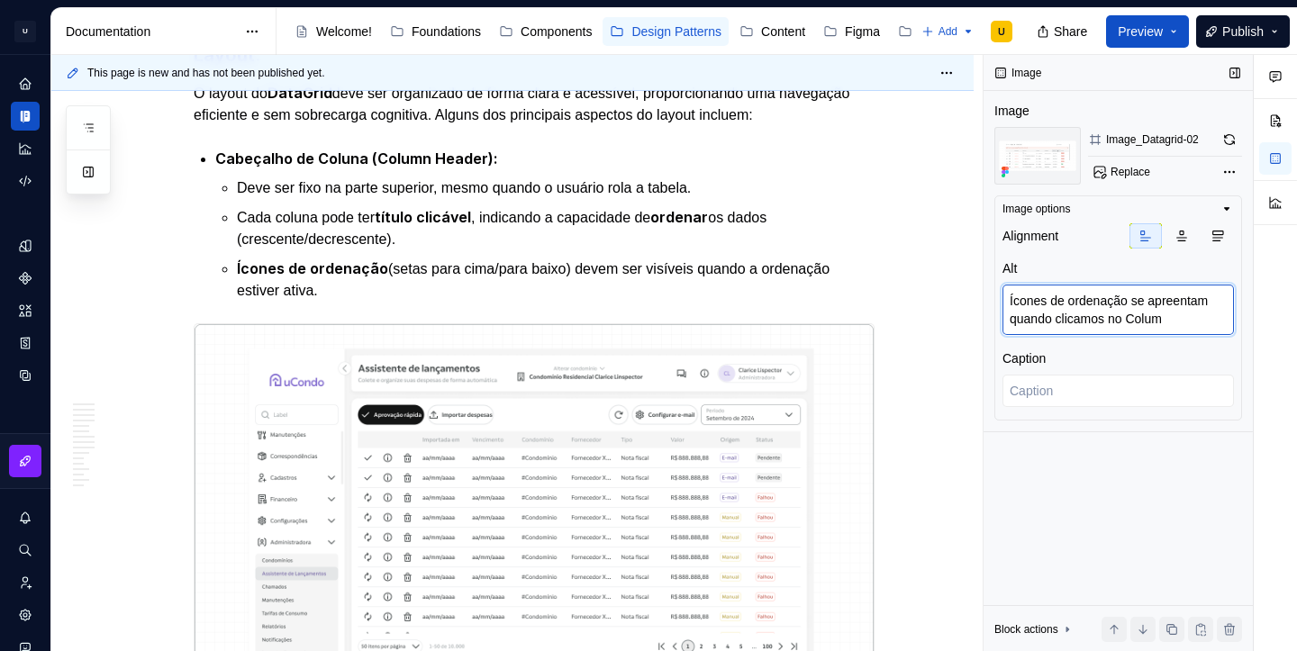
type textarea "Ícones de ordenação se apreentam quando clicamos no Column"
type textarea "*"
type textarea "Ícones de ordenação se apreentam quando clicamos no Column"
type textarea "*"
type textarea "Ícones de ordenação se apreentam quando clicamos no Column H"
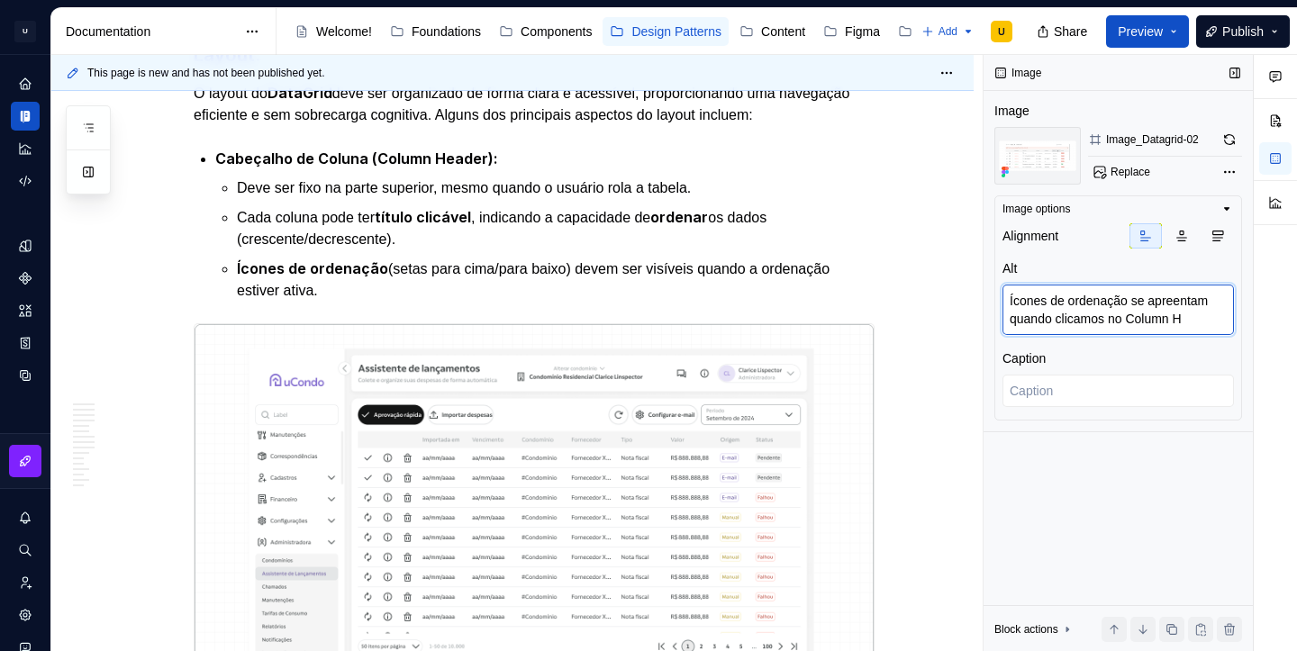
type textarea "*"
type textarea "Ícones de ordenação se apreentam quando clicamos no Column He"
type textarea "*"
type textarea "Ícones de ordenação se apreentam quando clicamos no Column Hea"
type textarea "*"
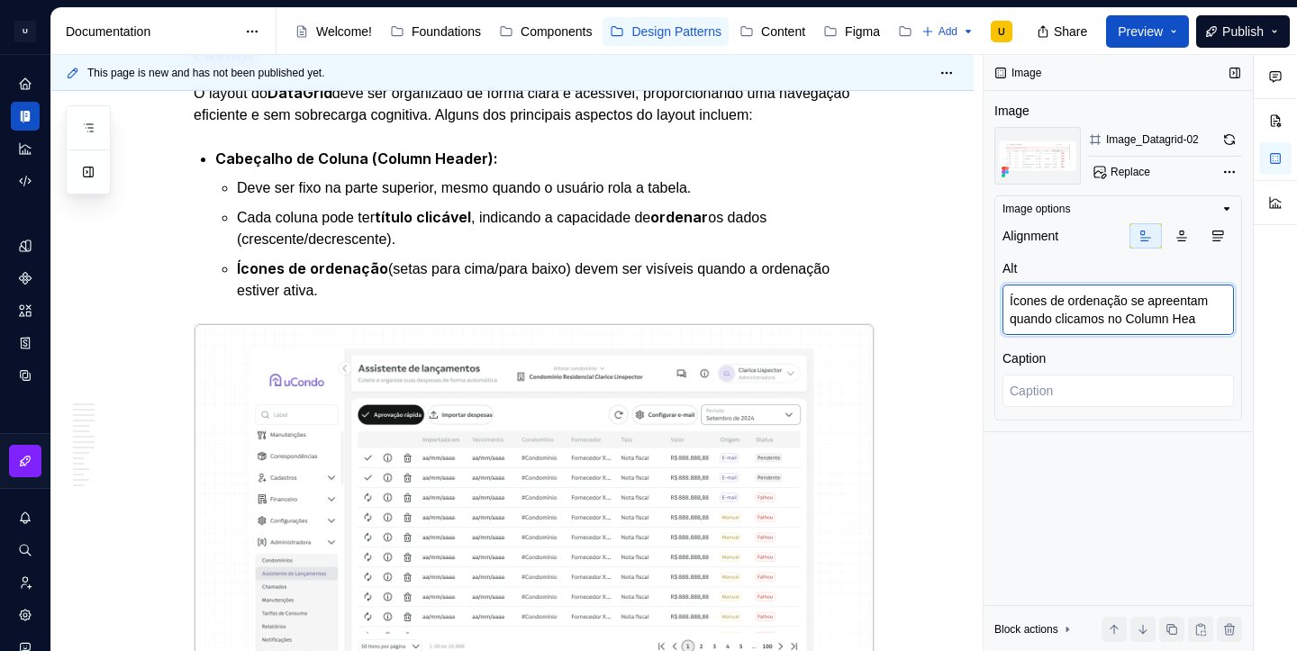
type textarea "Ícones de ordenação se apreentam quando clicamos no Column Head"
type textarea "*"
type textarea "Ícones de ordenação se apreentam quando clicamos no Column Header"
click at [1181, 303] on textarea "Ícones de ordenação se apreentam quando clicamos no Column Header" at bounding box center [1118, 310] width 231 height 50
type textarea "*"
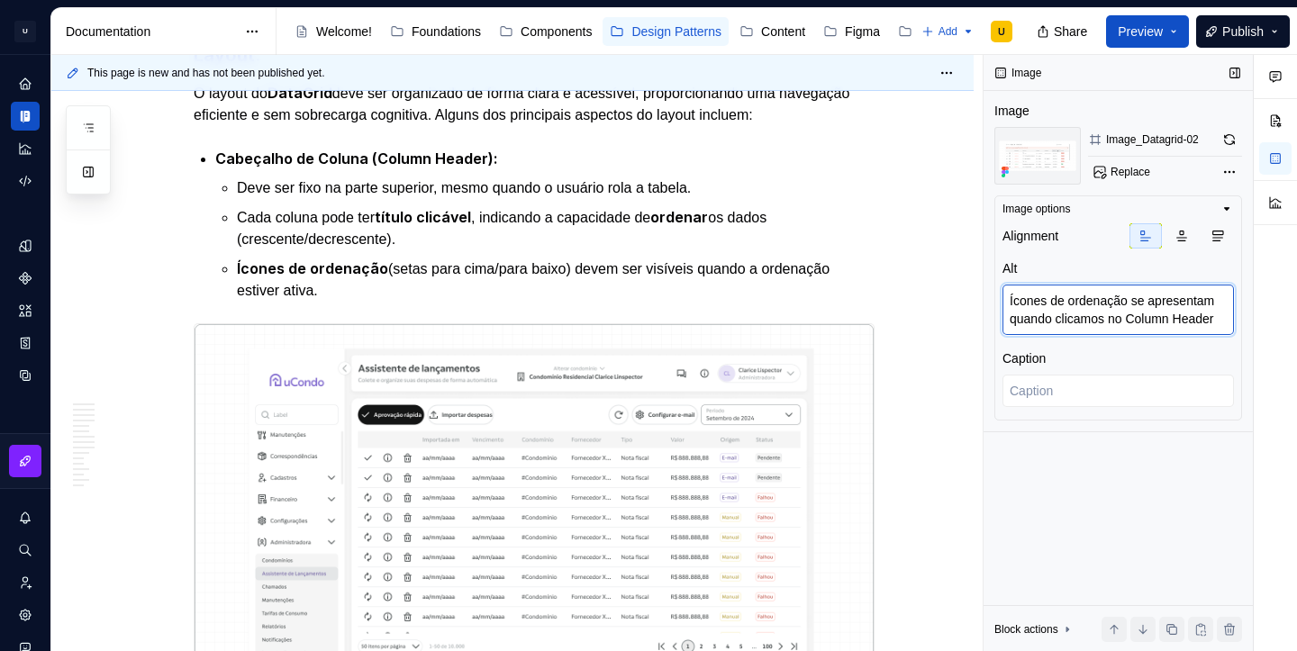
click at [1227, 323] on textarea "Ícones de ordenação se apresentam quando clicamos no Column Header" at bounding box center [1118, 310] width 231 height 50
type textarea "Ícones de ordenação se apresentam quando clicamos no Column Header."
type textarea "*"
type textarea "Ícones de ordenação se apresentam quando clicamos no Column Header."
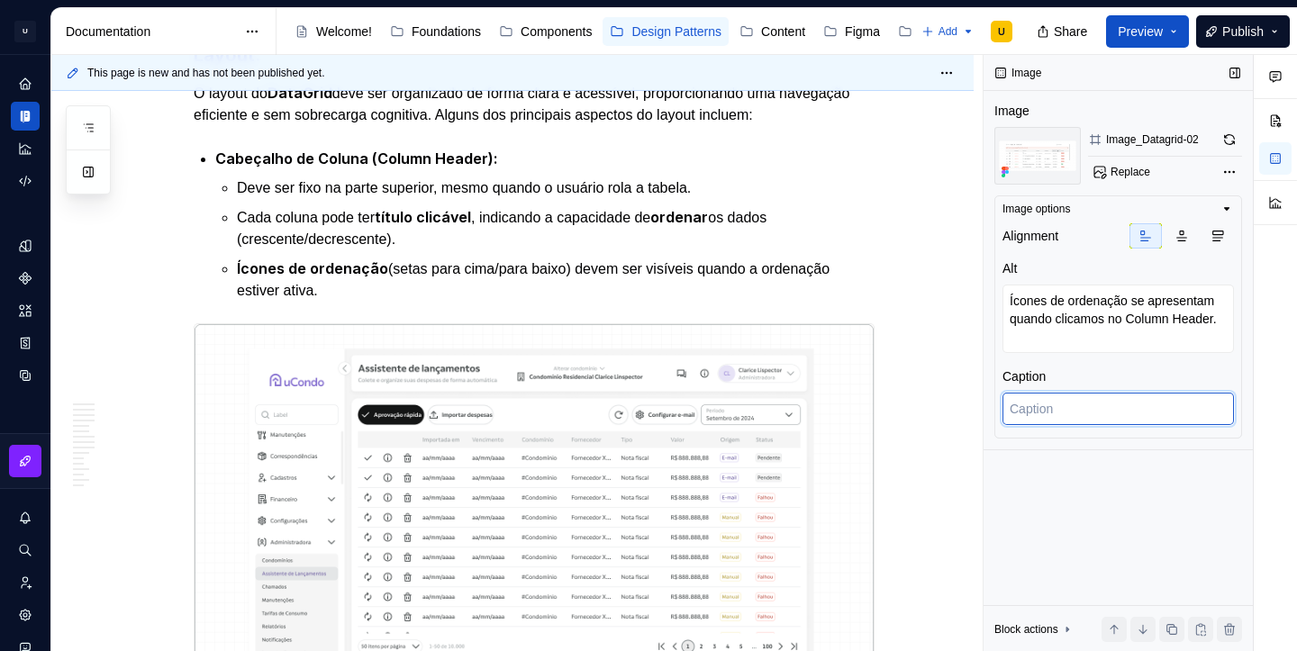
click at [1171, 413] on textarea at bounding box center [1118, 409] width 231 height 32
paste textarea "Ícones de ordenação se apresentam quando clicamos no Column Header."
type textarea "*"
type textarea "Ícones de ordenação se apresentam quando clicamos no Column Header."
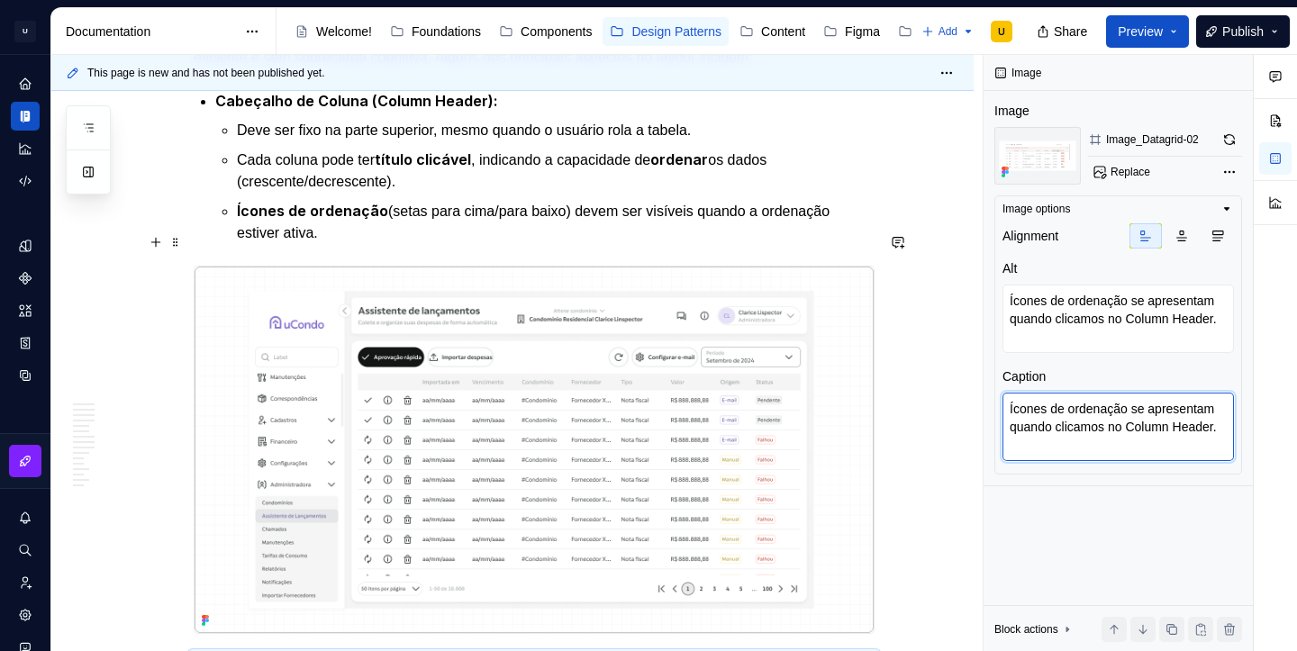
scroll to position [2435, 0]
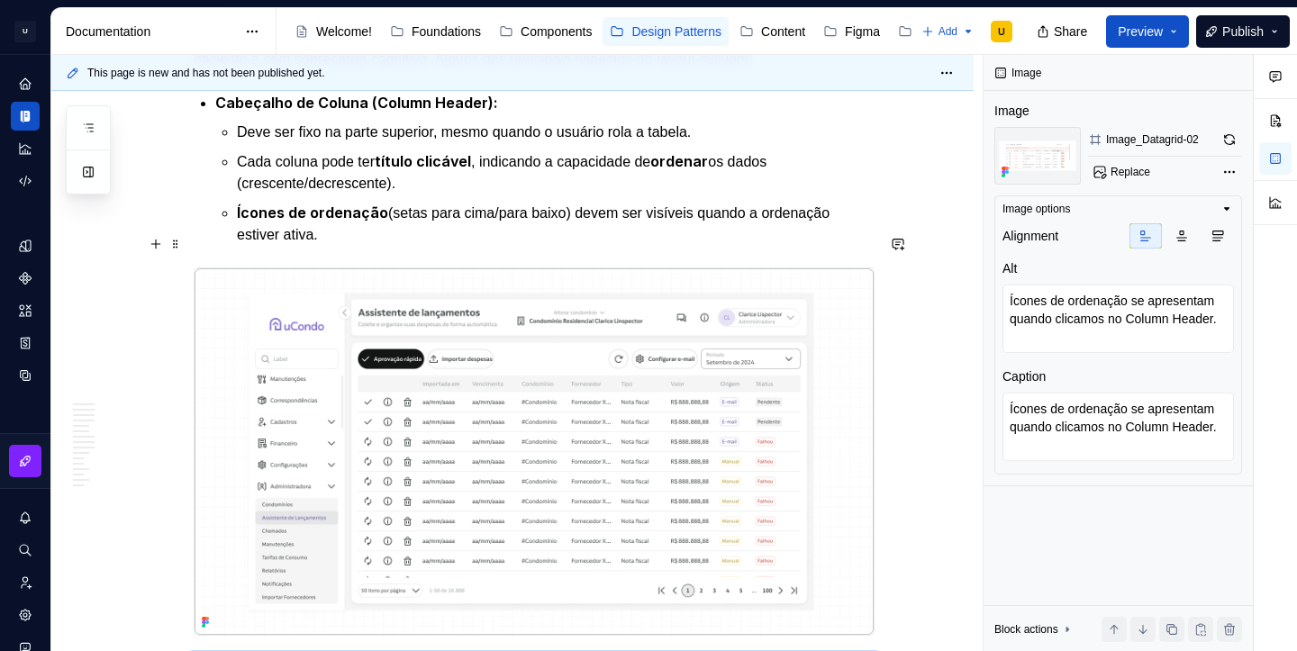
click at [719, 391] on img at bounding box center [534, 451] width 679 height 367
type textarea "*"
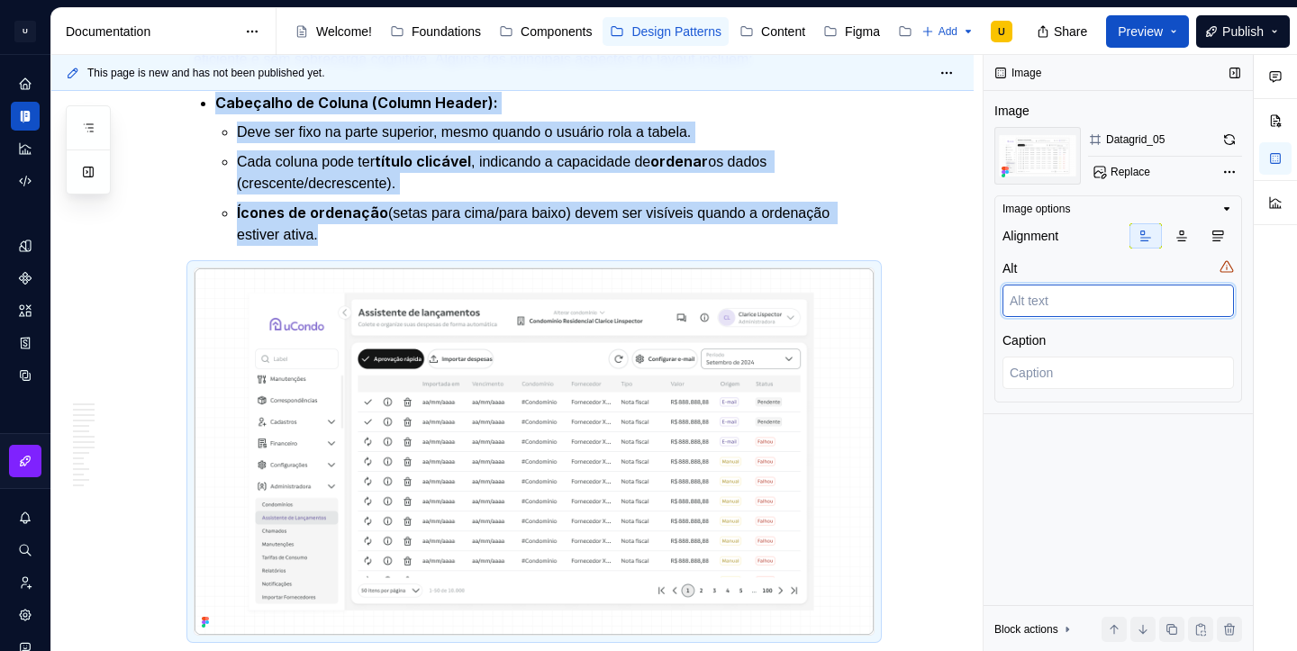
click at [1033, 304] on textarea at bounding box center [1118, 301] width 231 height 32
type textarea "*"
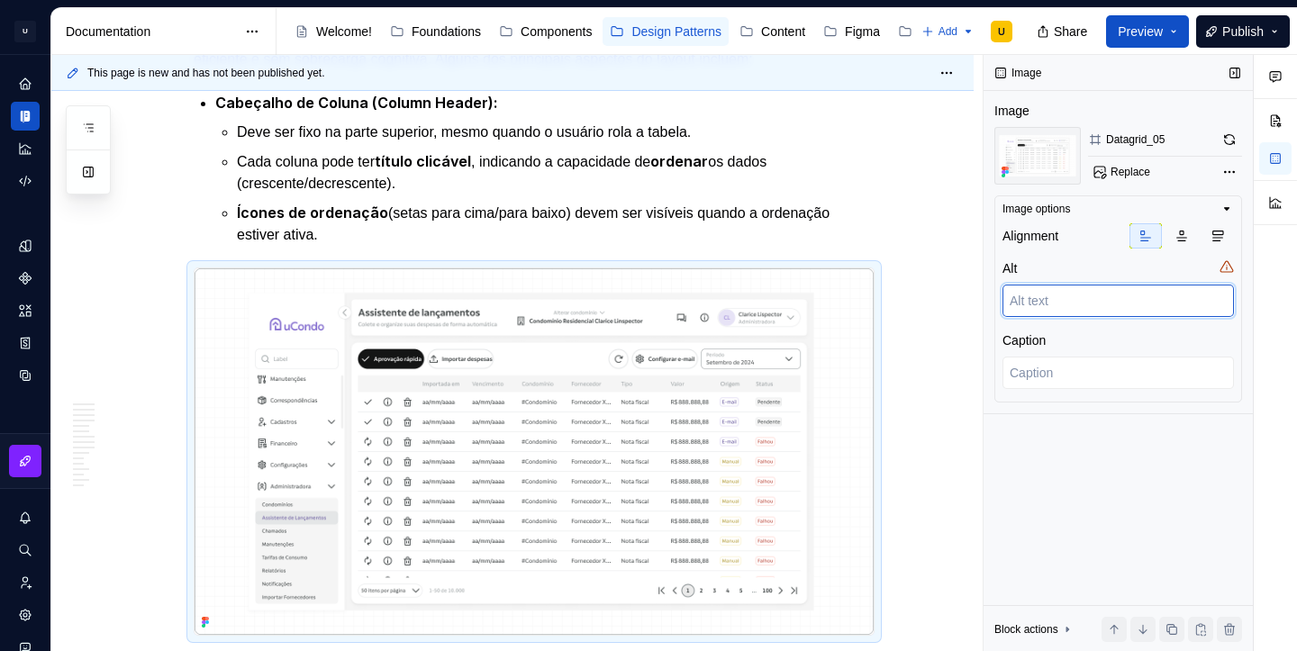
type textarea "A"
type textarea "*"
type textarea "Ao"
type textarea "*"
type textarea "Ao"
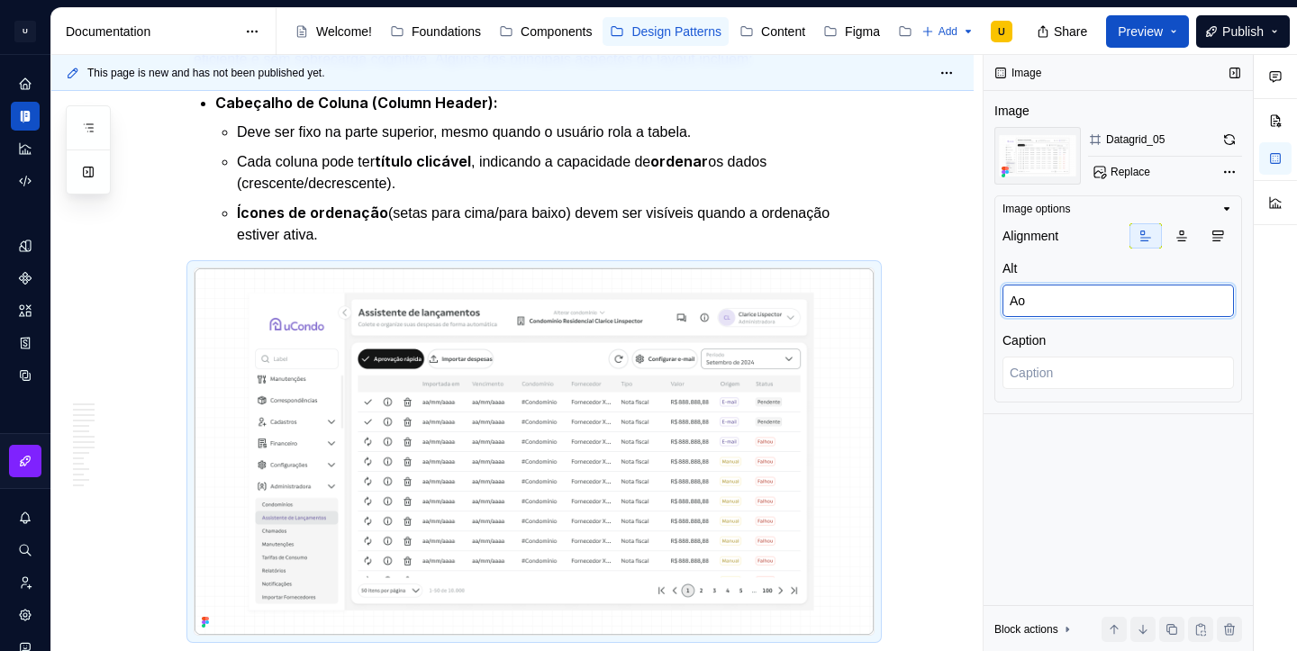
type textarea "*"
type textarea "Ao re"
type textarea "*"
type textarea "Ao rea"
type textarea "*"
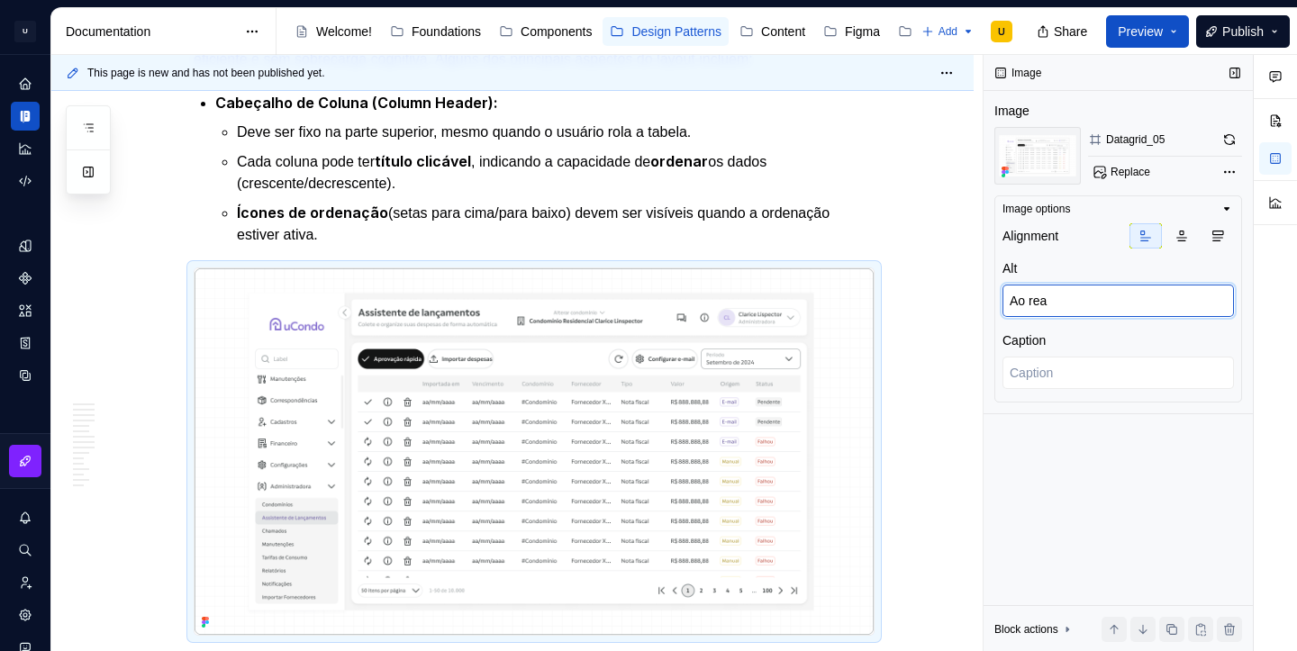
type textarea "Ao real"
type textarea "*"
type textarea "Ao reali"
type textarea "*"
type textarea "Ao realiz"
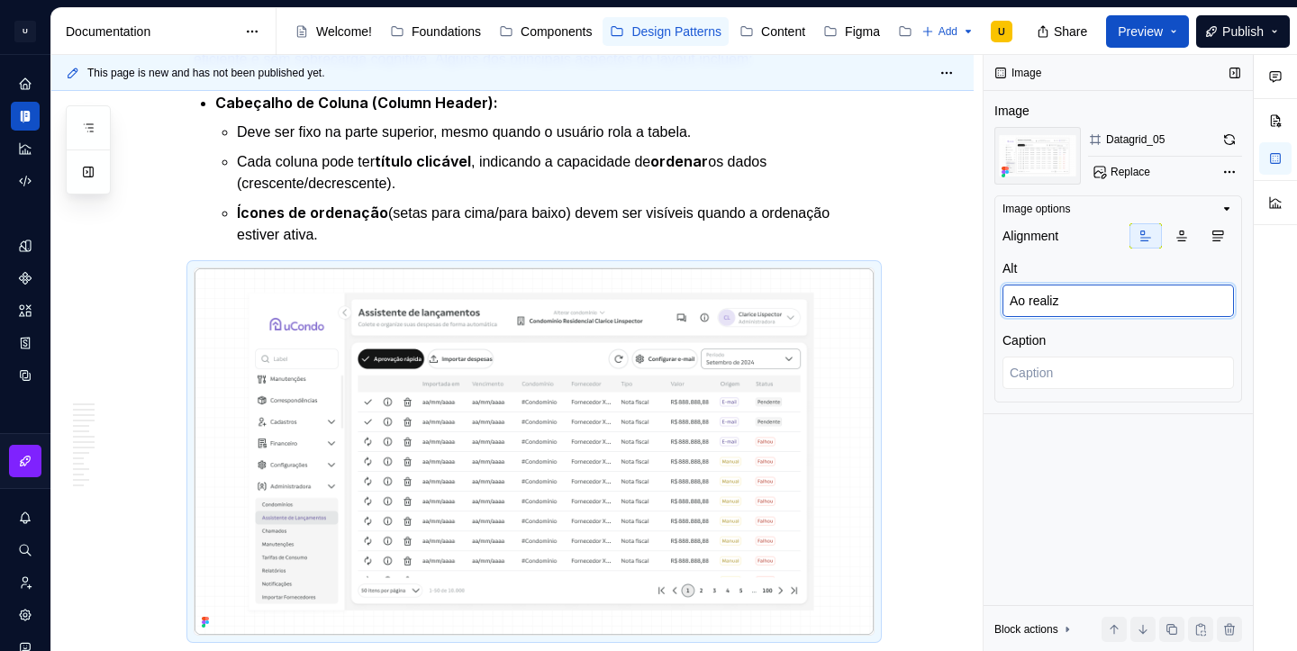
type textarea "*"
type textarea "Ao realiza"
type textarea "*"
type textarea "Ao realizar"
type textarea "*"
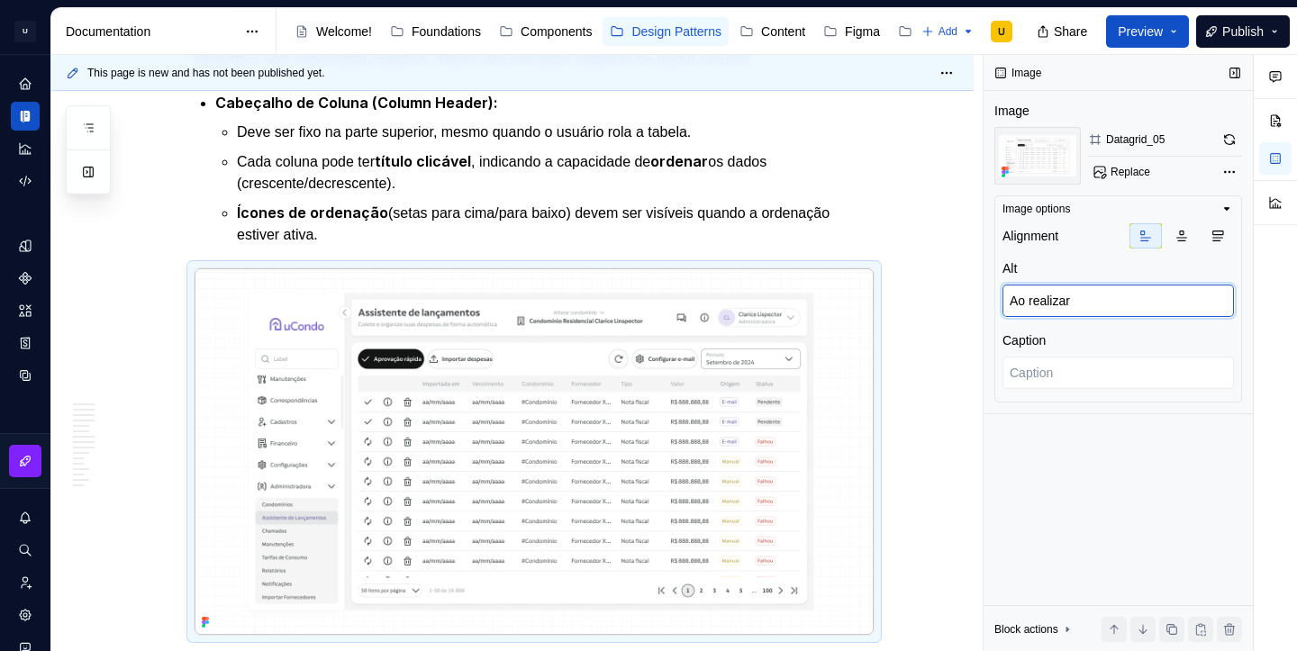
type textarea "Ao realizar"
type textarea "*"
type textarea "Ao realizar o"
type textarea "*"
type textarea "Ao realizar o"
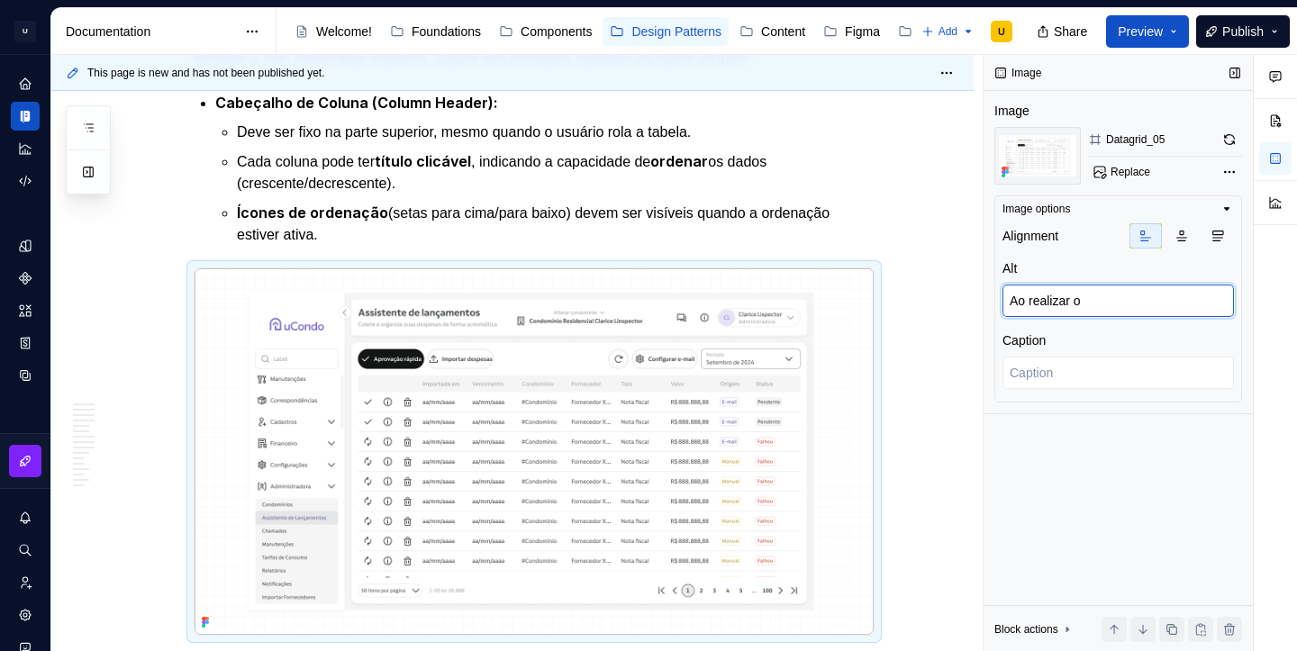
type textarea "*"
type textarea "Ao realizar o s"
type textarea "*"
type textarea "Ao realizar o sc"
type textarea "*"
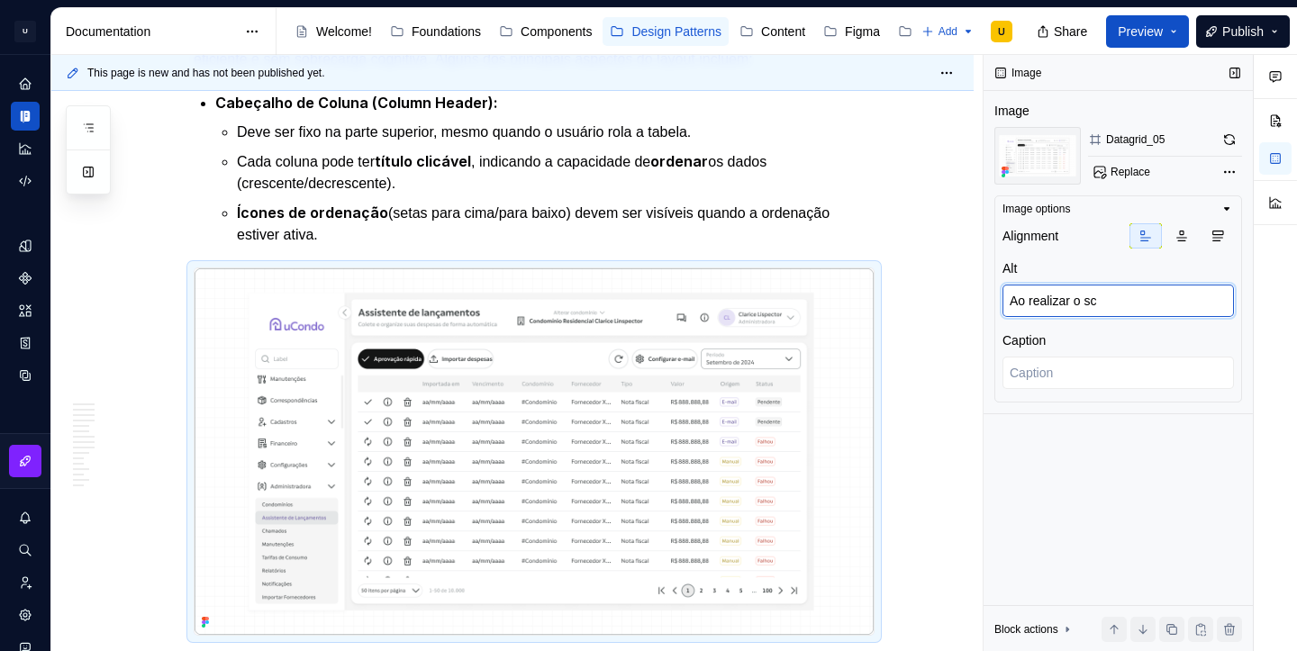
type textarea "Ao realizar o scr"
type textarea "*"
type textarea "Ao realizar o scro"
type textarea "*"
type textarea "Ao realizar o scrol"
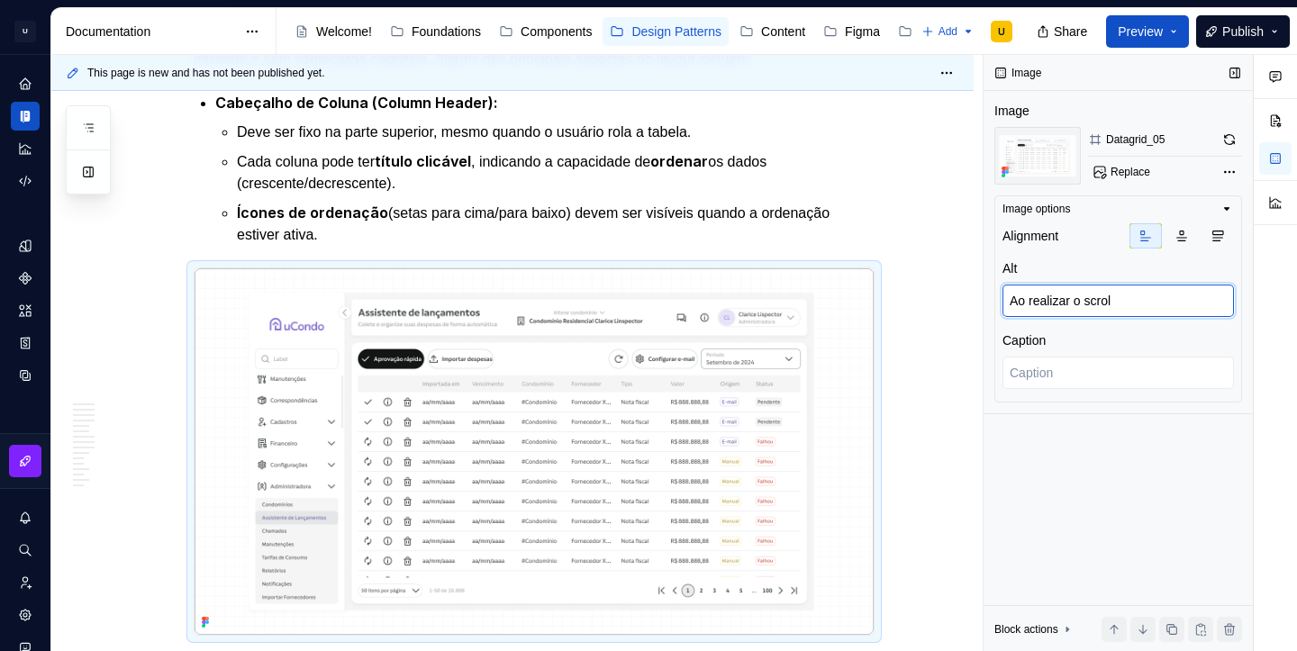
type textarea "*"
type textarea "Ao realizar o scroll"
type textarea "*"
type textarea "Ao realizar o scroll,"
type textarea "*"
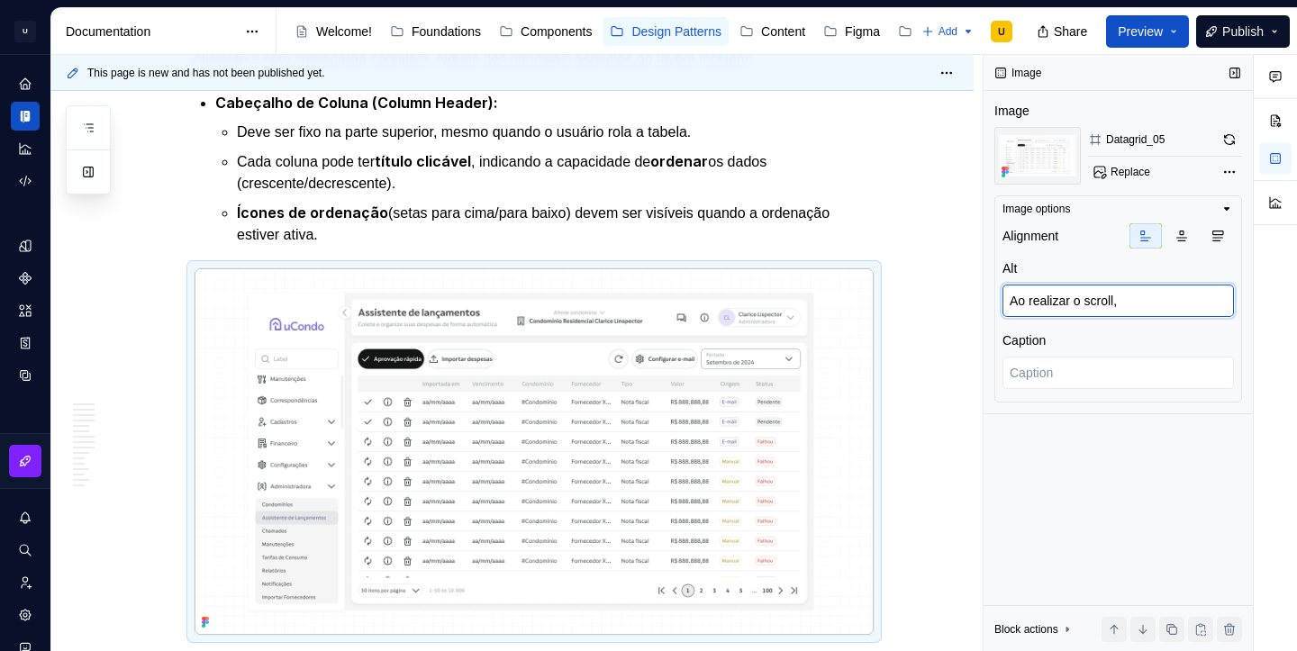
type textarea "Ao realizar o scroll,"
type textarea "*"
type textarea "Ao realizar o scroll, o"
type textarea "*"
type textarea "Ao realizar o scroll, o"
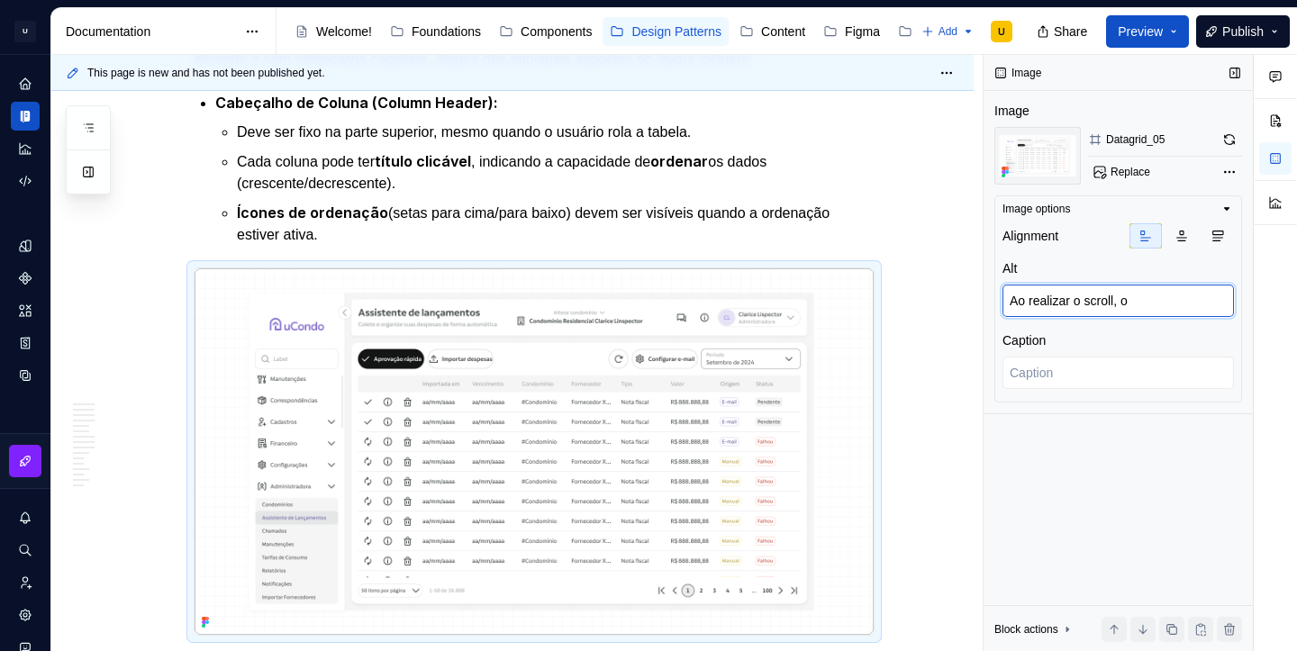
type textarea "*"
type textarea "Ao realizar o scroll, o C"
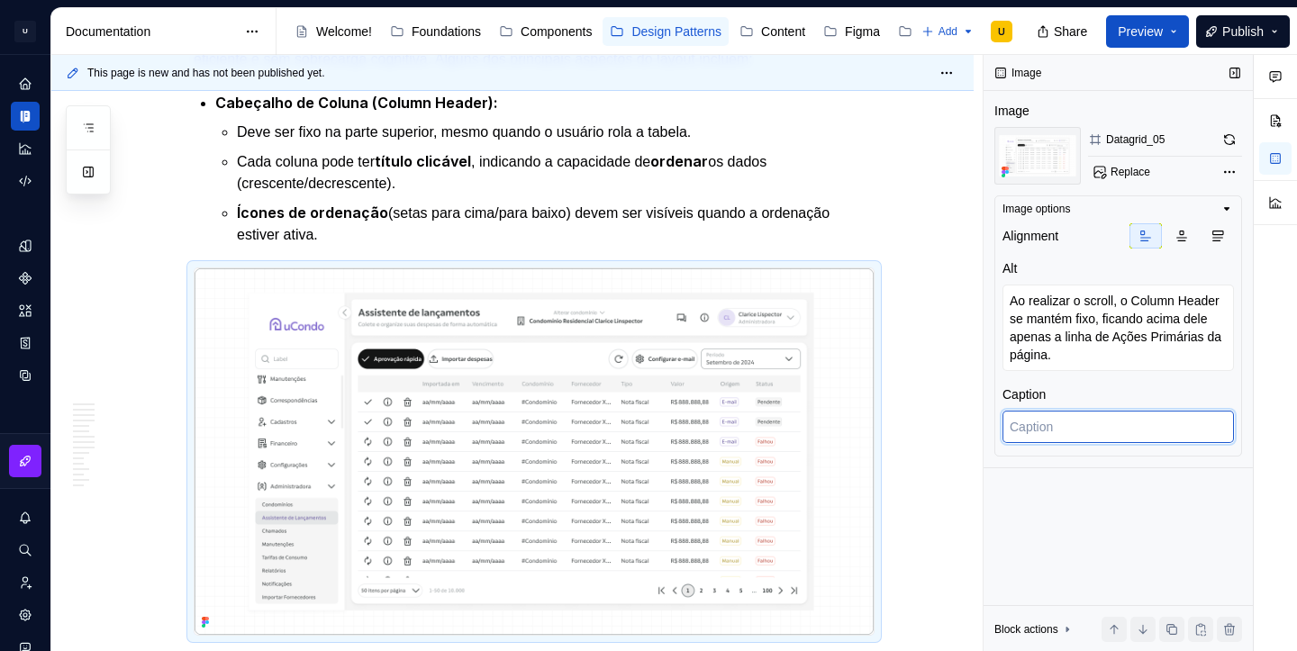
click at [1066, 438] on textarea at bounding box center [1118, 427] width 231 height 32
paste textarea "Ao realizar o scroll, o Column Header se mantém fixo, ficando acima dele apenas…"
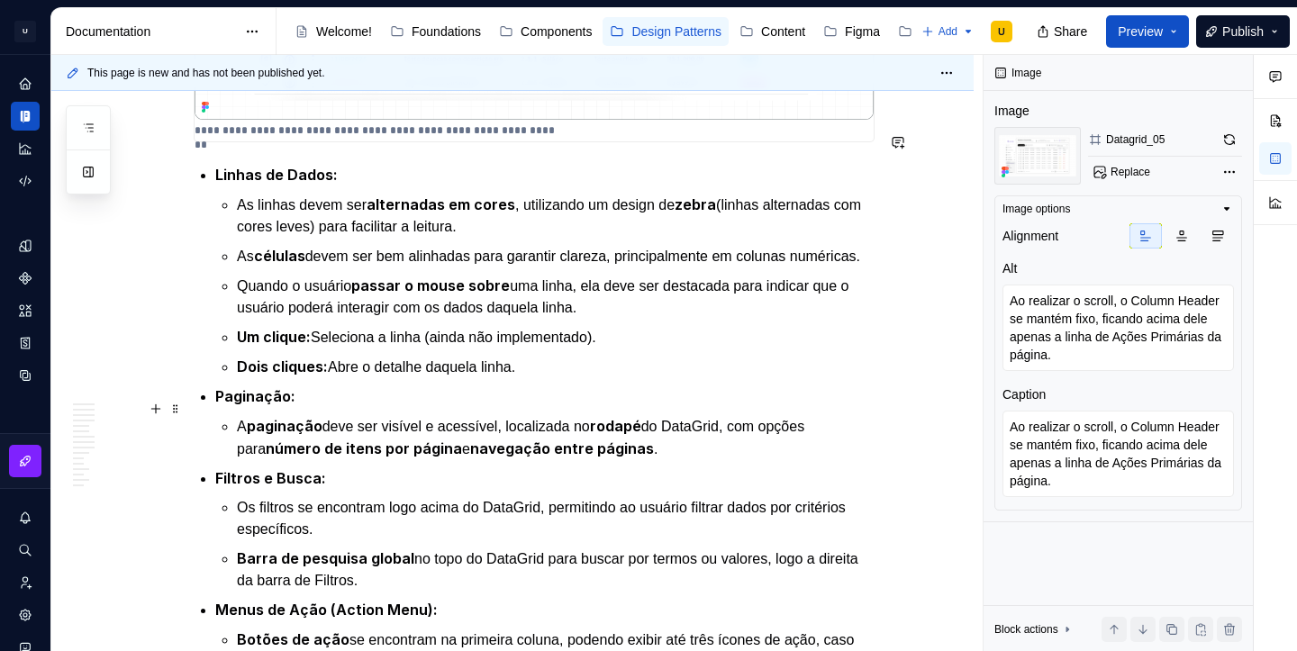
click at [778, 415] on p "A paginação deve ser visível e acessível, localizada no rodapé do DataGrid, com…" at bounding box center [556, 437] width 638 height 45
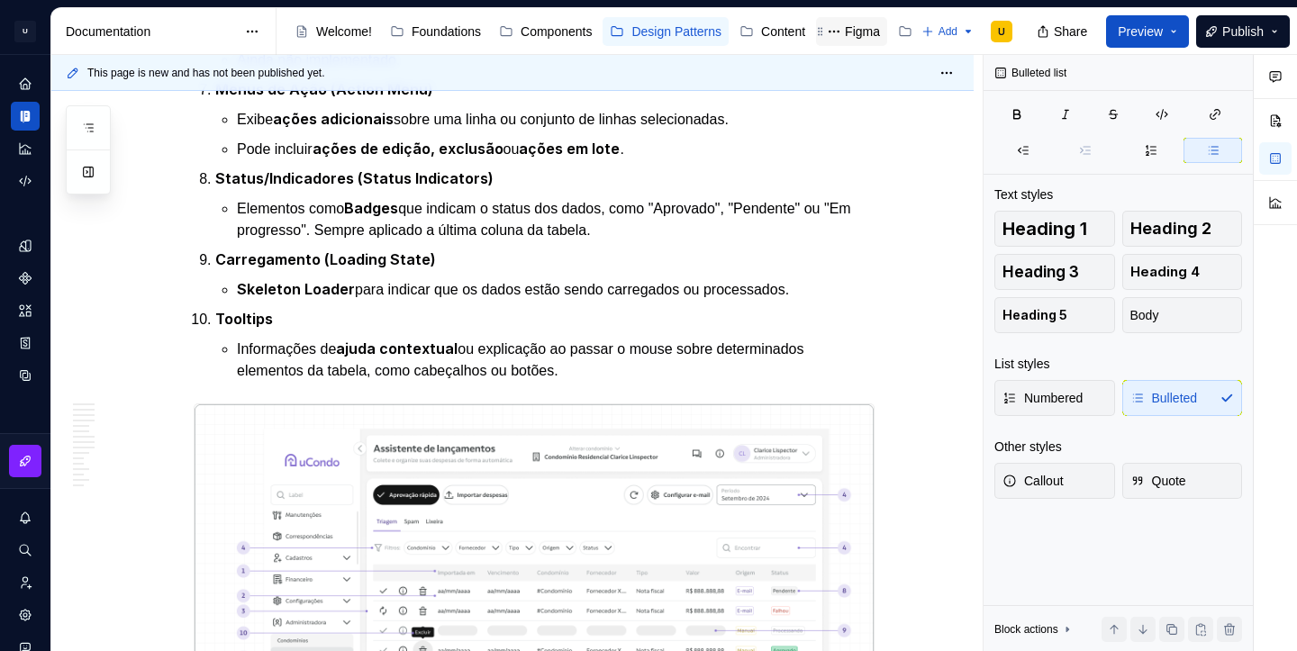
scroll to position [0, 104]
click at [848, 30] on div "Changelog" at bounding box center [878, 32] width 61 height 18
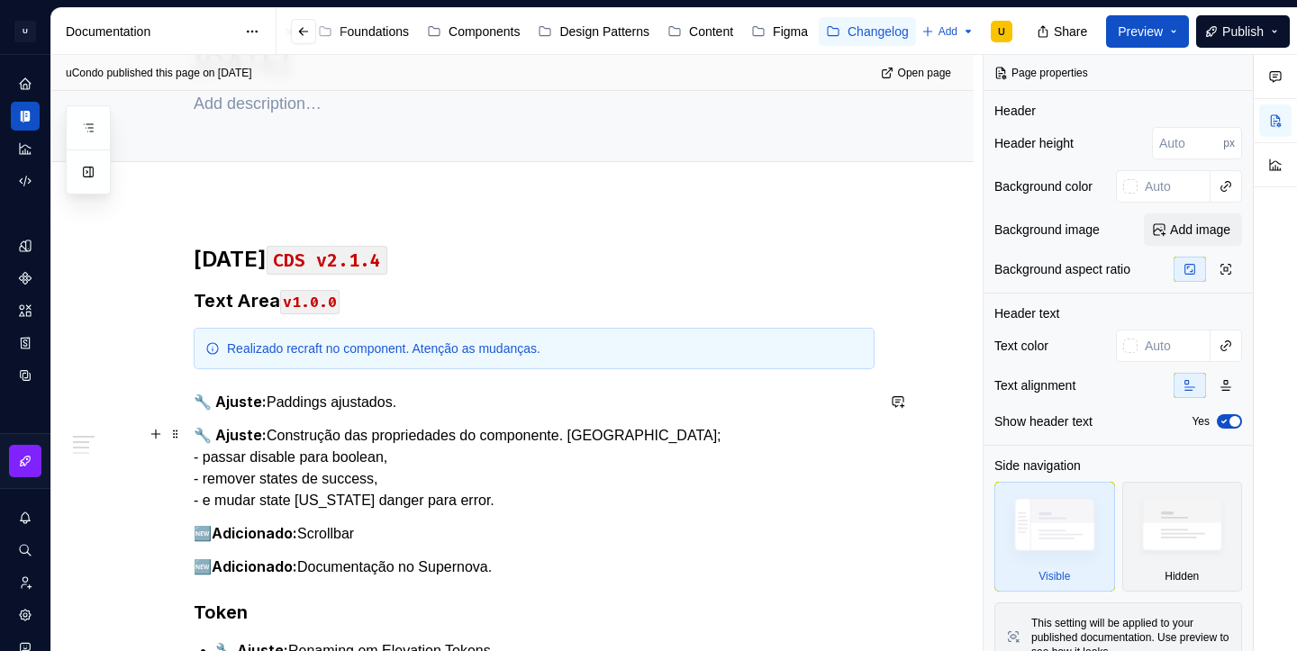
scroll to position [113, 0]
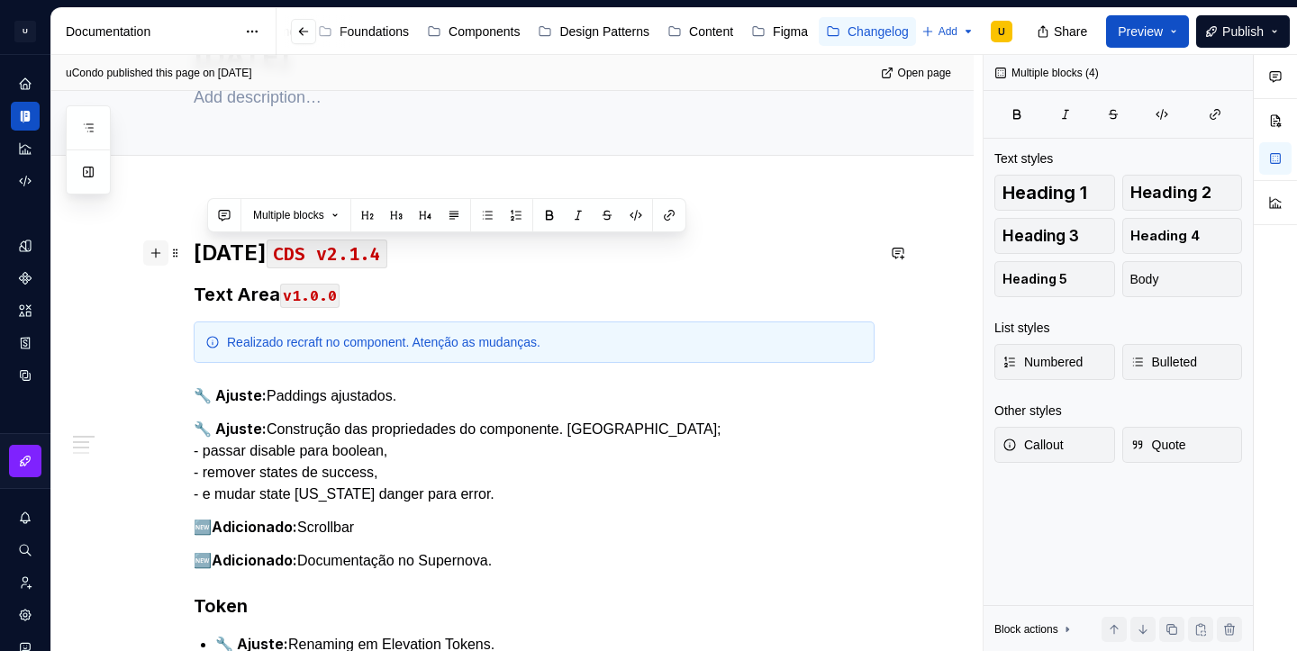
drag, startPoint x: 417, startPoint y: 397, endPoint x: 168, endPoint y: 258, distance: 285.9
click at [194, 258] on div "[DATE] CDS v2.1.4 Text Area v1.0.0 Realizado recraft no component. Atenção as m…" at bounding box center [534, 572] width 681 height 667
copy div "[DATE] CDS v2.1.4 Text Area v1.0.0 Realizado recraft no component. Atenção as m…"
click at [198, 249] on strong "[DATE]" at bounding box center [230, 253] width 73 height 26
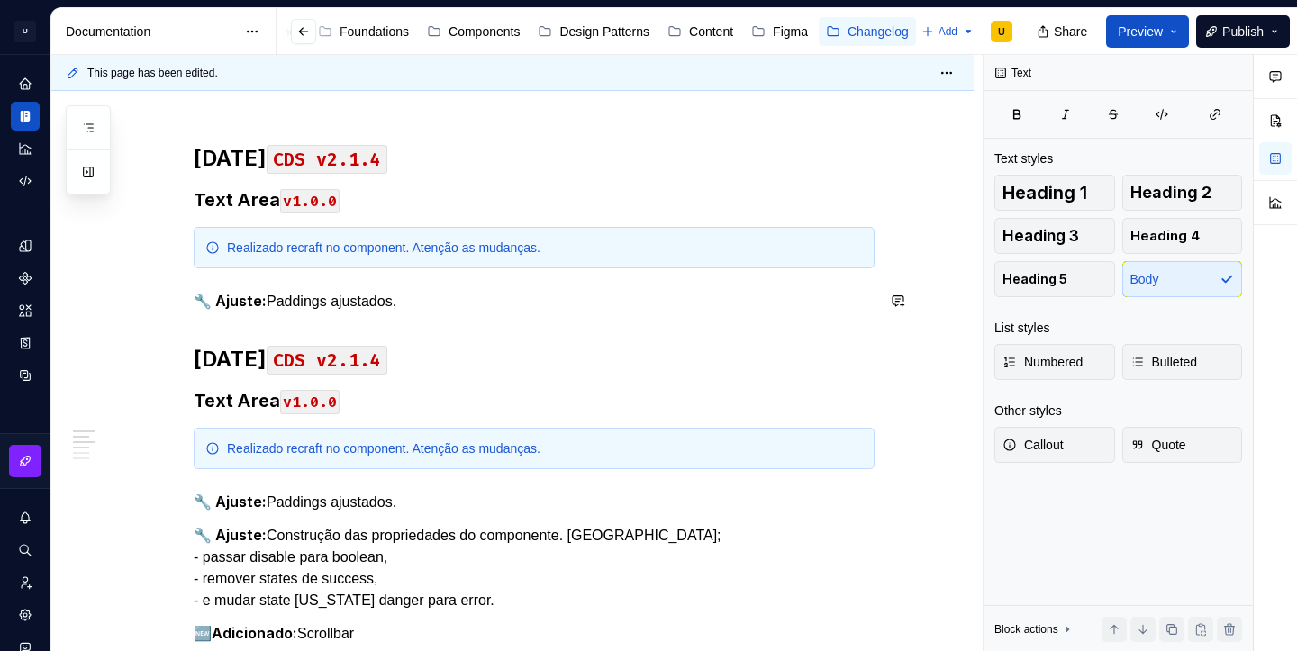
scroll to position [177, 0]
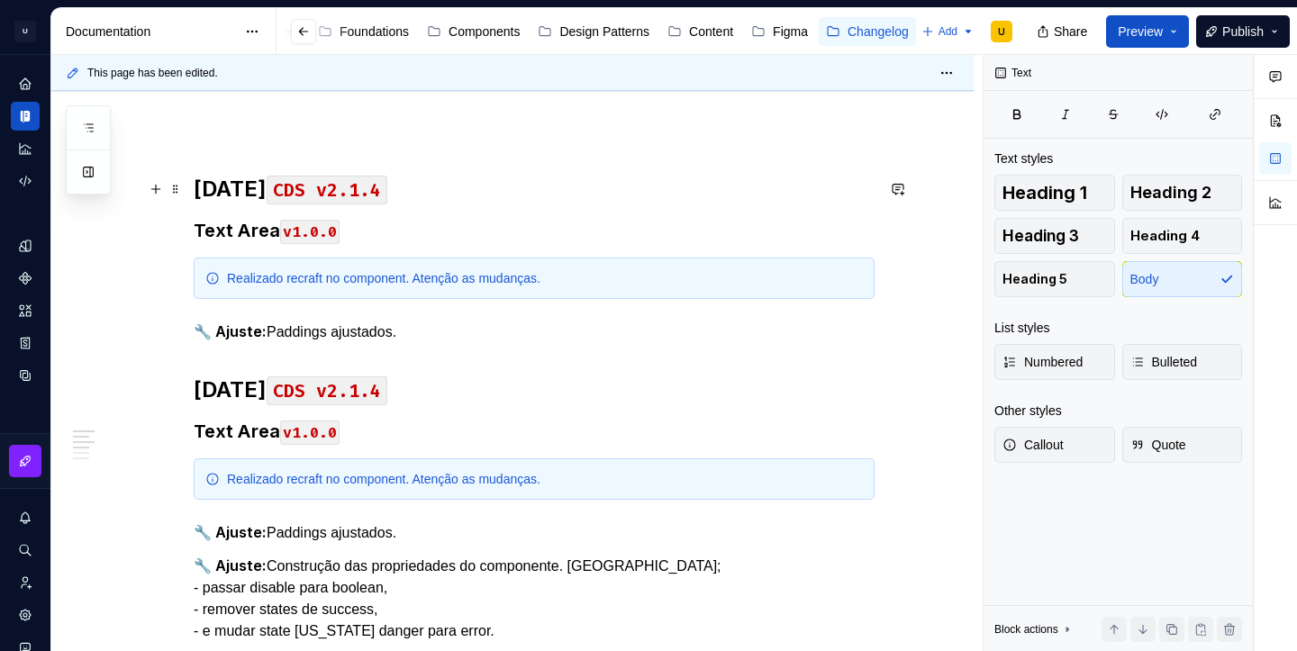
click at [209, 188] on strong "[DATE]" at bounding box center [230, 189] width 73 height 26
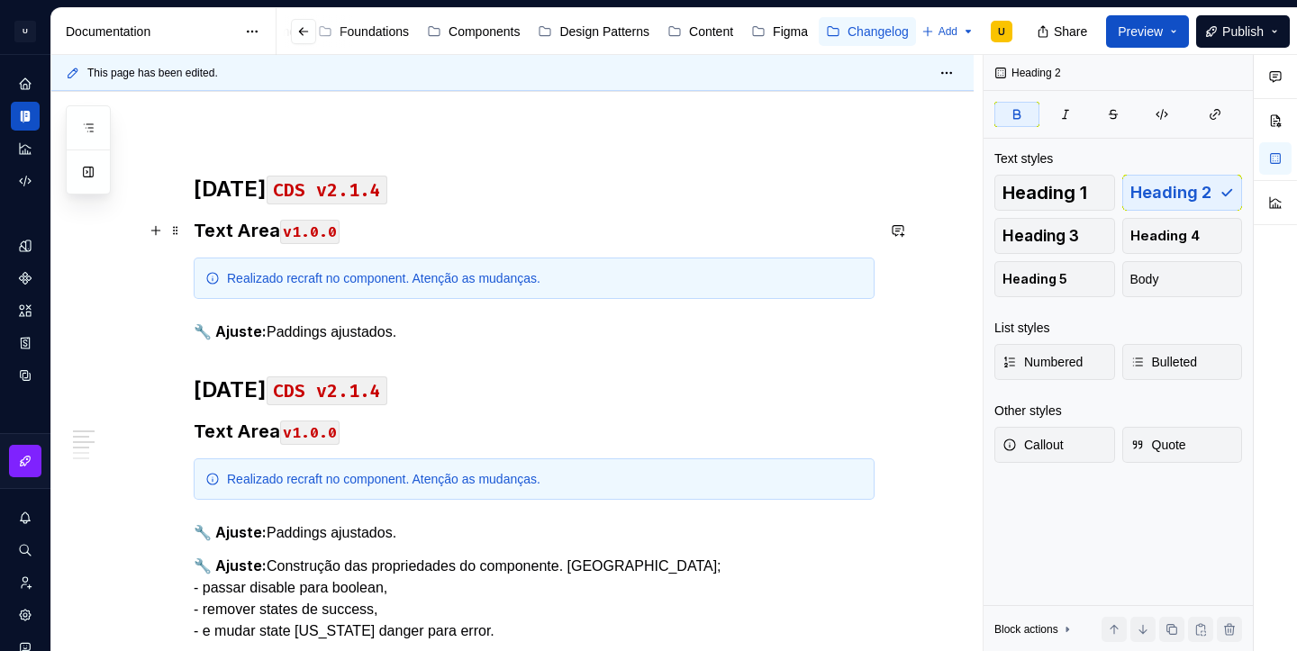
click at [229, 232] on h3 "Text Area v1.0.0" at bounding box center [534, 230] width 681 height 25
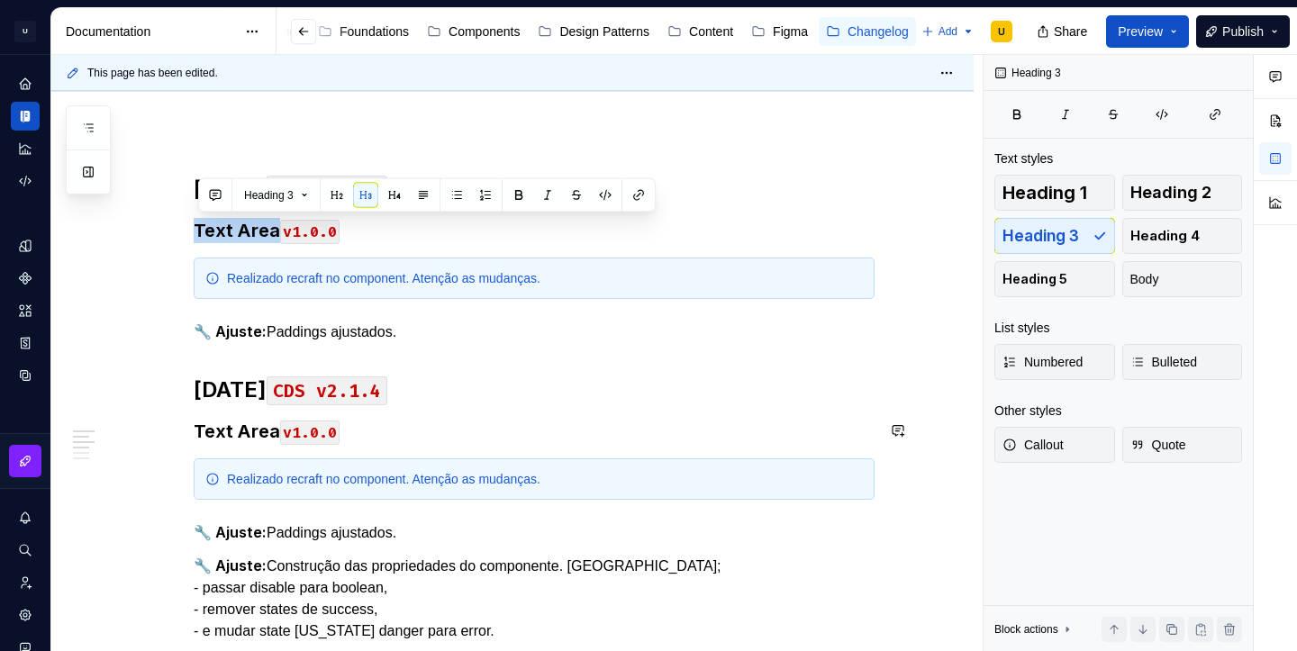
click at [489, 404] on div "[DATE] CDS v2.1.4 Text Area v1.0.0 Realizado recraft no component. Atenção as m…" at bounding box center [534, 598] width 681 height 846
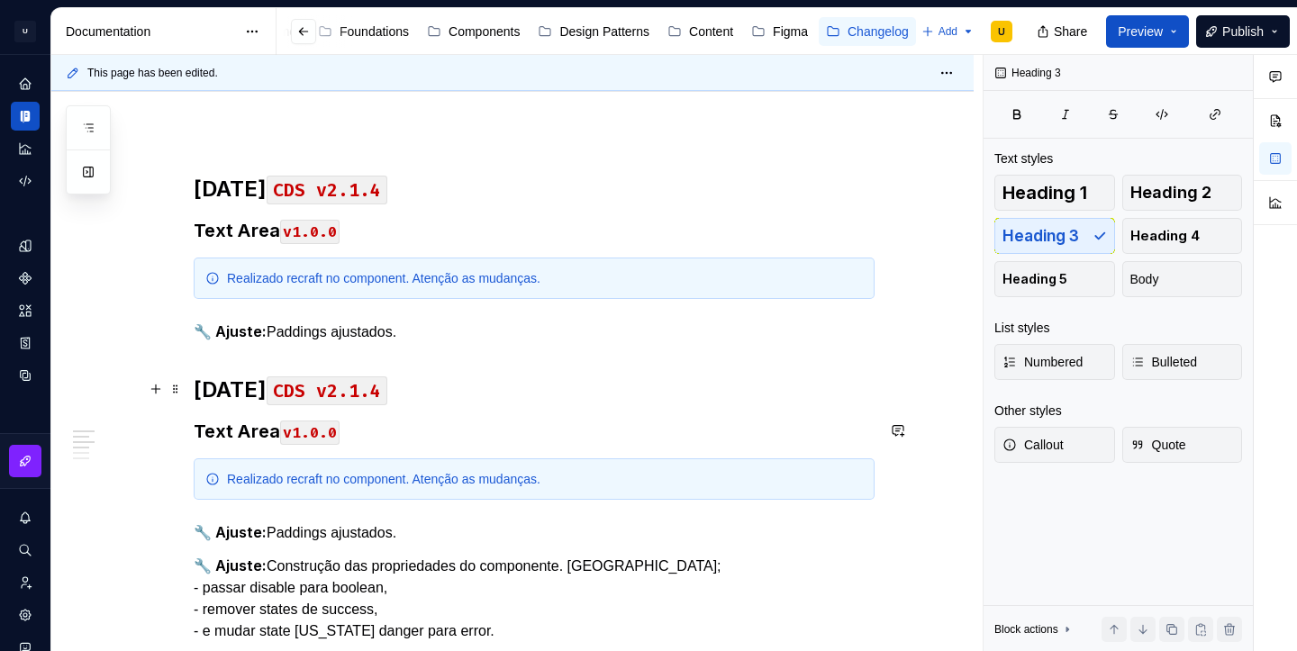
scroll to position [150, 0]
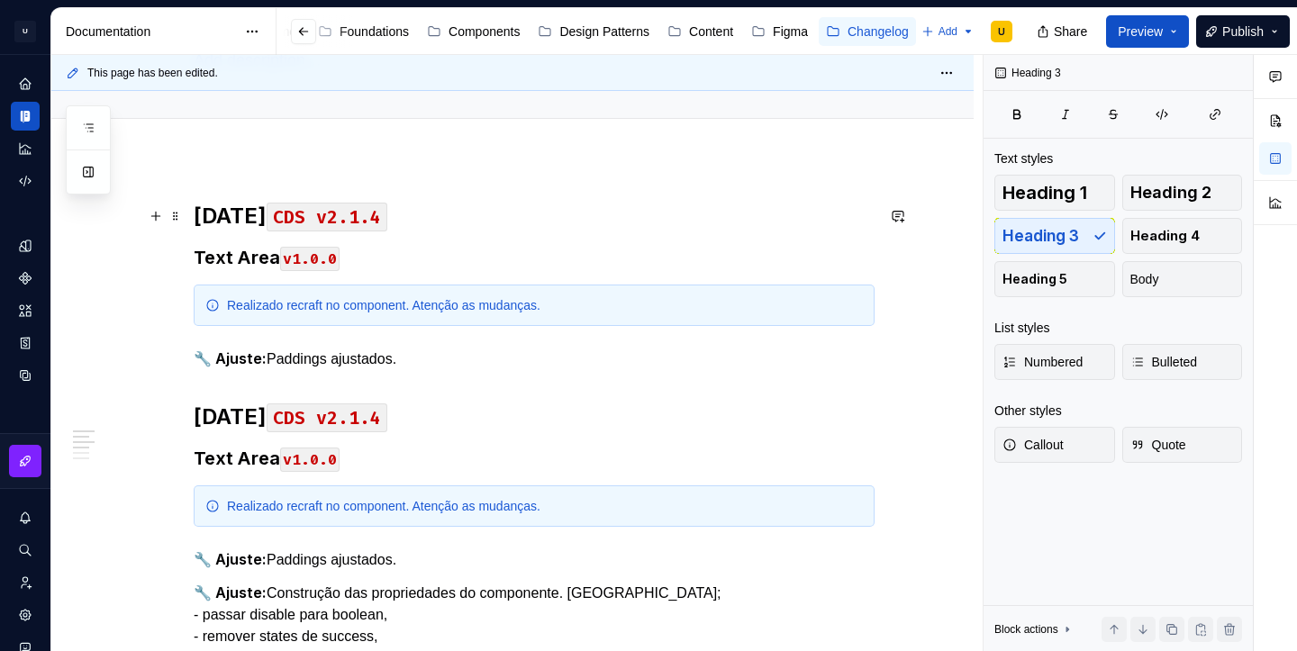
click at [387, 226] on code "CDS v2.1.4" at bounding box center [327, 217] width 121 height 29
click at [250, 256] on h3 "Text Area v1.0.0" at bounding box center [534, 257] width 681 height 25
click at [395, 268] on h3 "Empty State v1.0.0" at bounding box center [534, 257] width 681 height 25
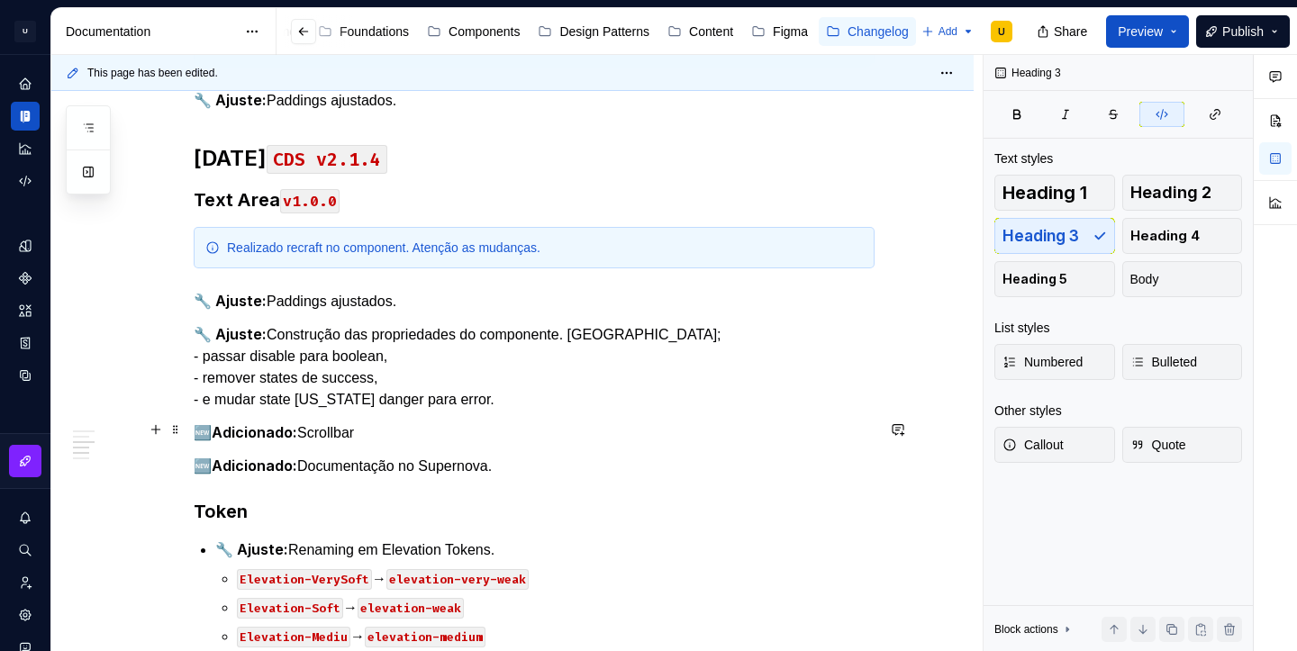
scroll to position [403, 0]
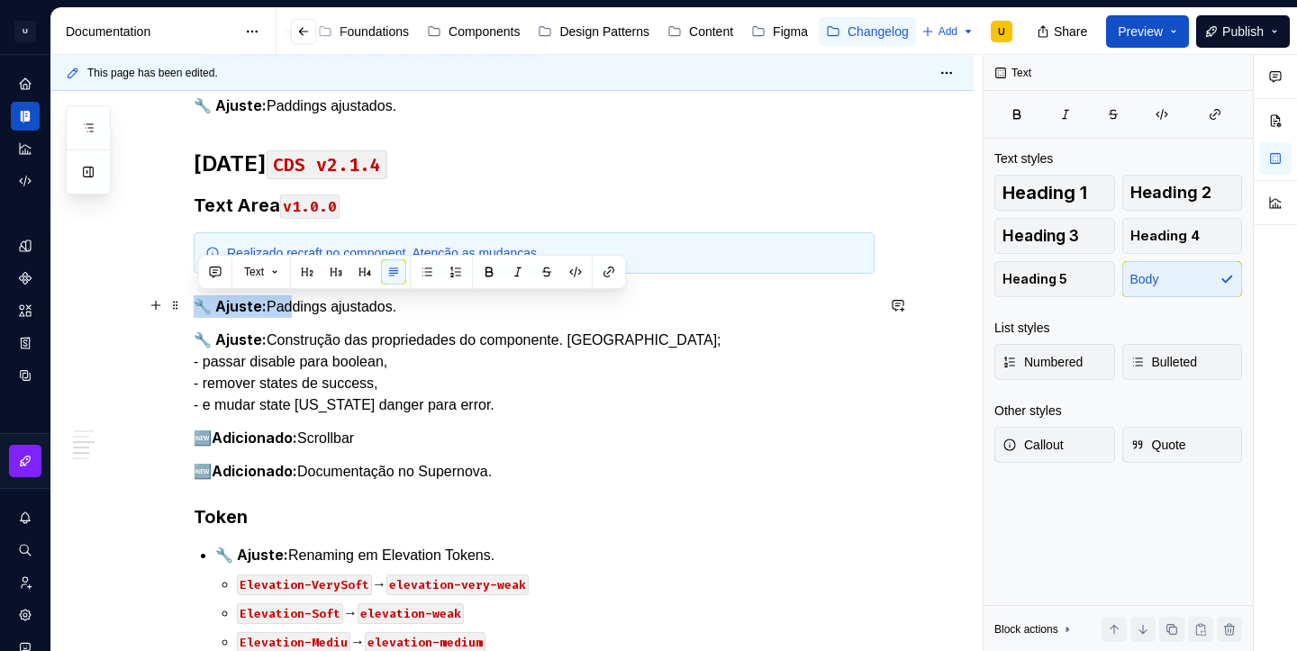
drag, startPoint x: 291, startPoint y: 300, endPoint x: 199, endPoint y: 302, distance: 91.9
click at [199, 302] on p "🔧 Ajuste: Paddings ajustados." at bounding box center [534, 306] width 681 height 23
copy p "🔧 Ajuste: Pa"
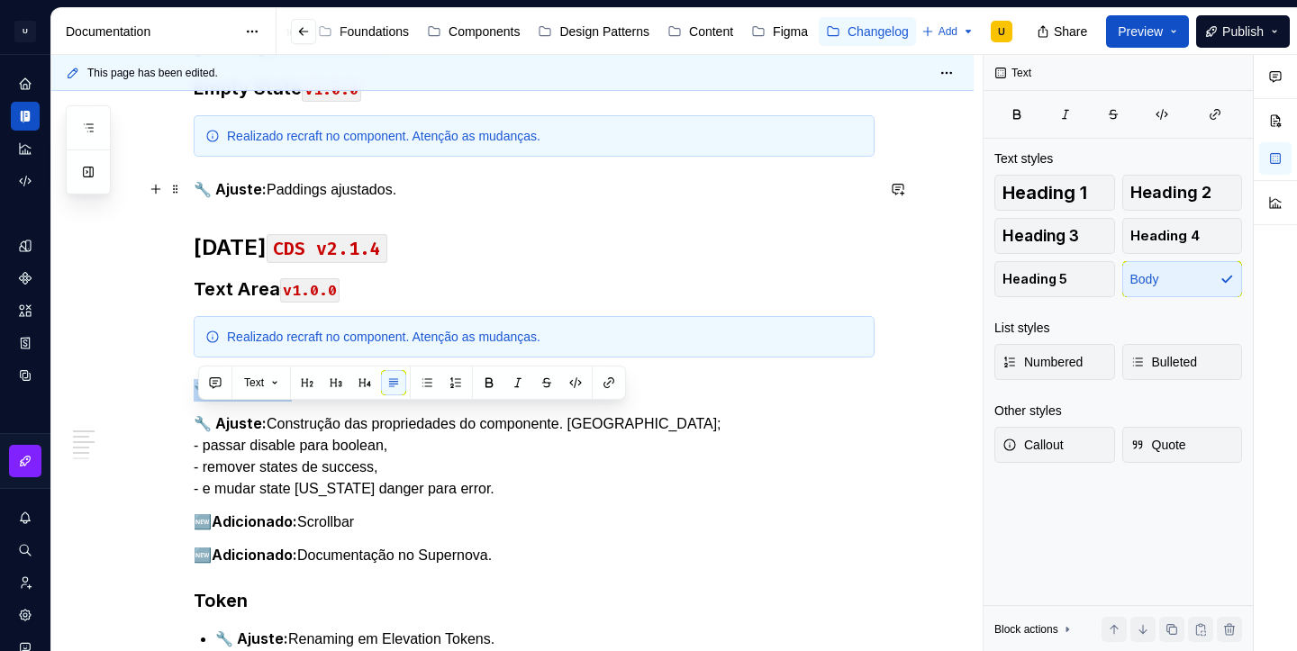
scroll to position [272, 0]
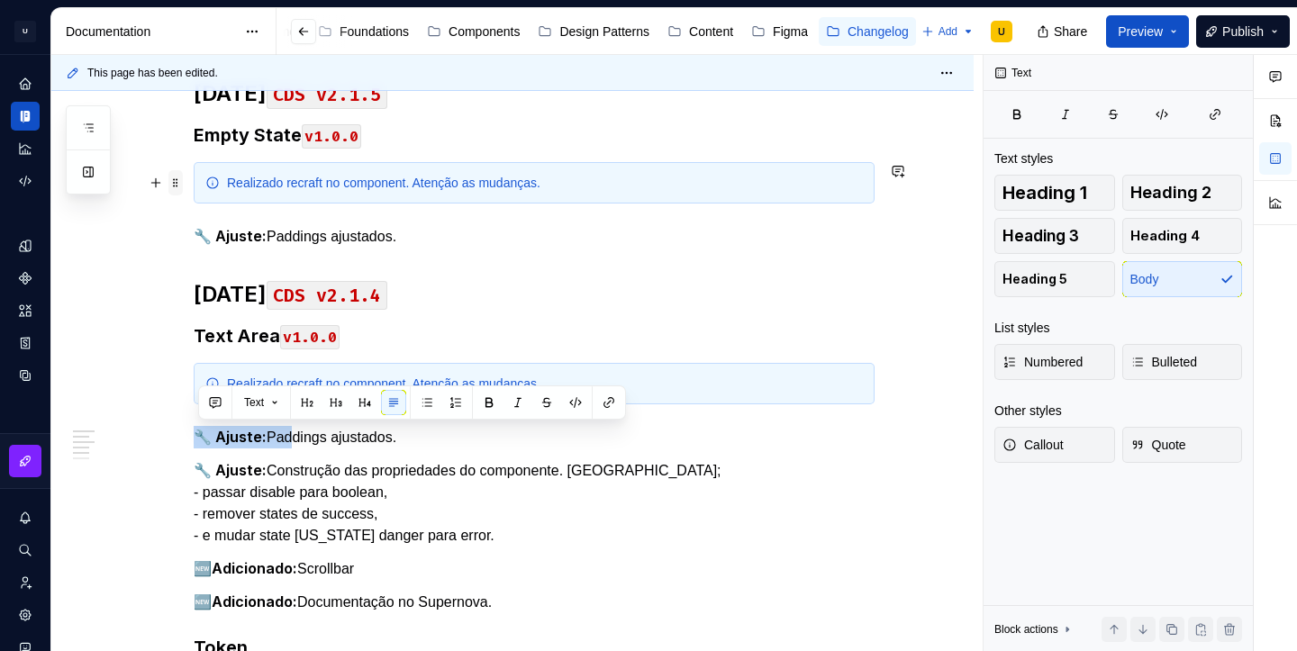
click at [183, 182] on span at bounding box center [175, 182] width 14 height 25
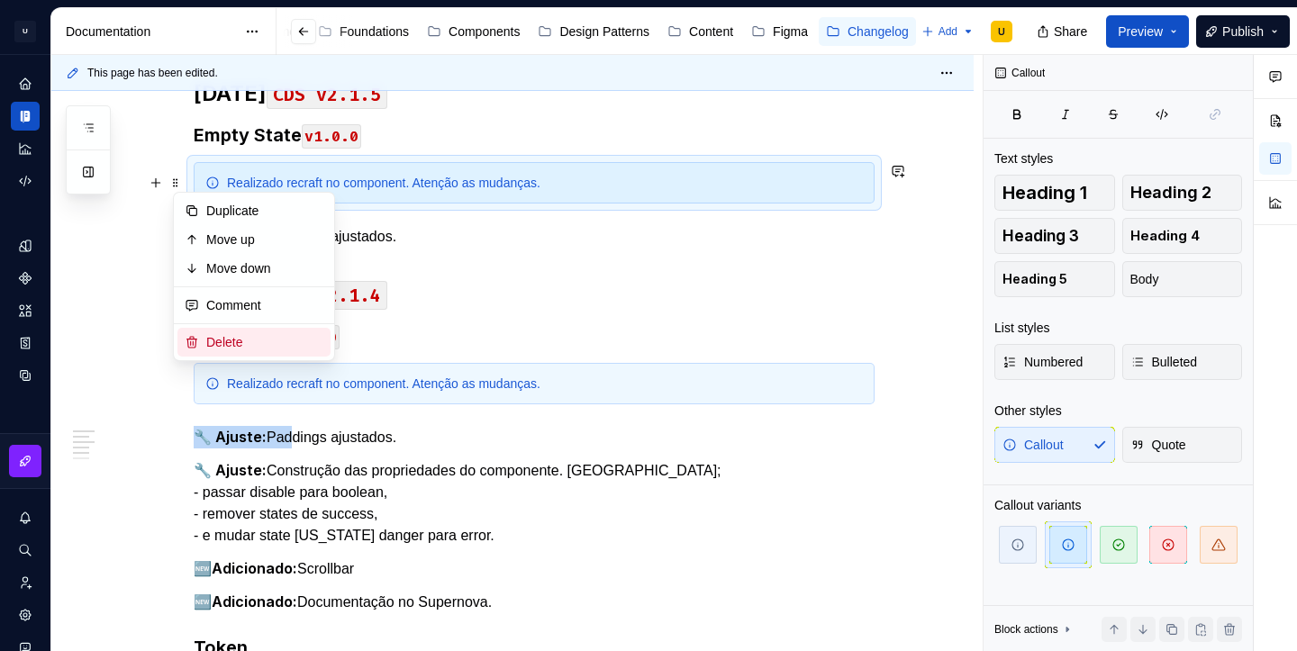
click at [245, 334] on div "Delete" at bounding box center [264, 342] width 117 height 18
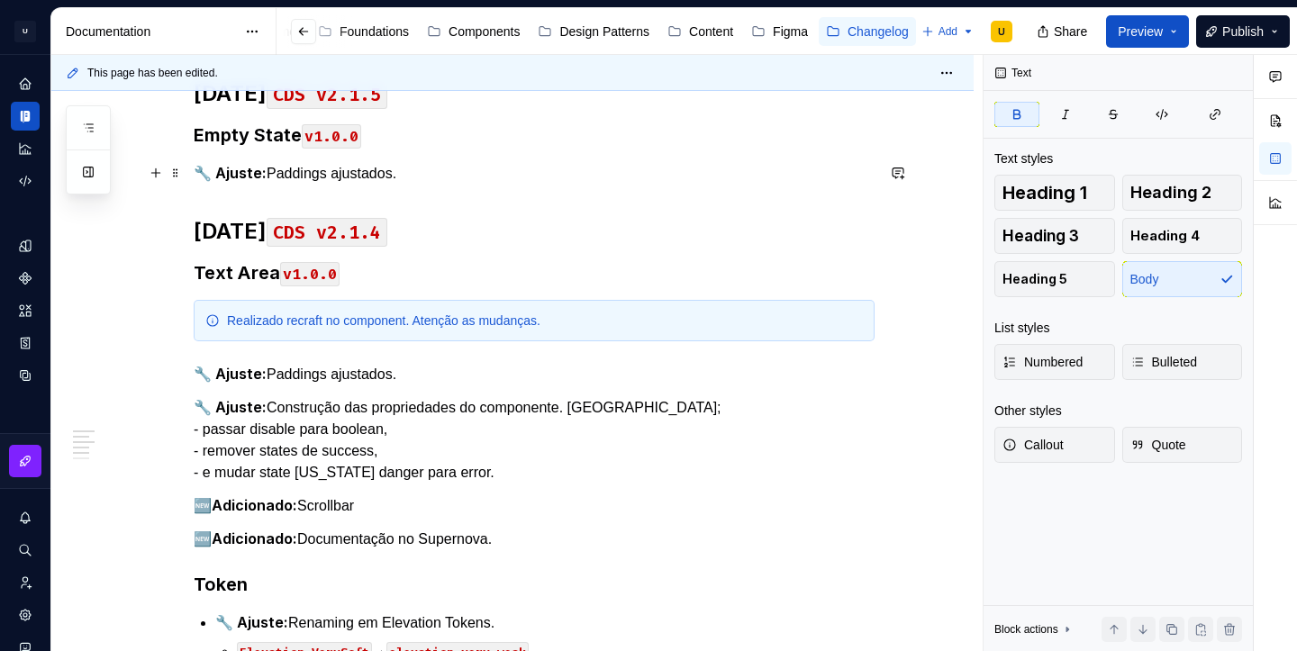
click at [292, 175] on p "🔧 Ajuste: Paddings ajustados." at bounding box center [534, 173] width 681 height 23
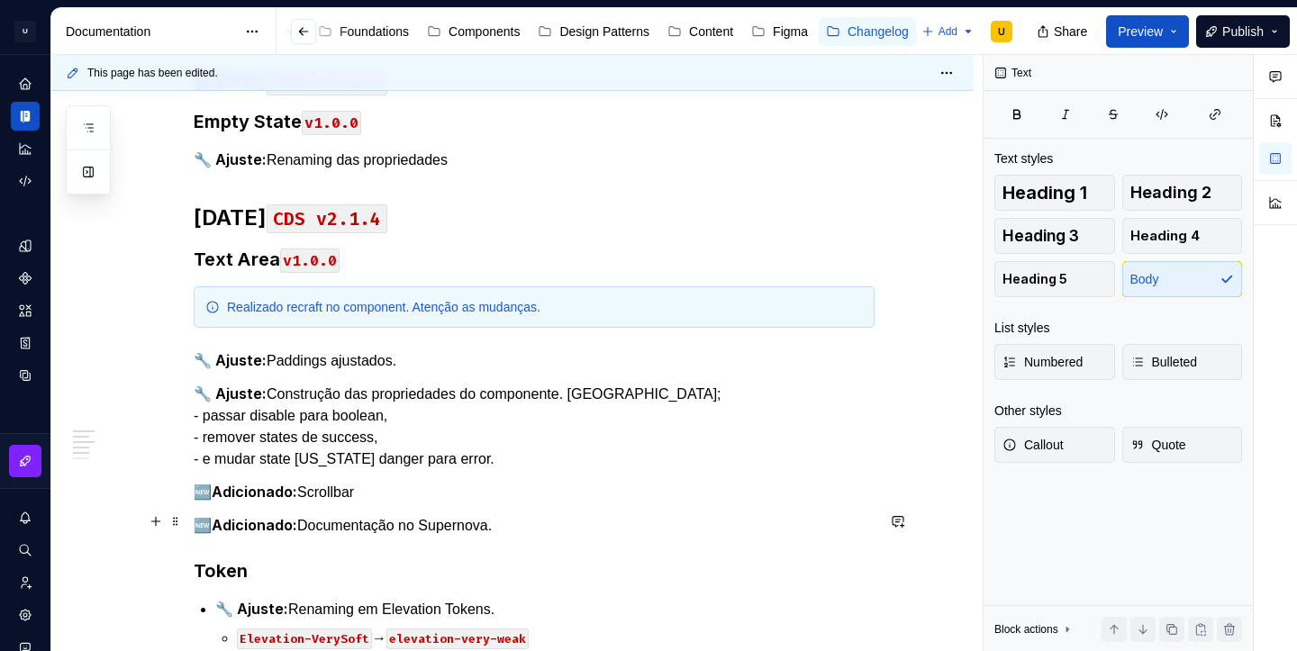
click at [472, 524] on p "🆕 Adicionado: Documentação no Supernova." at bounding box center [534, 525] width 681 height 23
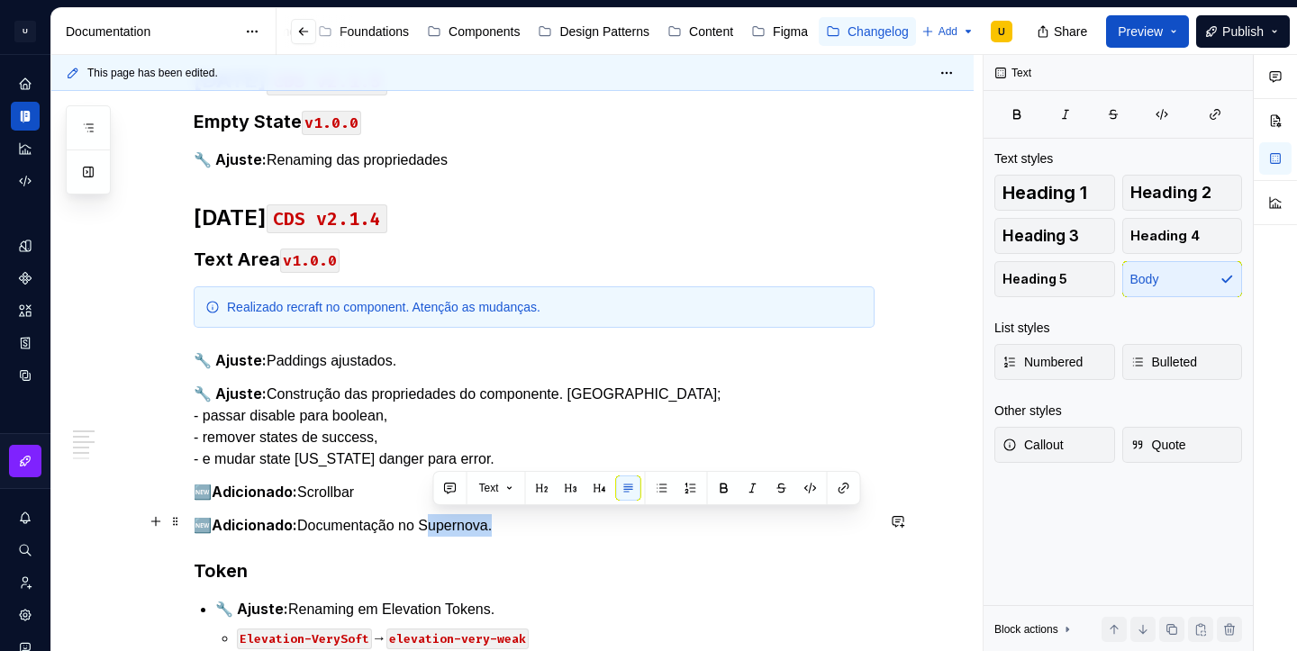
click at [472, 524] on p "🆕 Adicionado: Documentação no Supernova." at bounding box center [534, 525] width 681 height 23
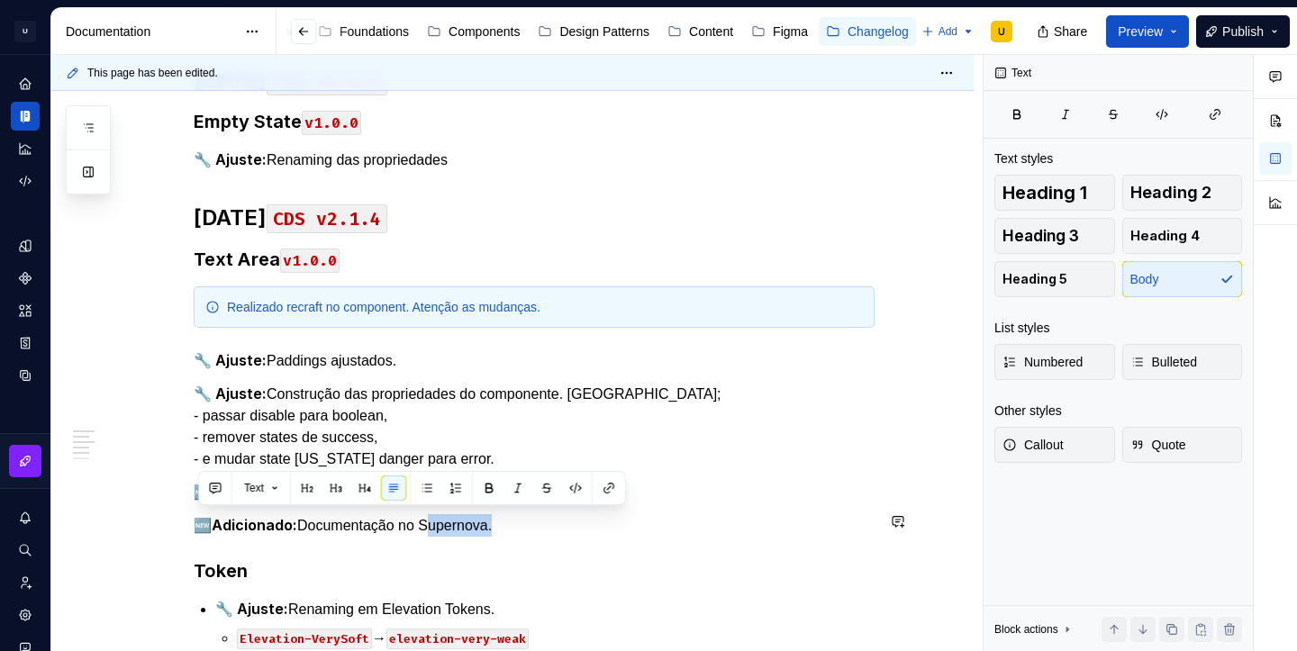
copy p "🆕 Adicionado: Documentação no Supernova."
click at [493, 163] on p "🔧 Ajuste: Renaming das propriedades" at bounding box center [534, 160] width 681 height 23
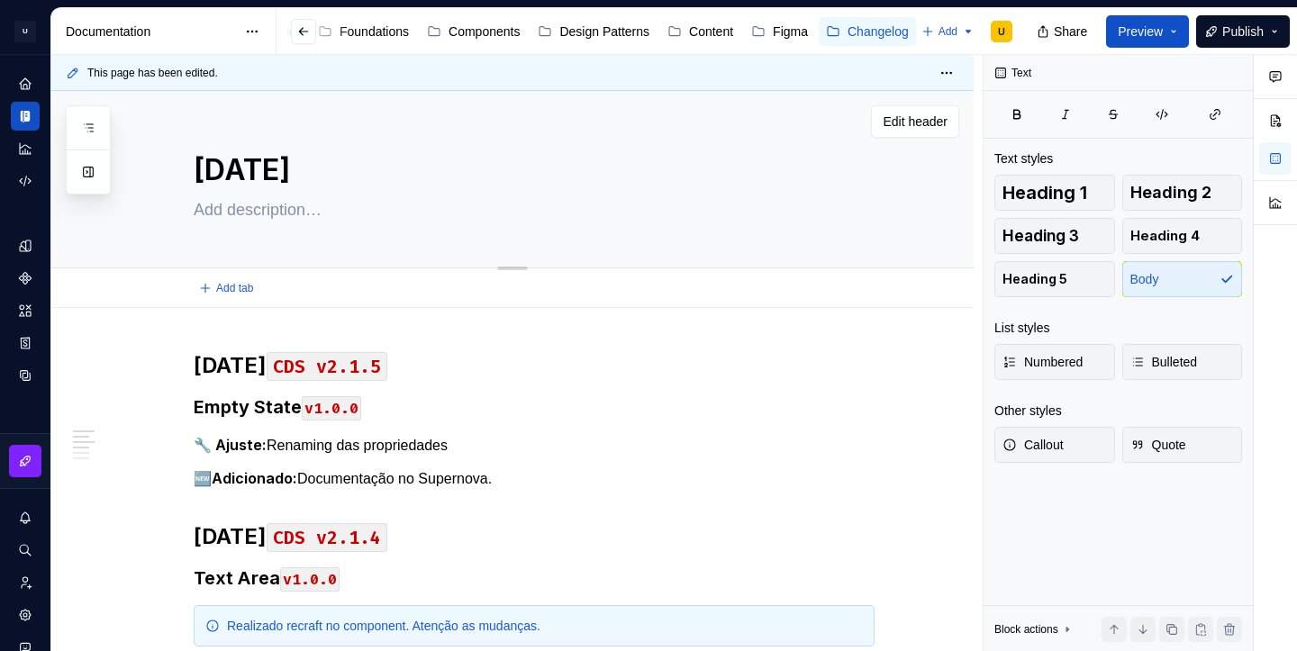
scroll to position [110, 0]
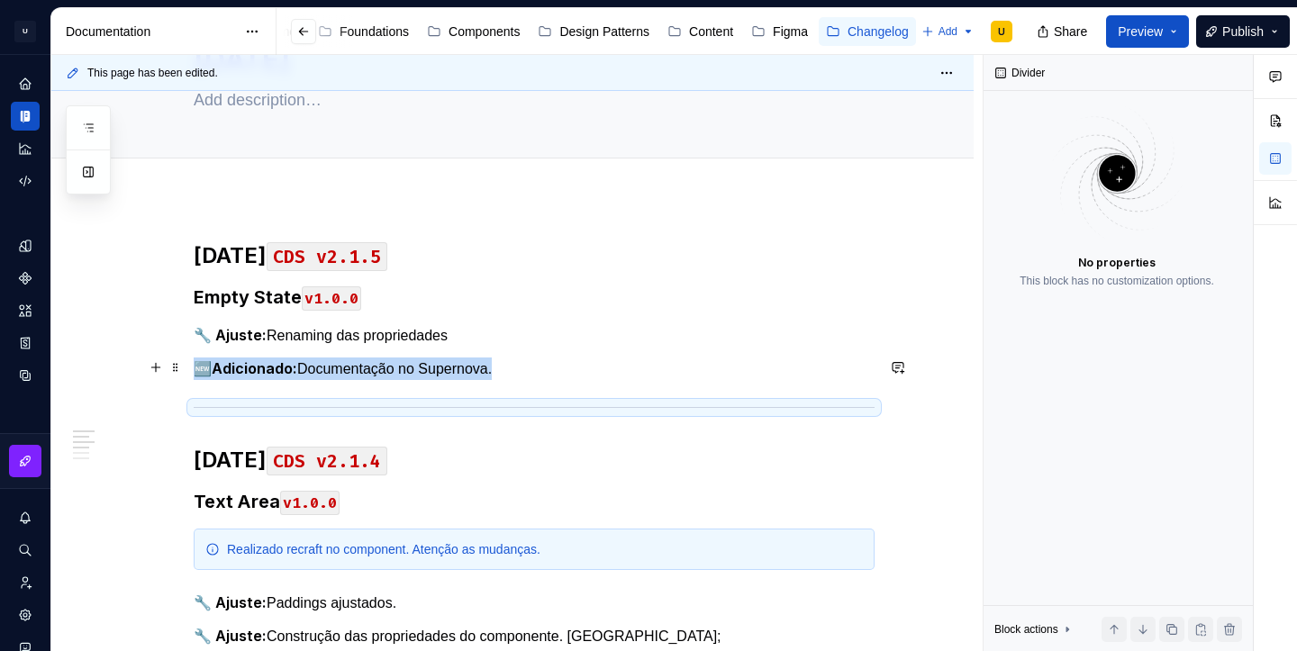
click at [627, 373] on p "🆕 Adicionado: Documentação no Supernova." at bounding box center [534, 369] width 681 height 23
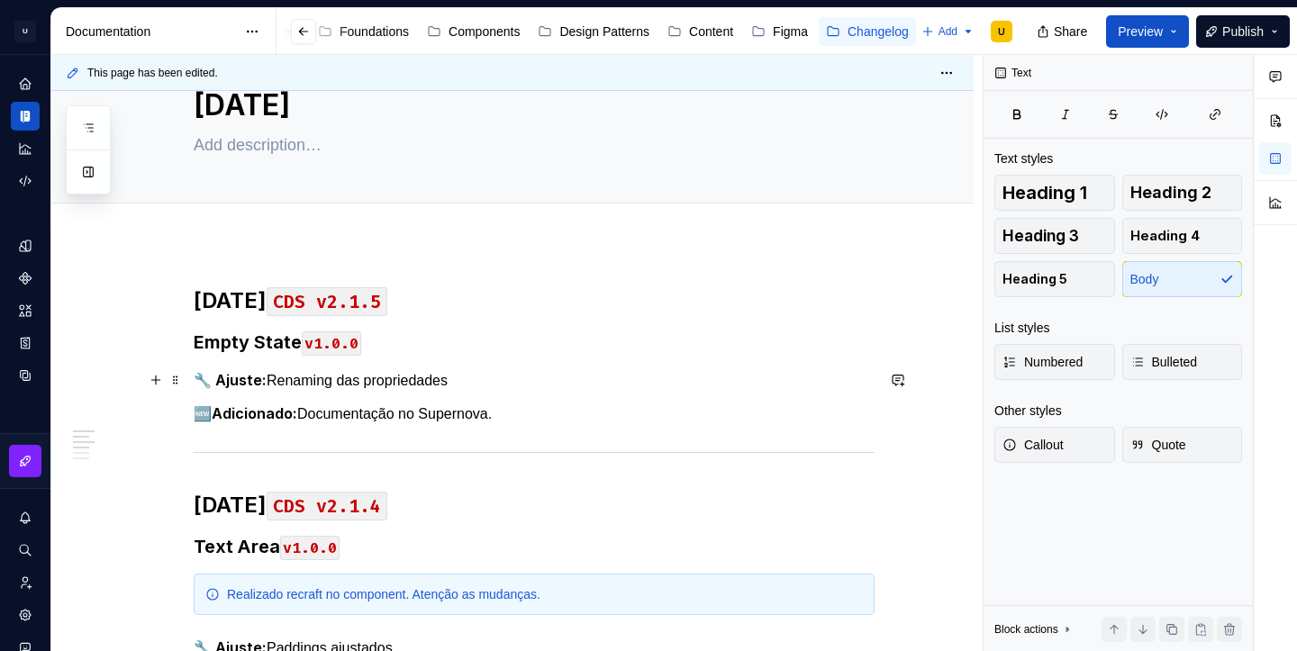
scroll to position [63, 0]
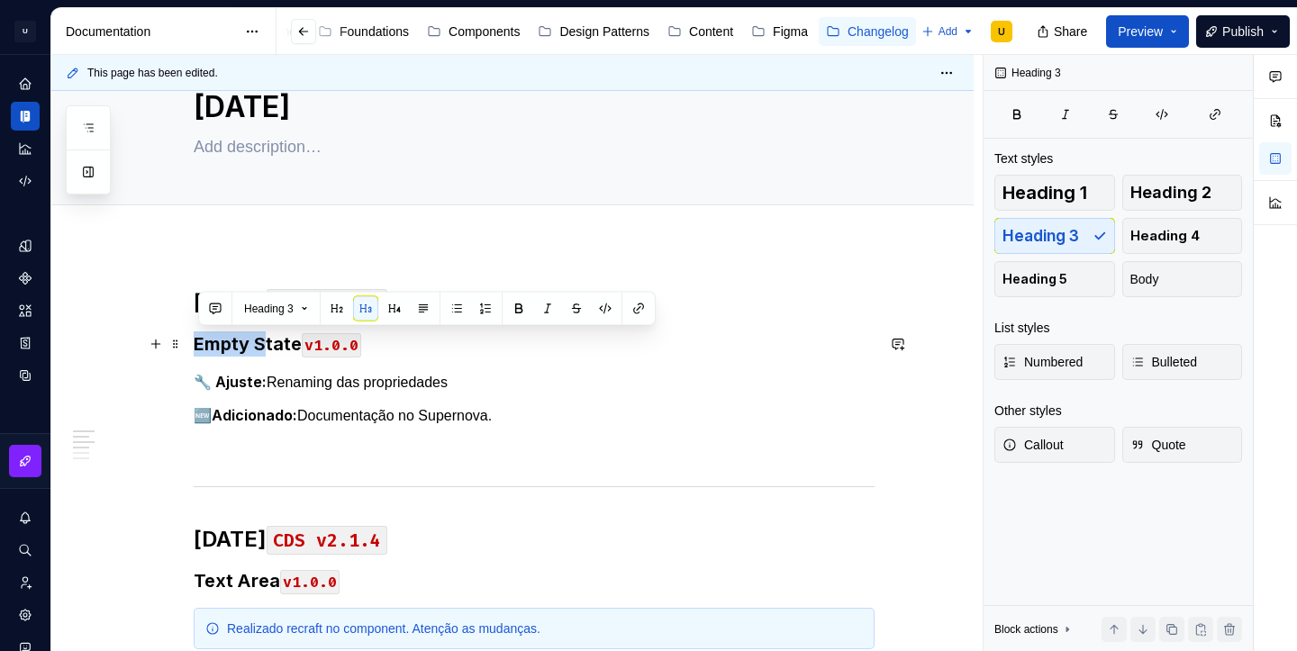
drag, startPoint x: 267, startPoint y: 354, endPoint x: 190, endPoint y: 345, distance: 77.1
copy h3 "Empty S"
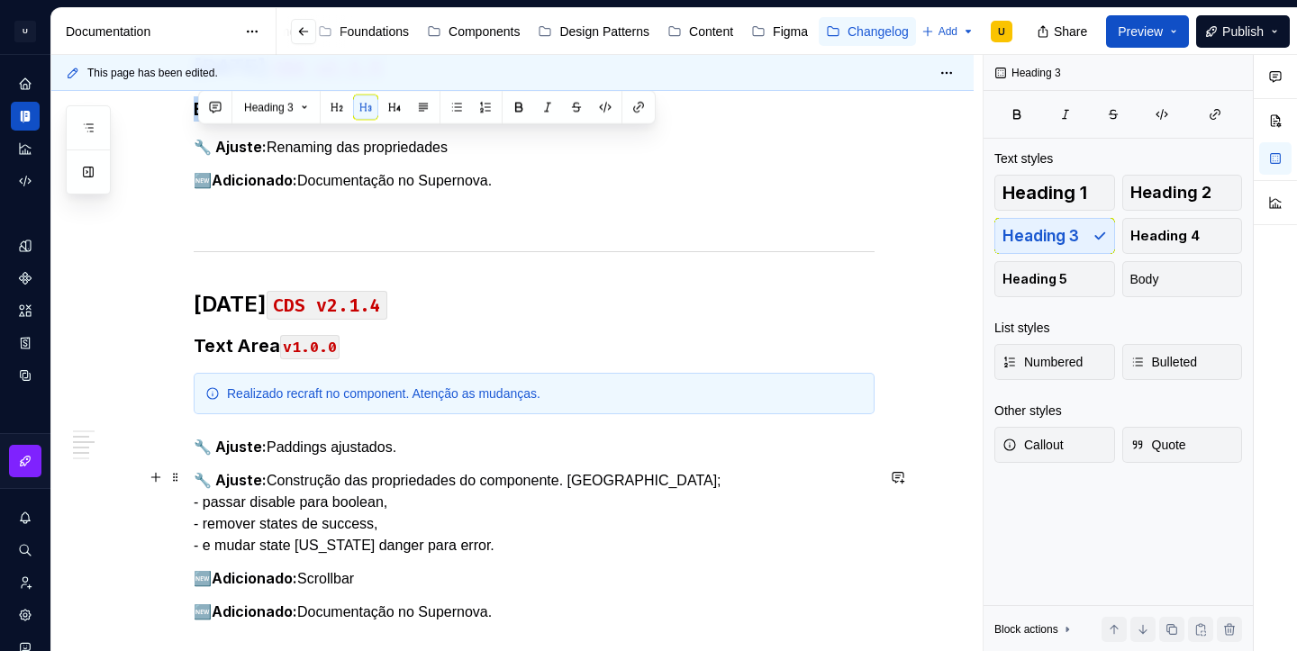
scroll to position [193, 0]
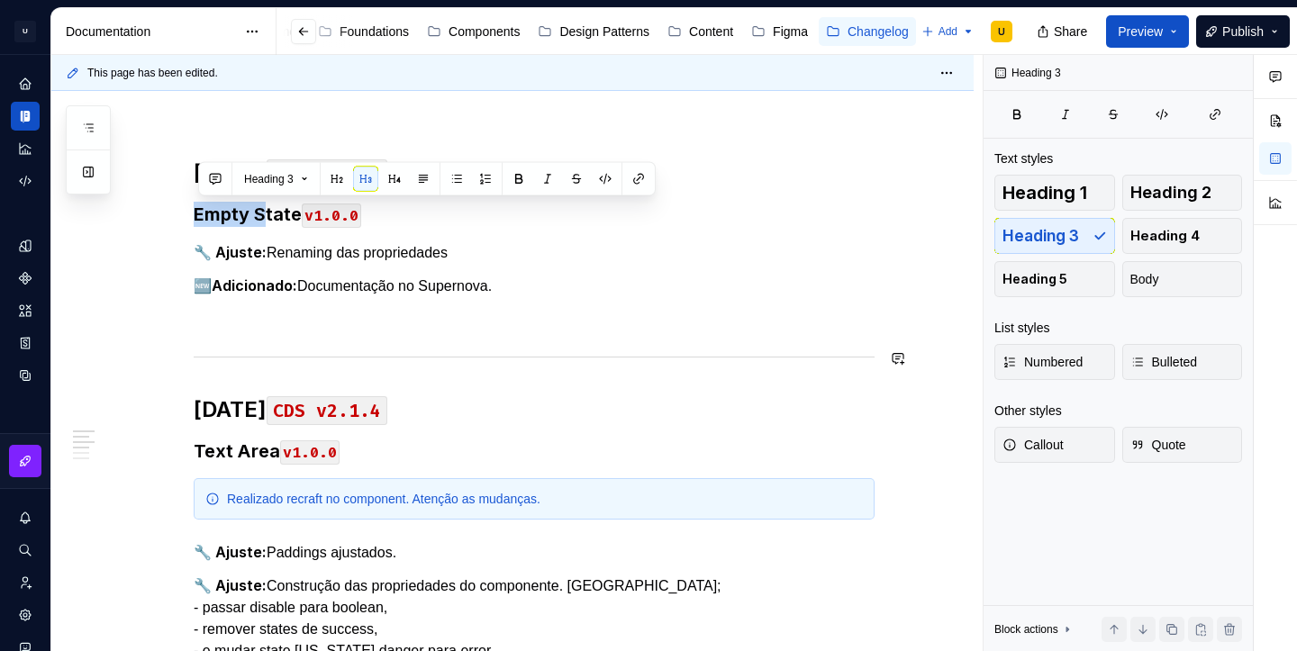
click at [242, 334] on div "[DATE] CDS v2.1.5 Empty State v1.0.0 🔧 Ajuste: Renaming das propriedades 🆕 Adic…" at bounding box center [534, 600] width 681 height 882
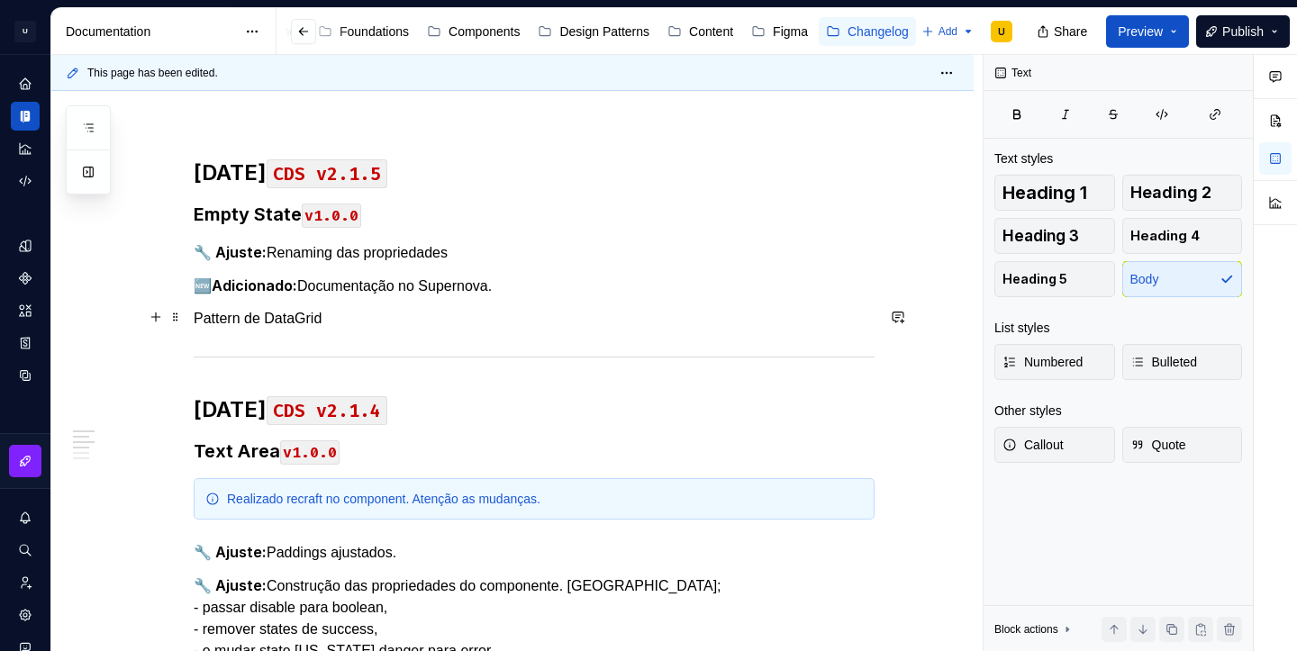
click at [255, 317] on p "Pattern de DataGrid" at bounding box center [534, 319] width 681 height 22
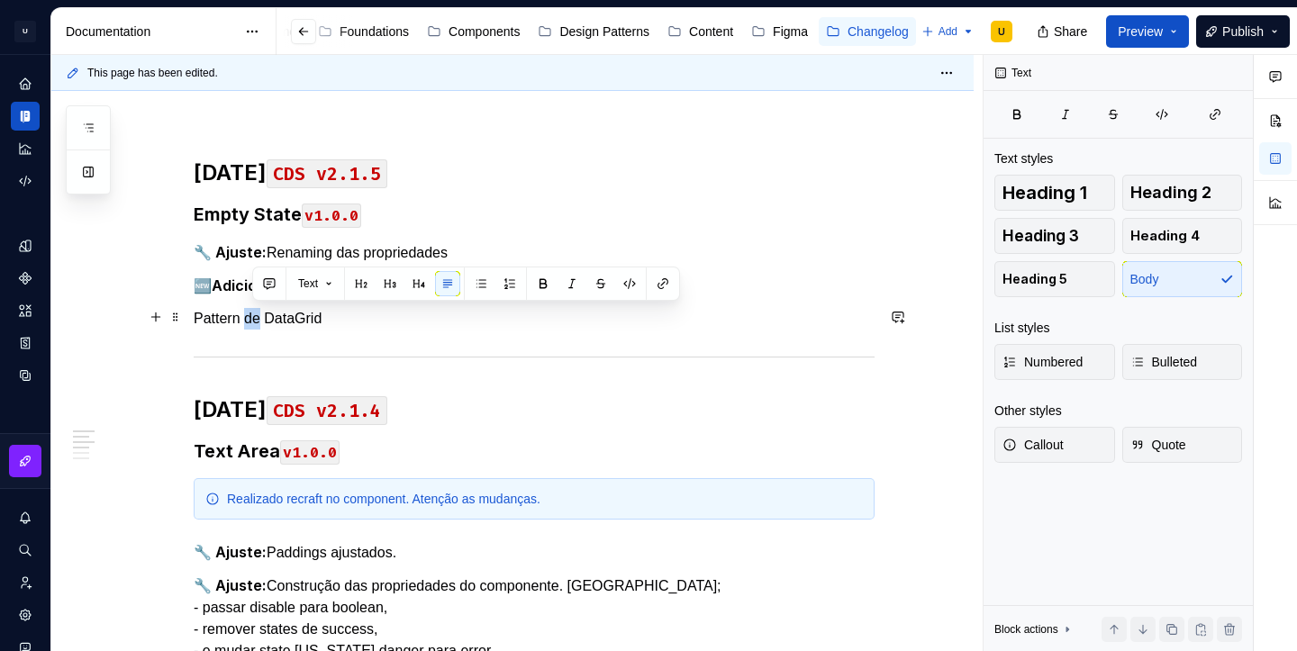
click at [255, 317] on p "Pattern de DataGrid" at bounding box center [534, 319] width 681 height 22
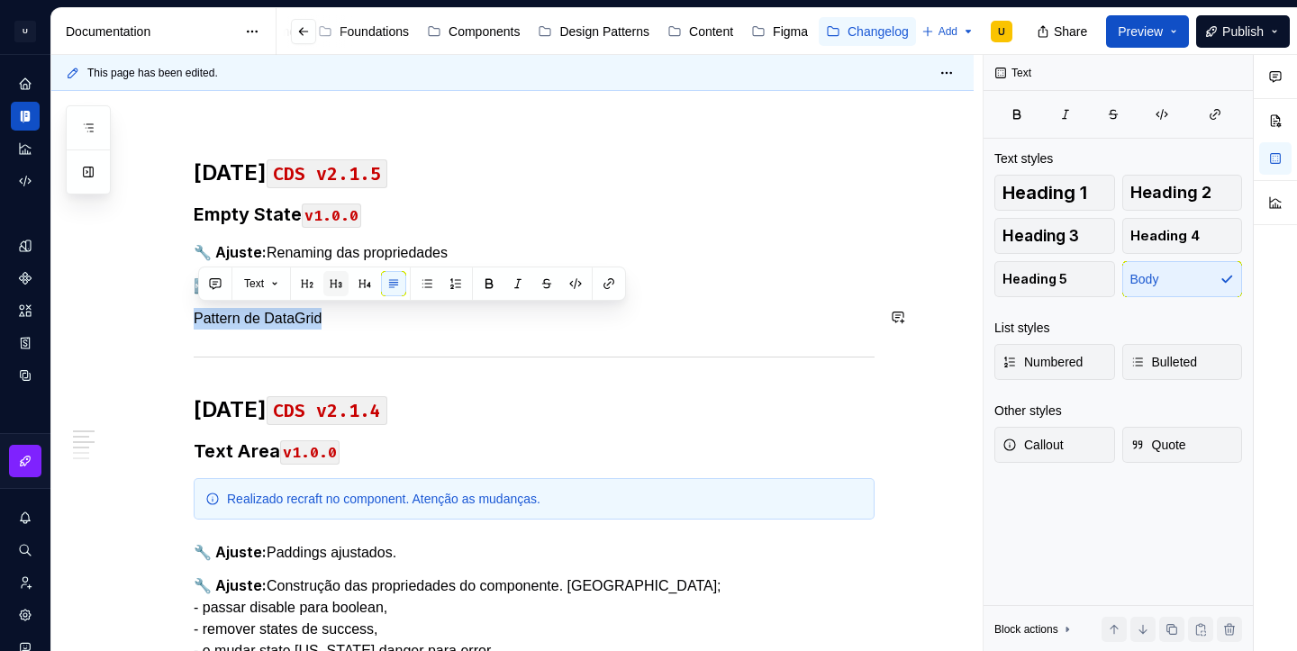
click at [345, 293] on button "button" at bounding box center [335, 283] width 25 height 25
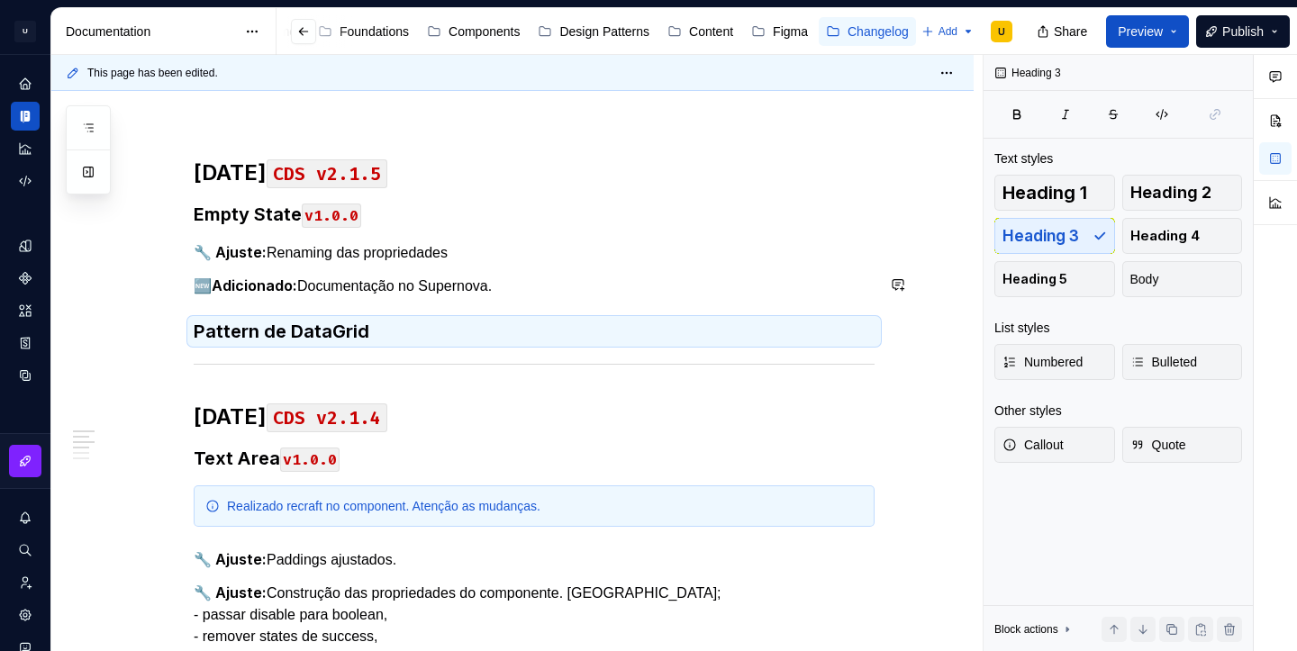
click at [392, 319] on h3 "Pattern de DataGrid" at bounding box center [534, 331] width 681 height 25
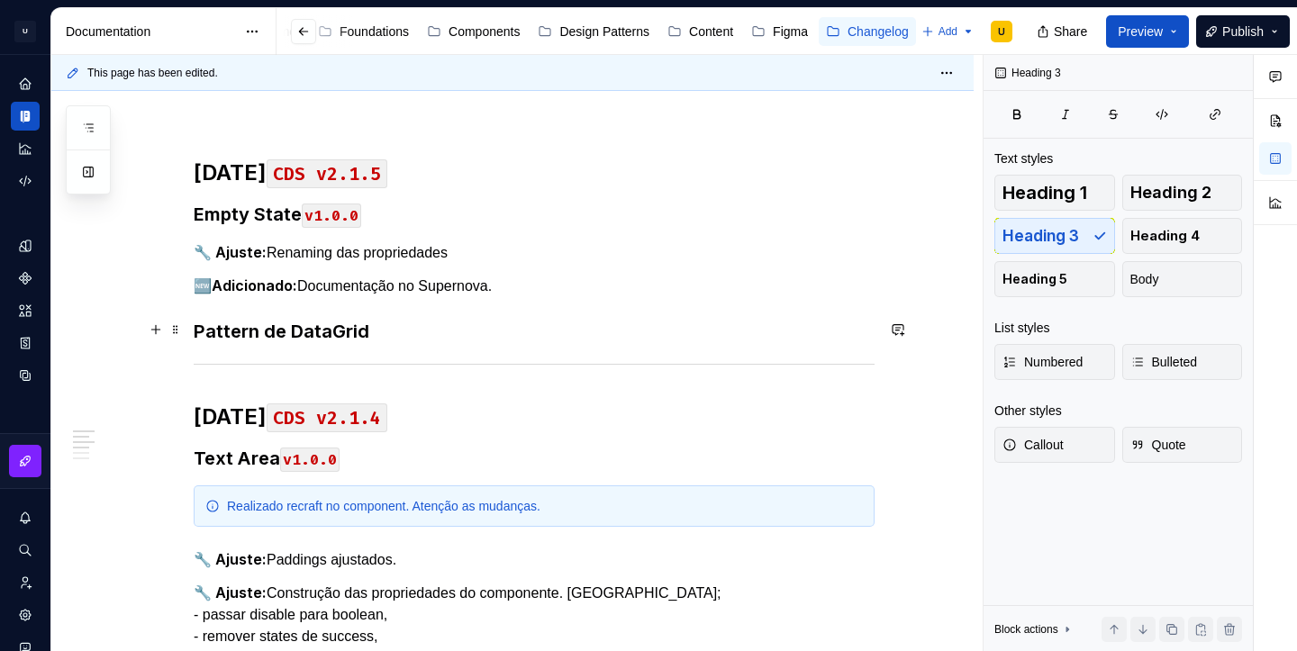
click at [391, 322] on h3 "Pattern de DataGrid" at bounding box center [534, 331] width 681 height 25
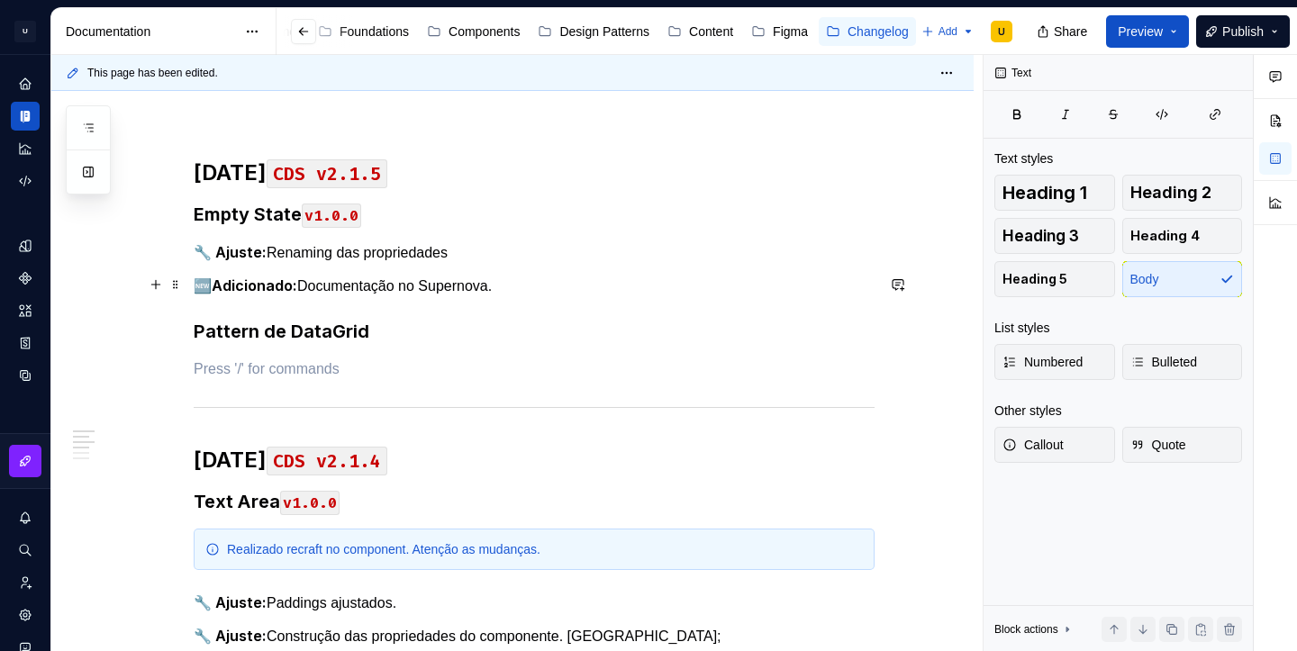
click at [352, 289] on p "🆕 Adicionado: Documentação no Supernova." at bounding box center [534, 286] width 681 height 23
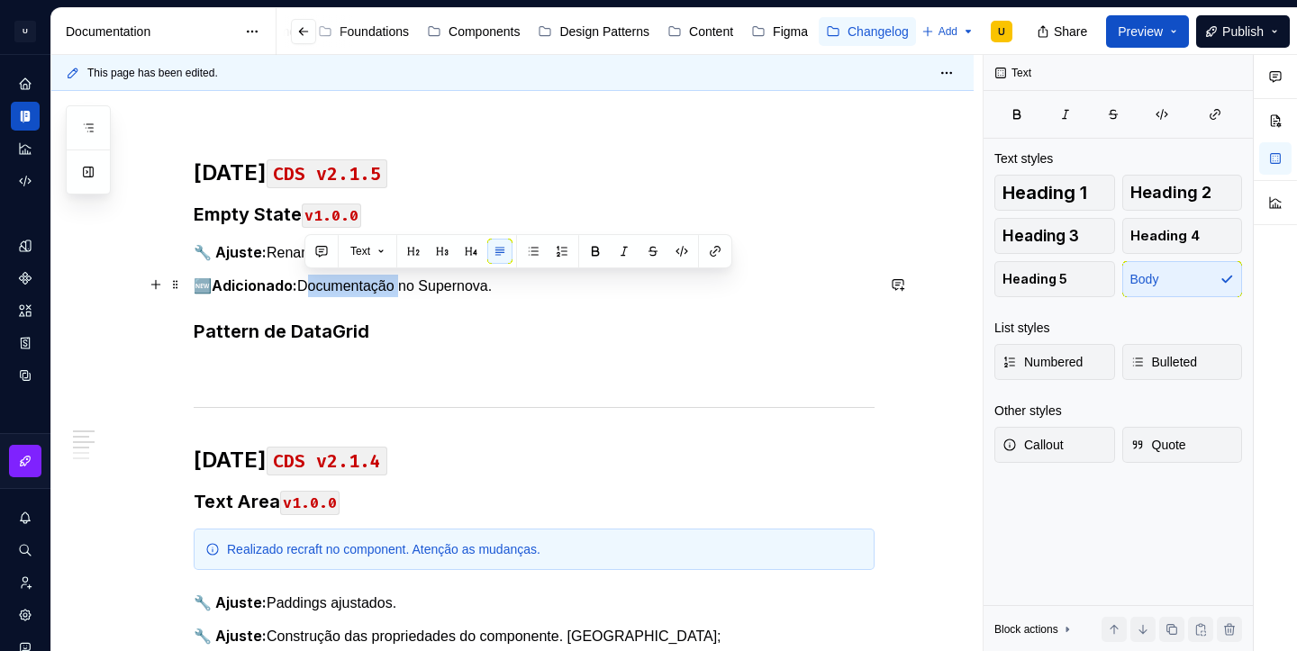
click at [352, 289] on p "🆕 Adicionado: Documentação no Supernova." at bounding box center [534, 286] width 681 height 23
copy p "🆕 Adicionado: Documentação no Supernova."
click at [323, 365] on p at bounding box center [534, 370] width 681 height 22
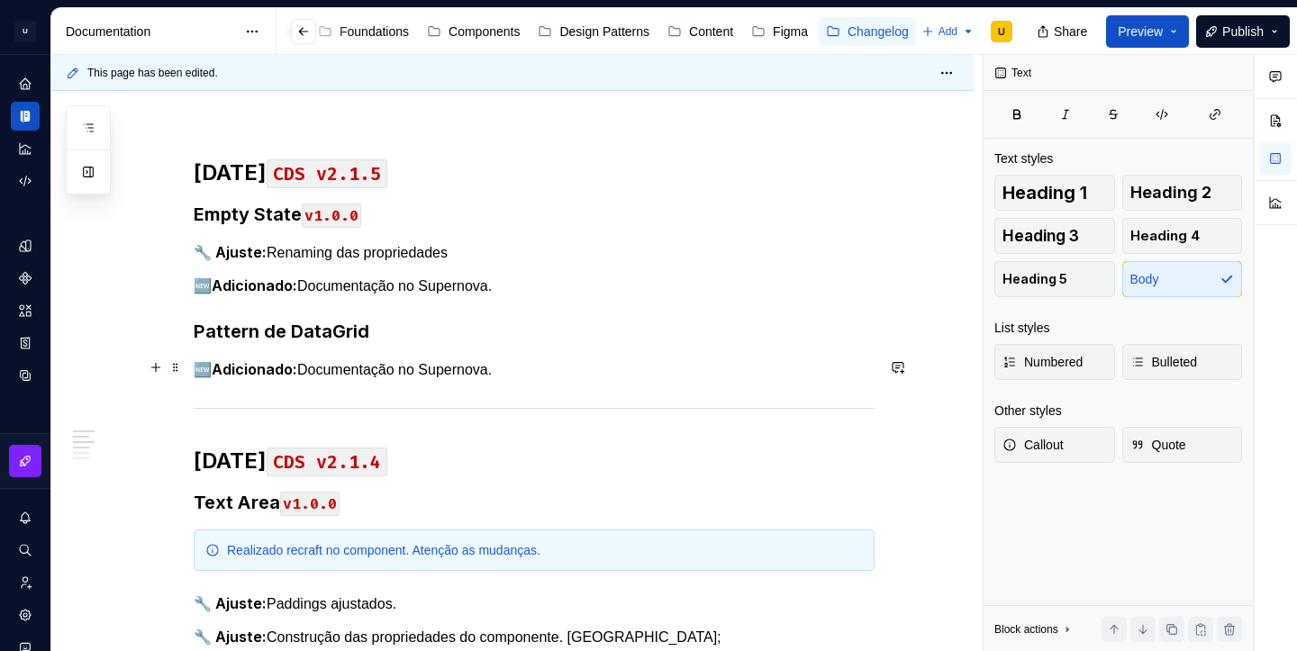
click at [561, 359] on p "🆕 Adicionado: Documentação no Supernova." at bounding box center [534, 370] width 681 height 23
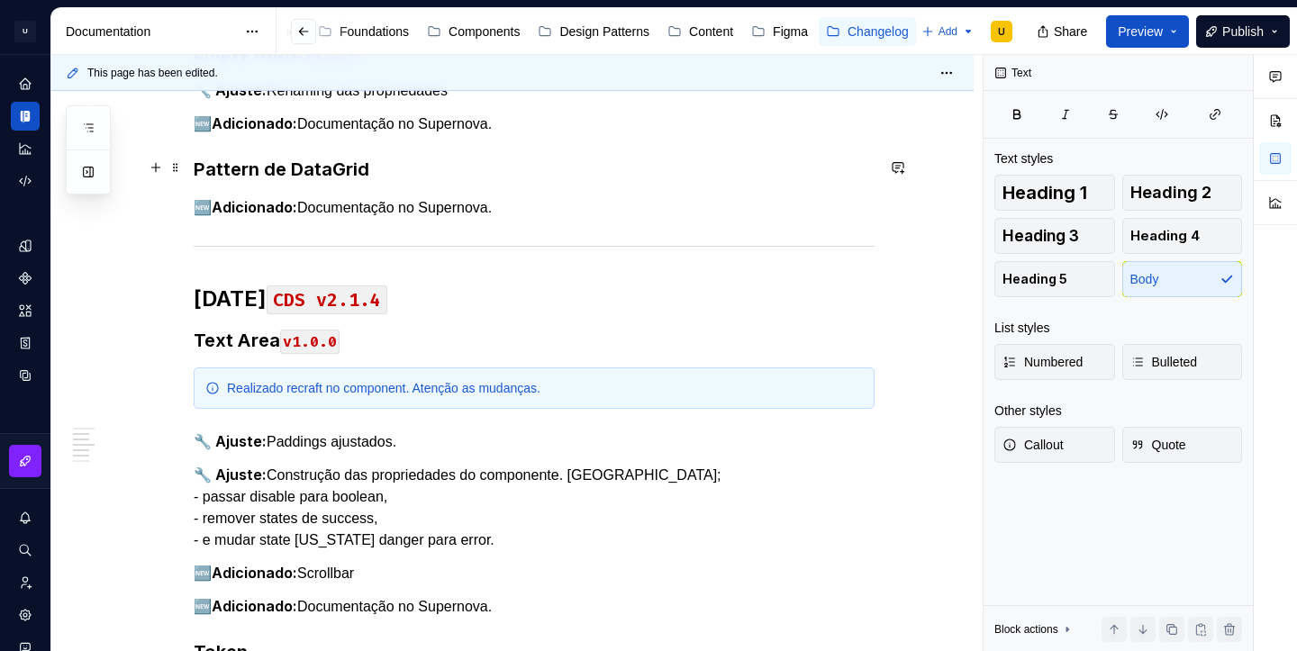
scroll to position [0, 0]
